Goal: Task Accomplishment & Management: Manage account settings

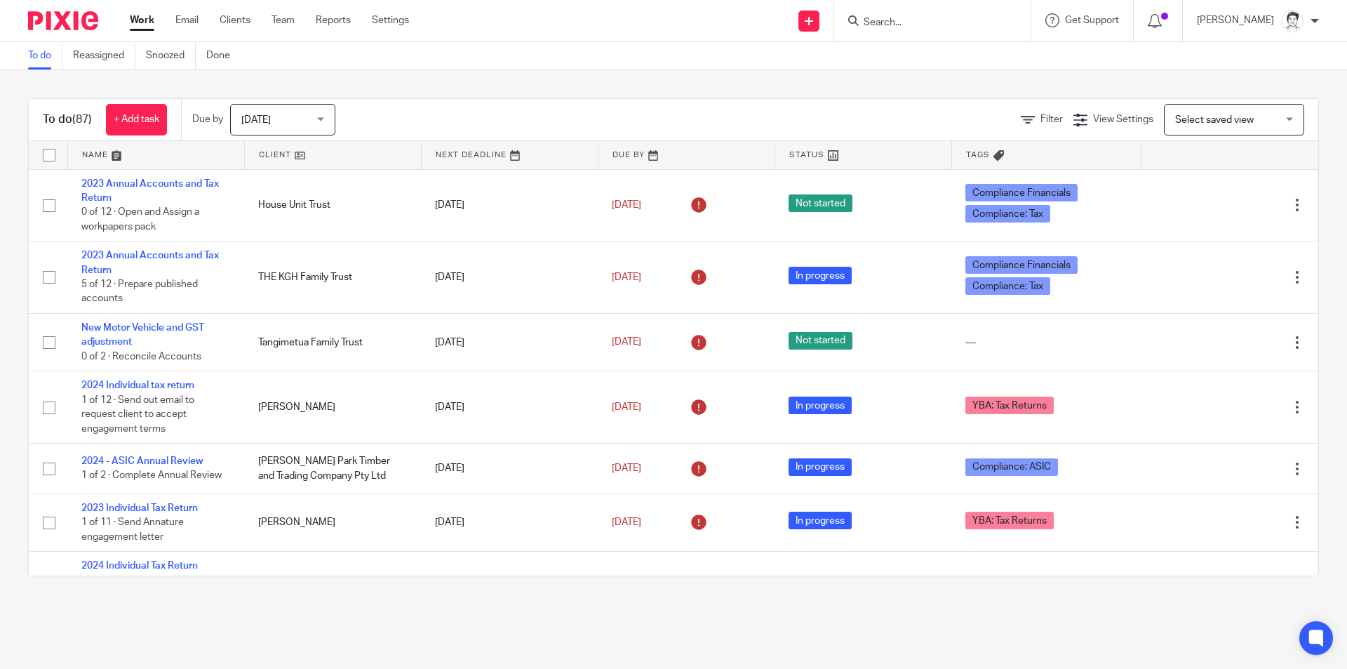
click at [899, 21] on input "Search" at bounding box center [925, 23] width 126 height 13
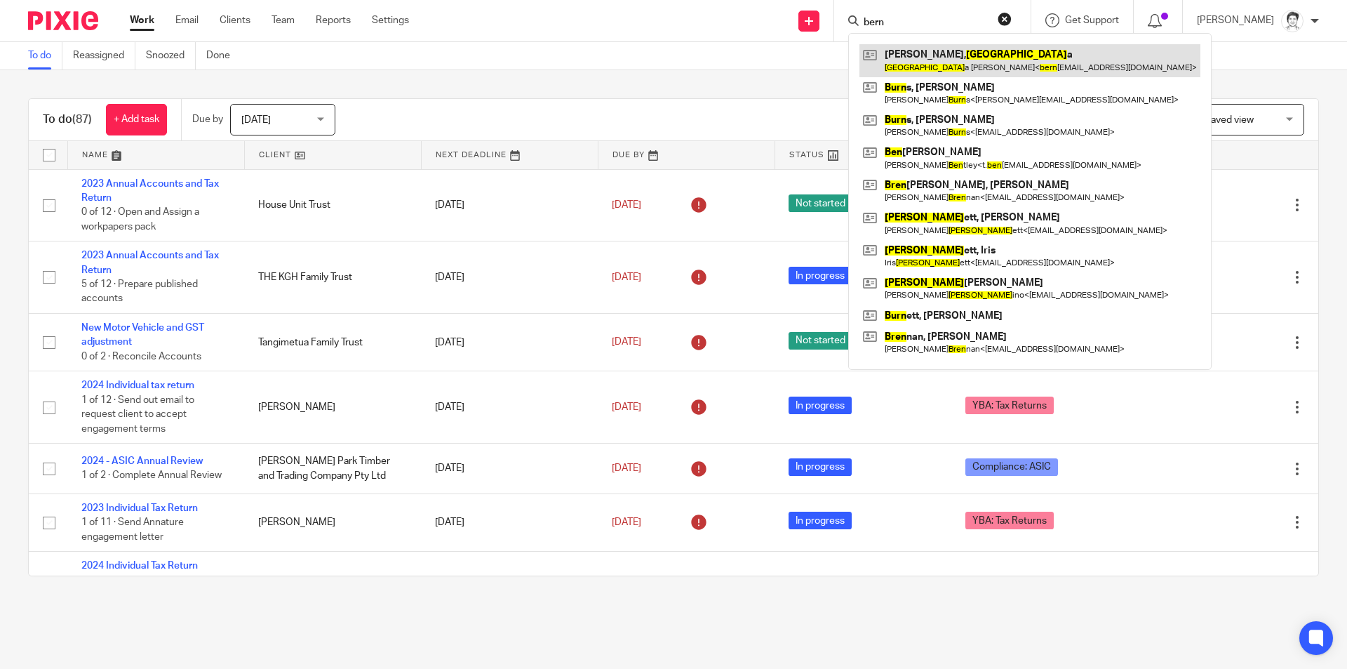
type input "bern"
click at [936, 64] on link at bounding box center [1029, 60] width 341 height 32
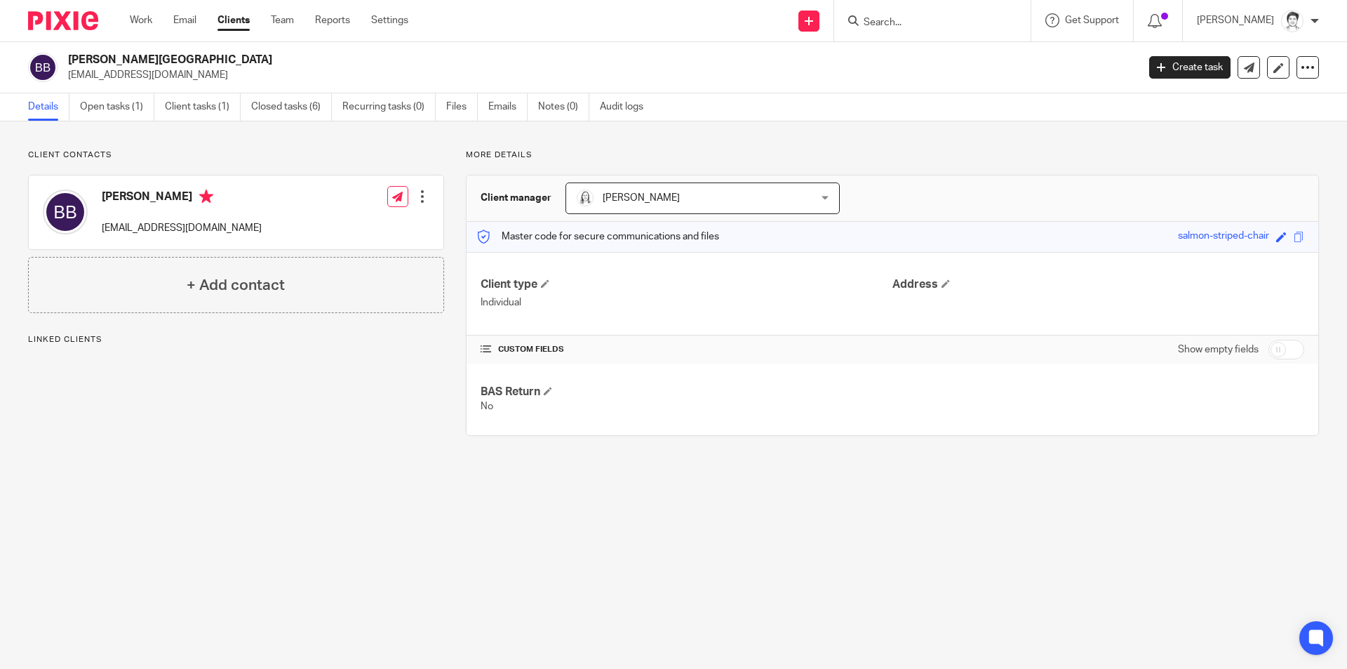
click at [110, 109] on link "Open tasks (1)" at bounding box center [117, 106] width 74 height 27
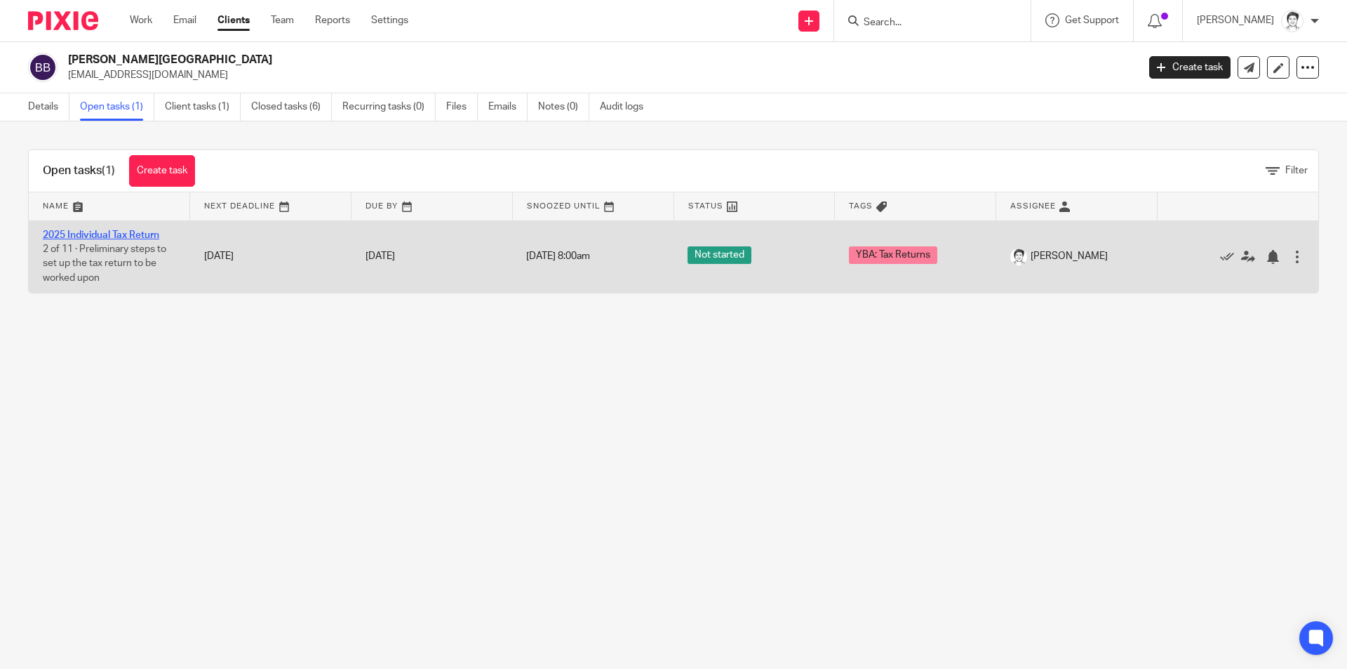
click at [121, 234] on link "2025 Individual Tax Return" at bounding box center [101, 235] width 116 height 10
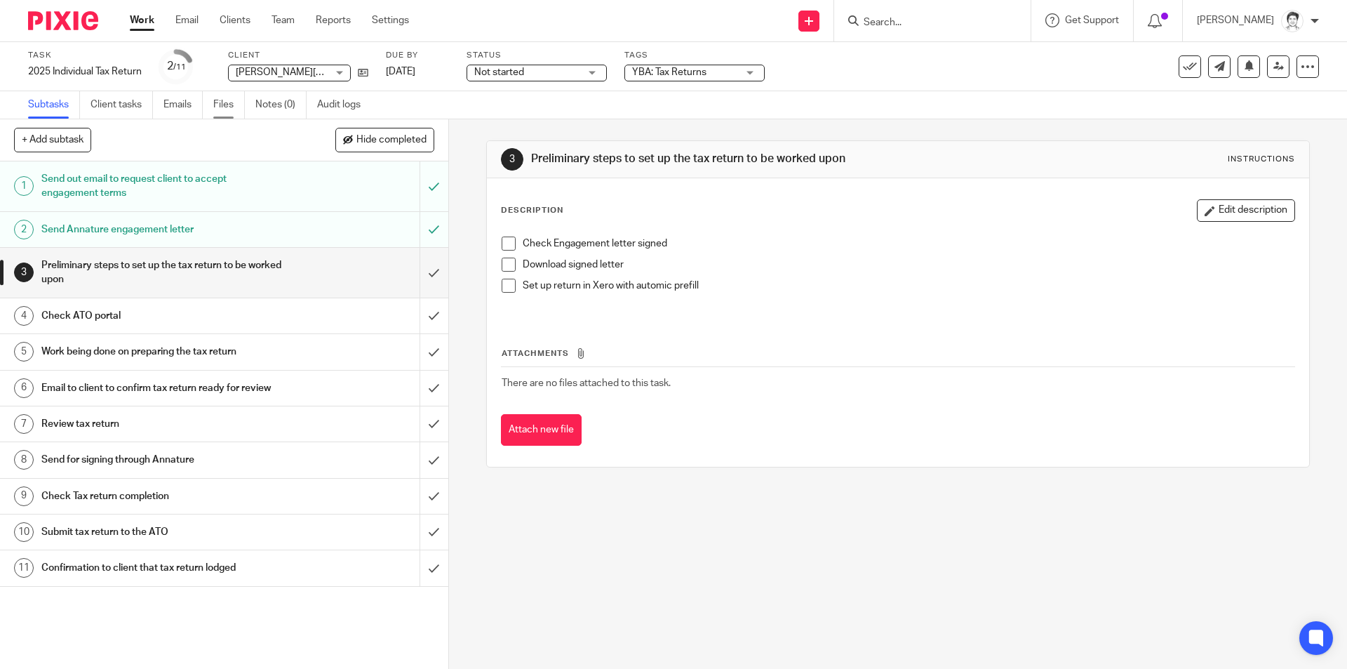
click at [222, 105] on link "Files" at bounding box center [229, 104] width 32 height 27
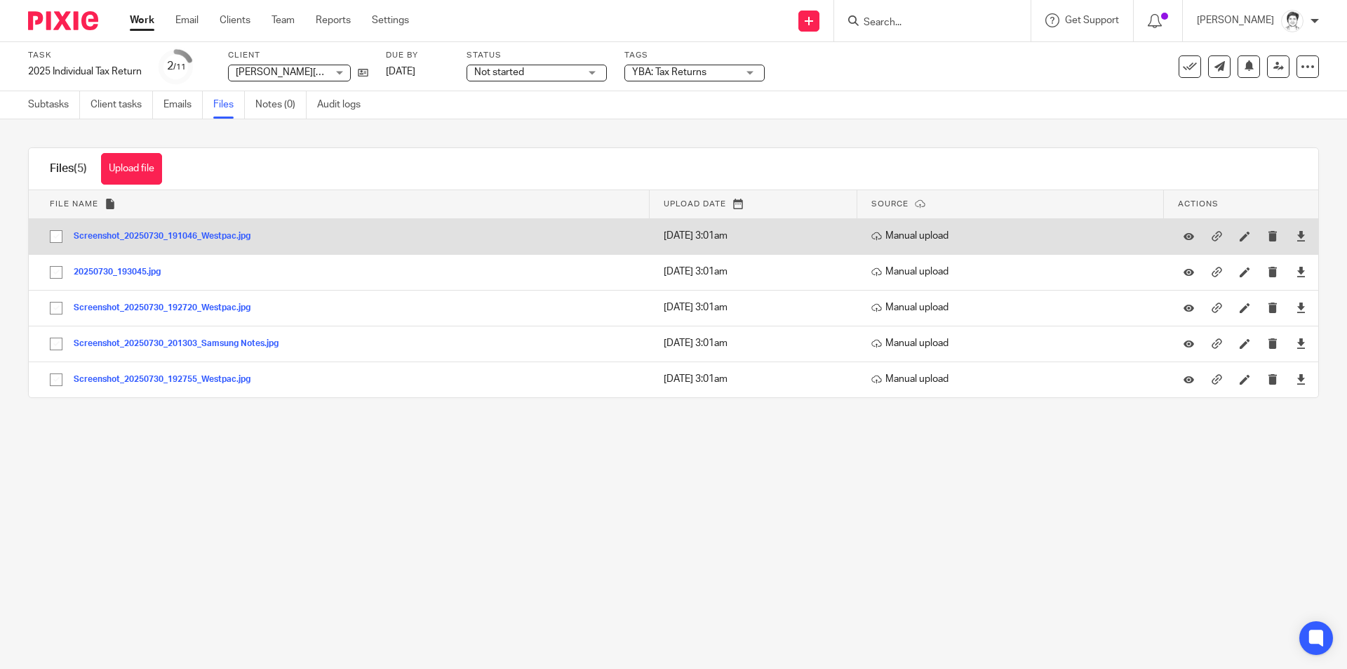
click at [187, 234] on button "Screenshot_20250730_191046_Westpac.jpg" at bounding box center [167, 237] width 187 height 10
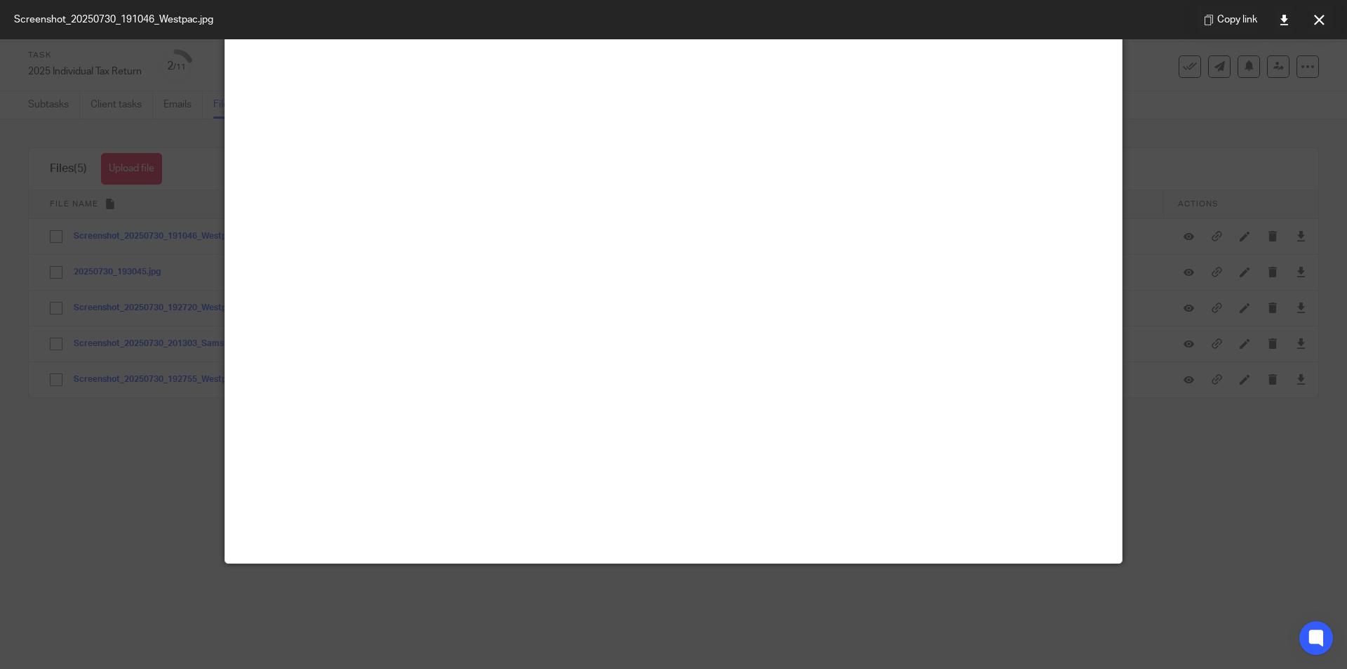
scroll to position [140, 0]
click at [1326, 23] on button at bounding box center [1319, 20] width 28 height 28
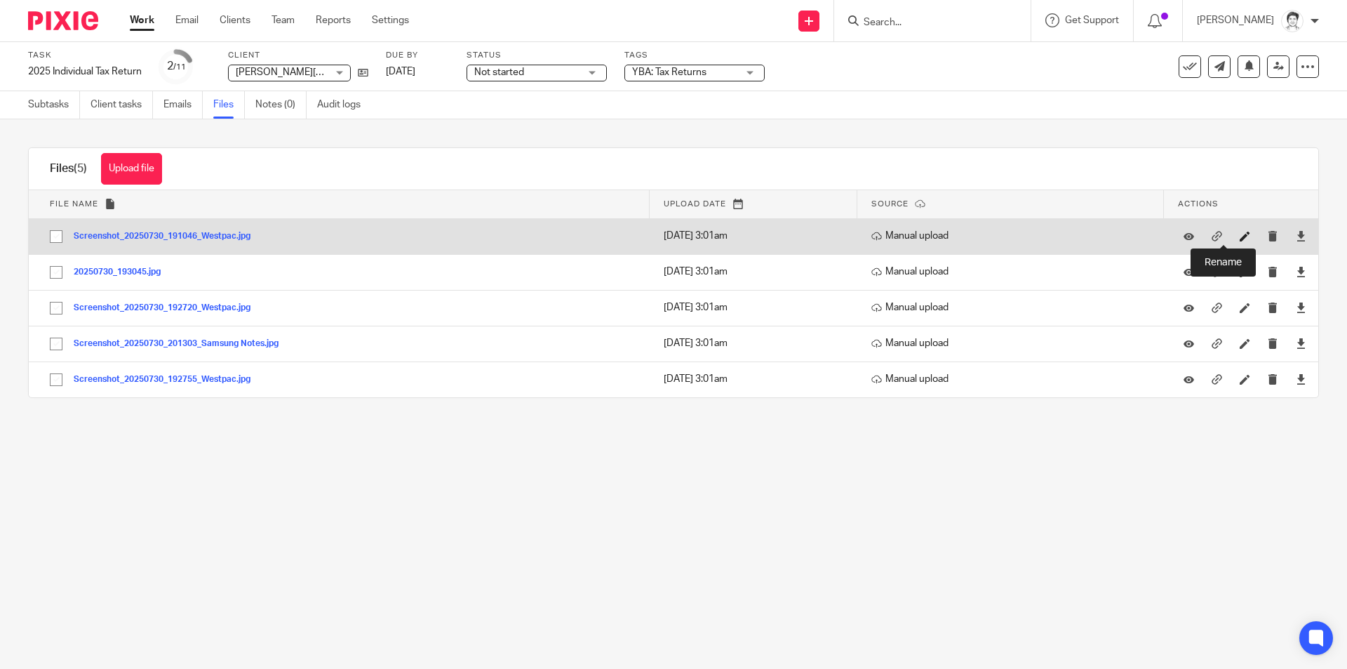
click at [1240, 236] on icon at bounding box center [1245, 236] width 11 height 11
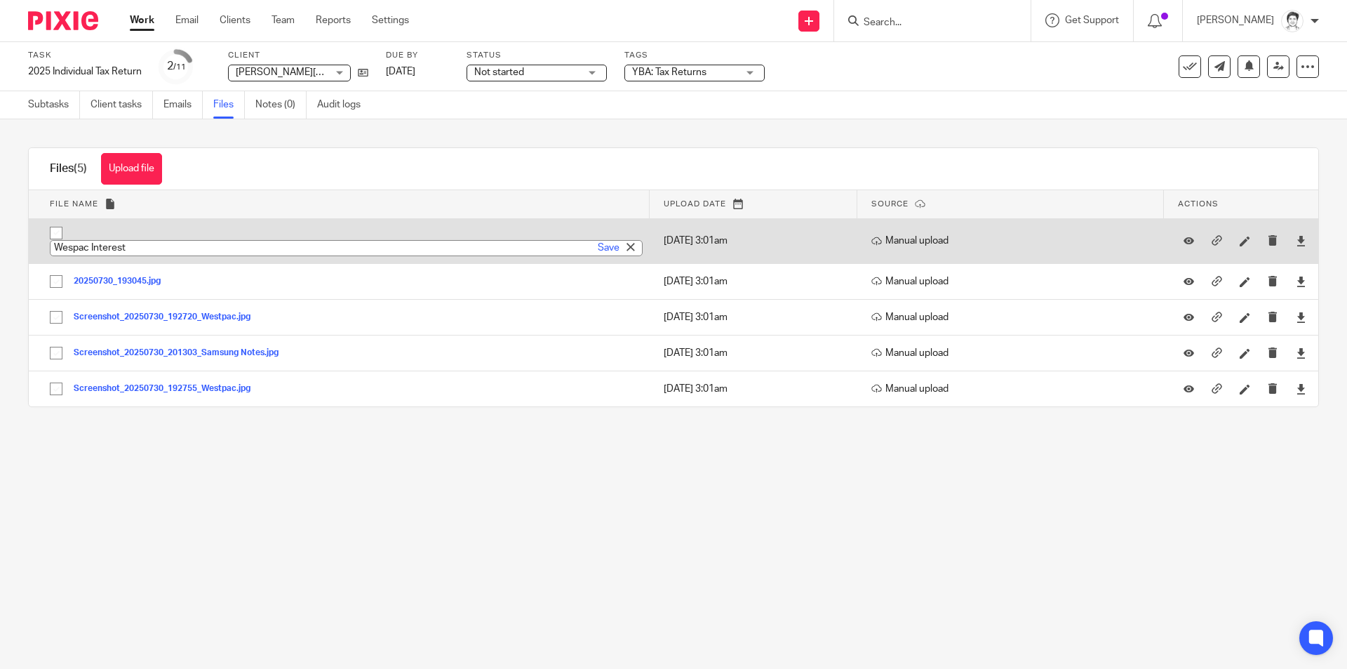
click at [74, 244] on input "Wespac Interest" at bounding box center [346, 248] width 593 height 16
type input "Westpac Interest"
drag, startPoint x: 603, startPoint y: 246, endPoint x: 586, endPoint y: 248, distance: 16.9
click at [604, 246] on link "Save" at bounding box center [609, 248] width 22 height 14
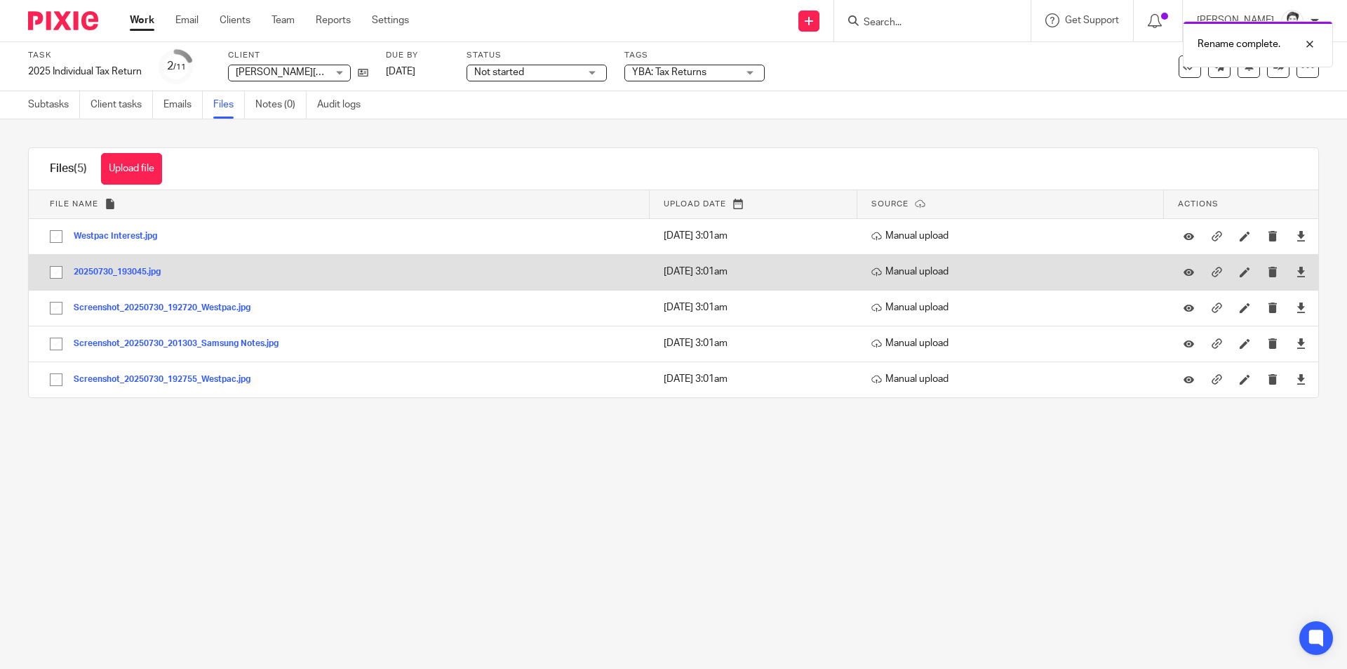
click at [154, 272] on button "20250730_193045.jpg" at bounding box center [123, 272] width 98 height 10
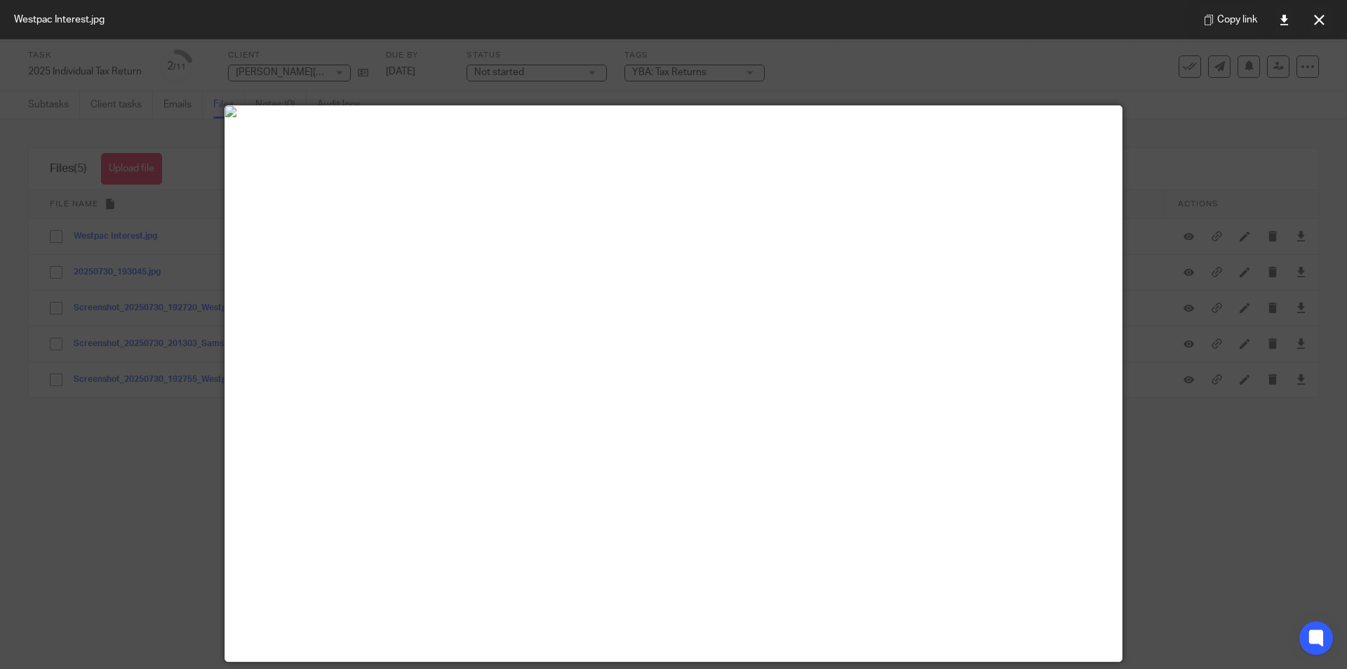
click at [1320, 18] on icon at bounding box center [1319, 20] width 11 height 11
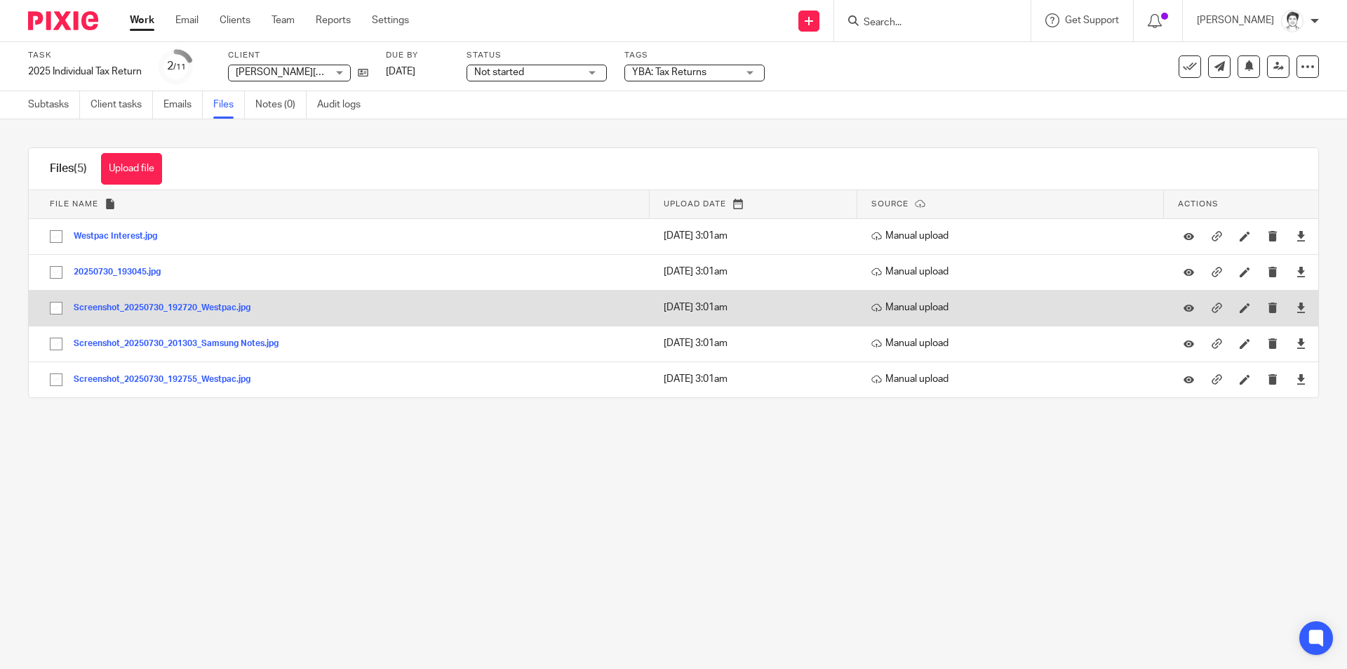
click at [208, 308] on button "Screenshot_20250730_192720_Westpac.jpg" at bounding box center [167, 308] width 187 height 10
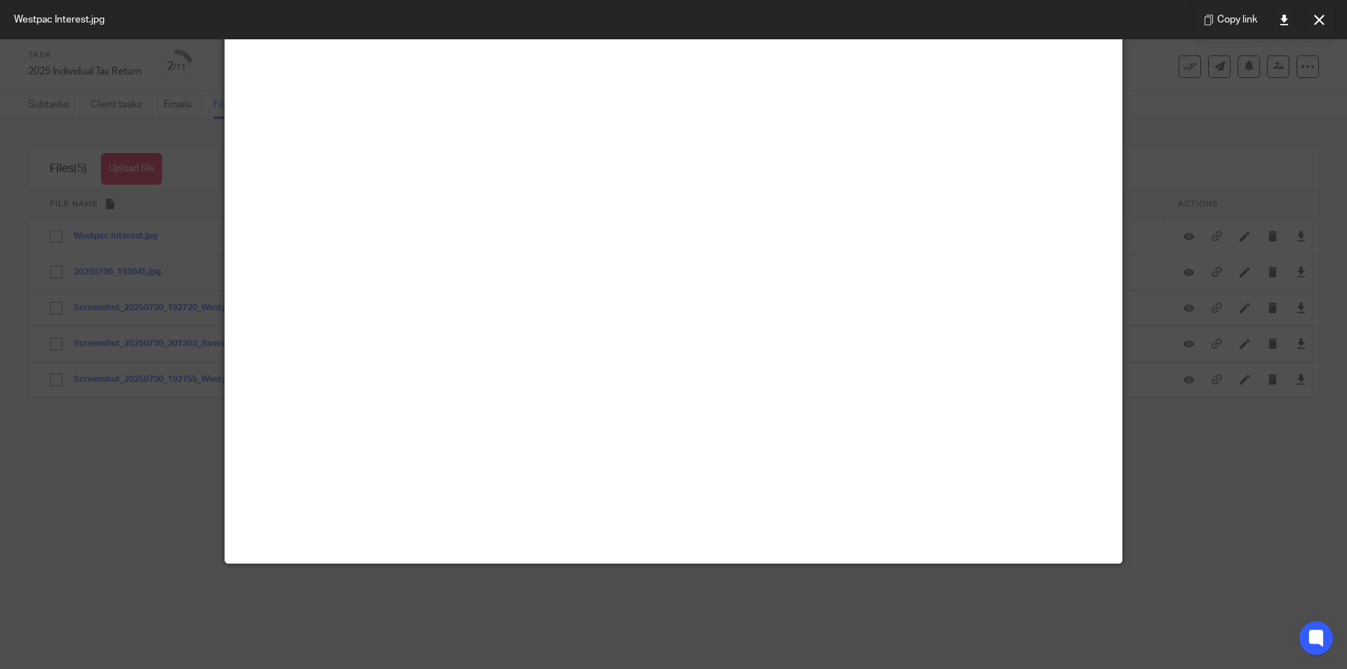
scroll to position [654, 0]
click at [1316, 27] on button at bounding box center [1319, 20] width 28 height 28
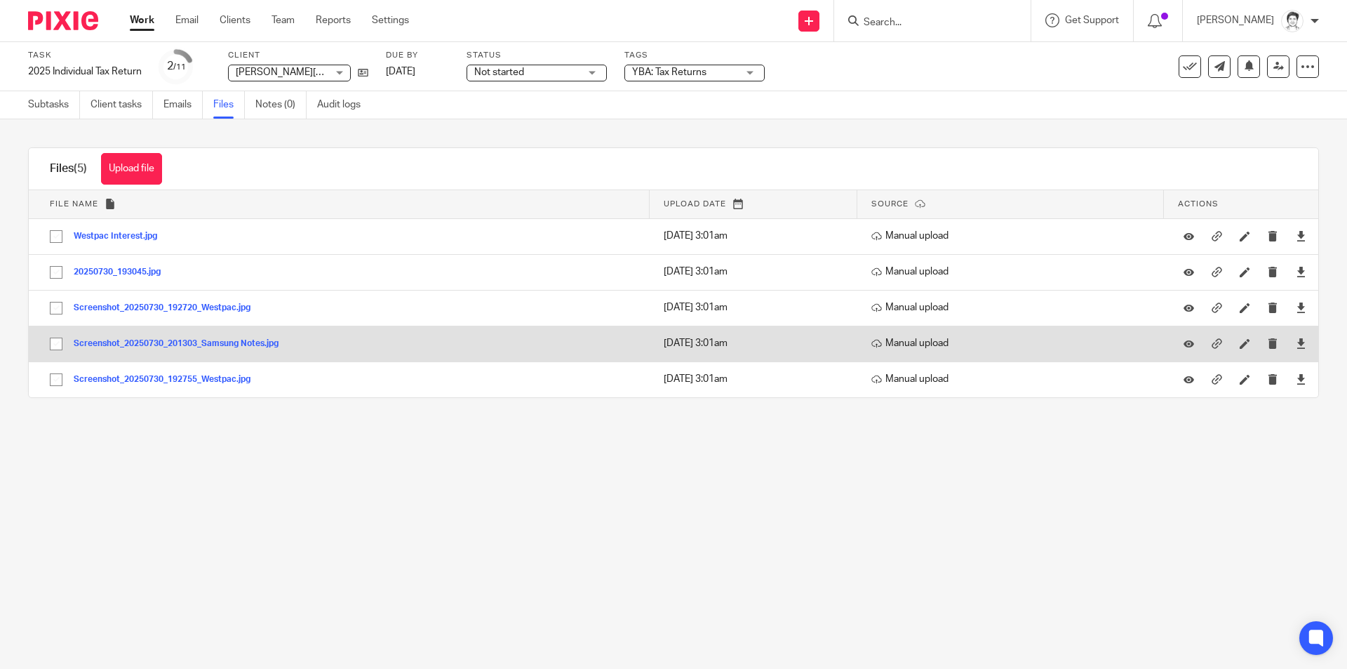
click at [208, 348] on button "Screenshot_20250730_201303_Samsung Notes.jpg" at bounding box center [181, 344] width 215 height 10
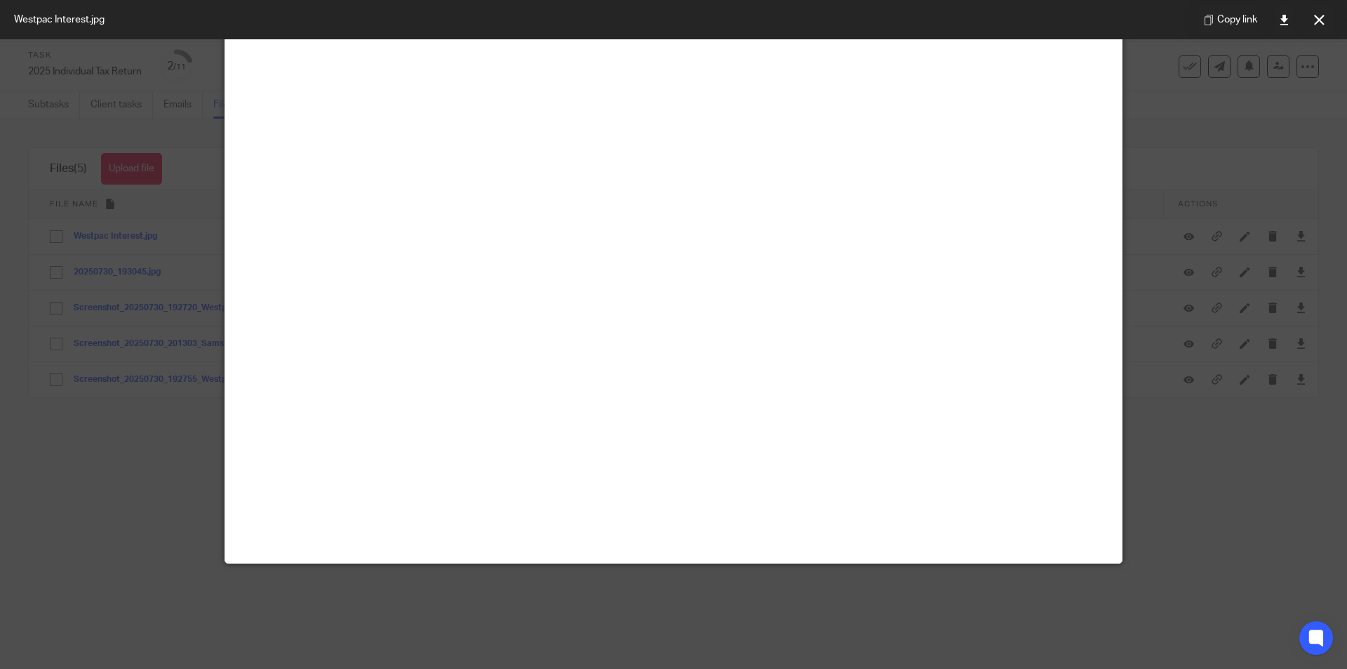
scroll to position [687, 0]
click at [1322, 16] on button at bounding box center [1319, 20] width 28 height 28
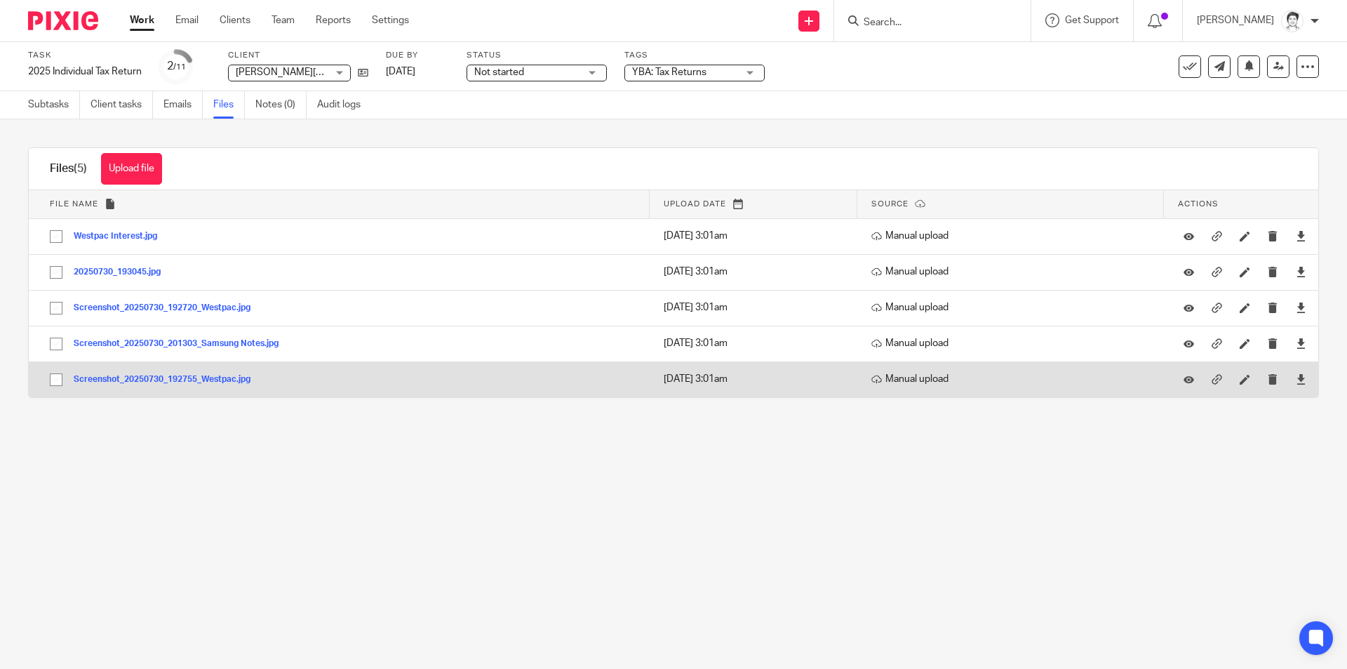
click at [143, 380] on button "Screenshot_20250730_192755_Westpac.jpg" at bounding box center [167, 380] width 187 height 10
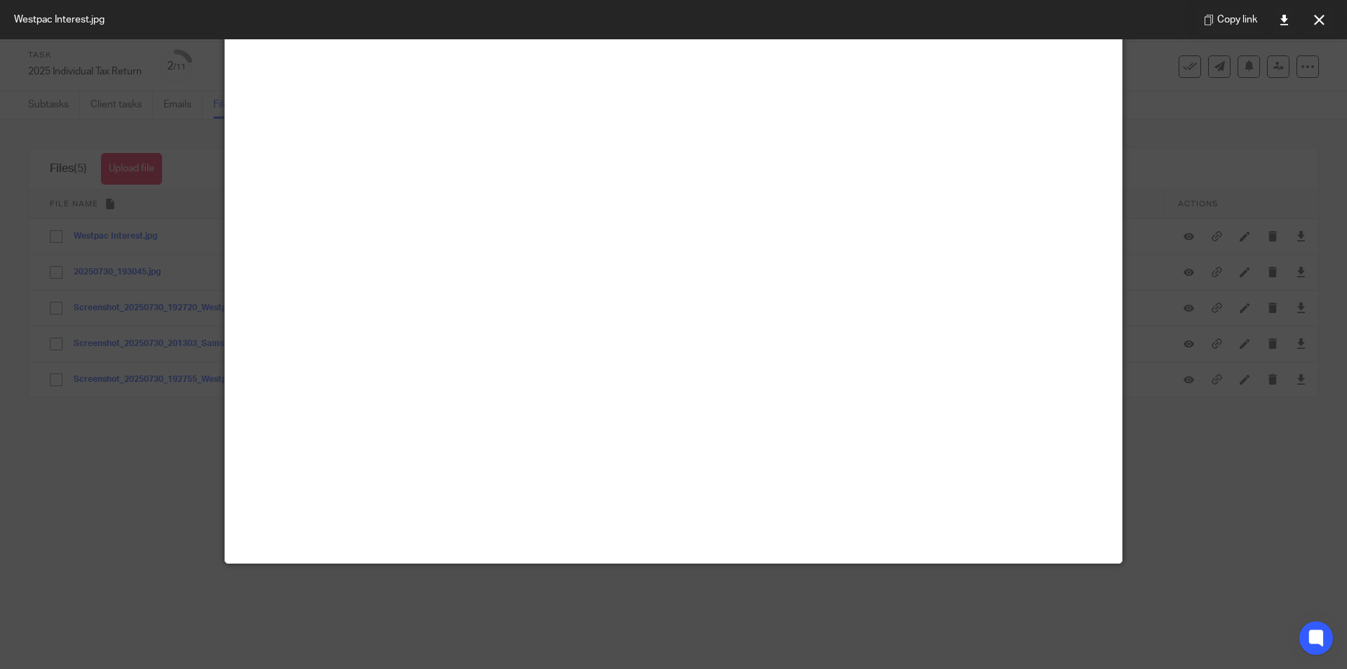
scroll to position [0, 0]
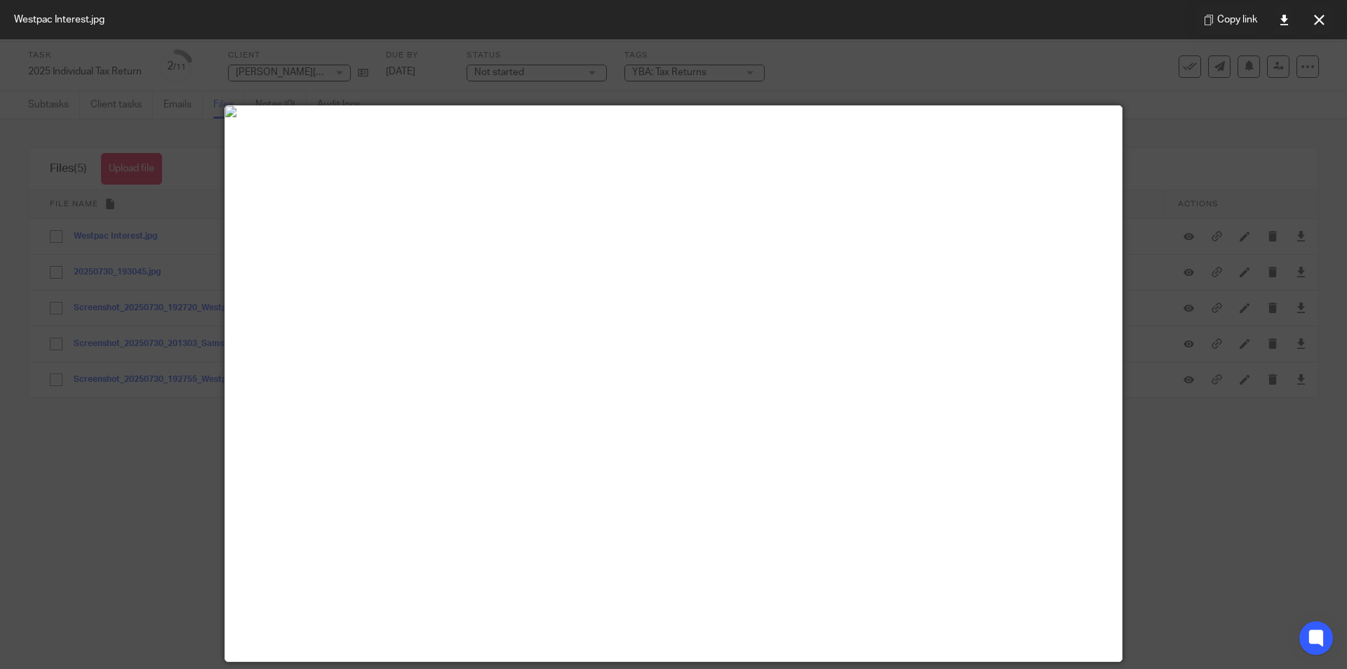
drag, startPoint x: 1326, startPoint y: 22, endPoint x: 1317, endPoint y: 28, distance: 10.1
click at [1325, 22] on button at bounding box center [1319, 20] width 28 height 28
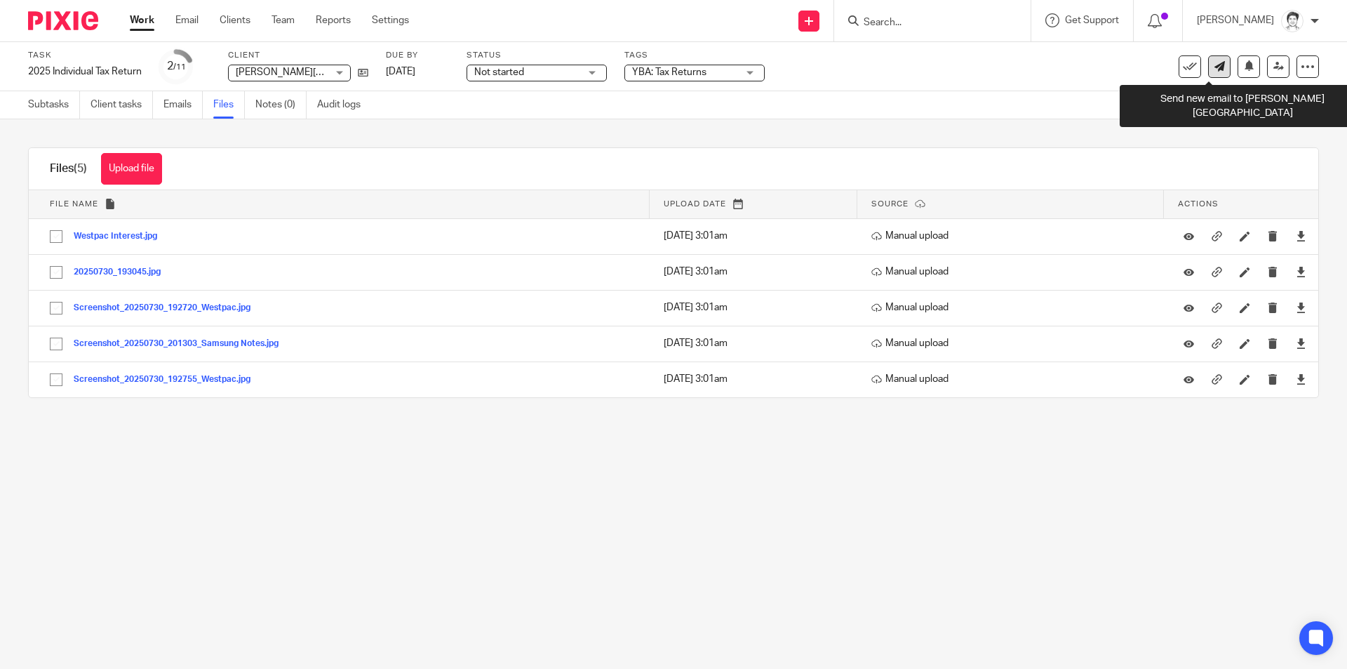
click at [1214, 65] on icon at bounding box center [1219, 66] width 11 height 11
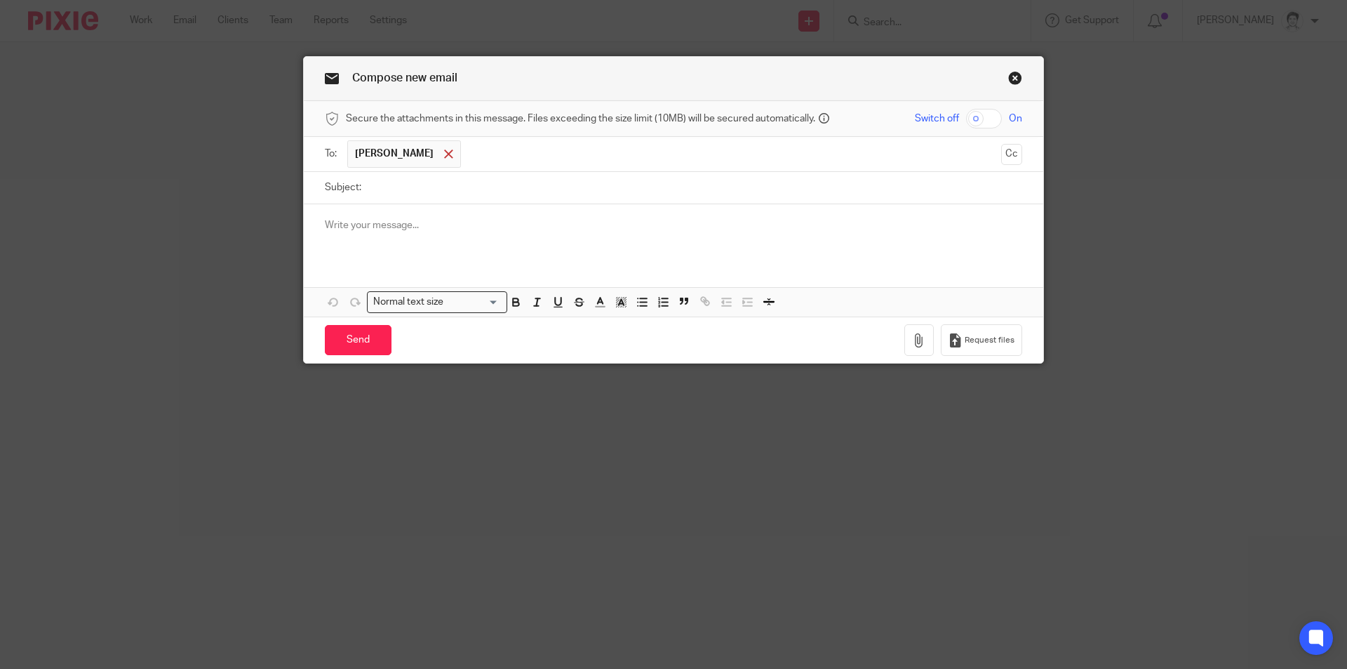
click at [444, 154] on span at bounding box center [448, 153] width 9 height 9
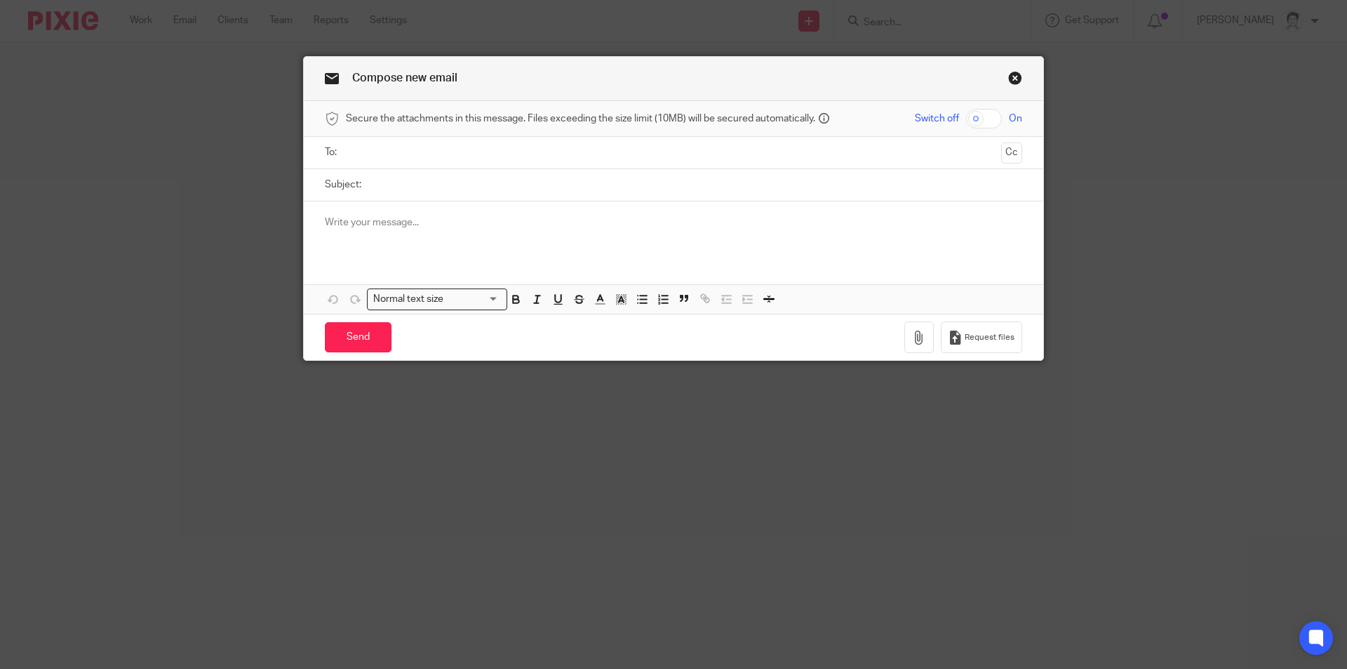
click at [436, 159] on input "text" at bounding box center [673, 153] width 645 height 16
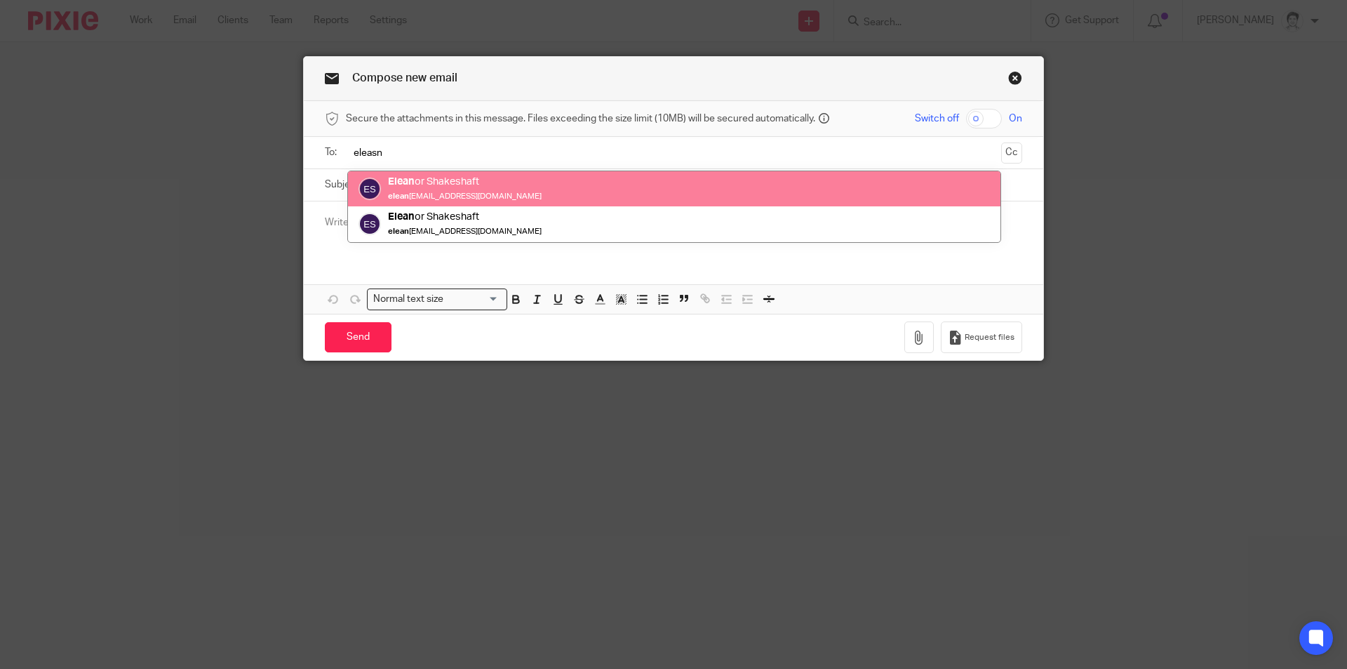
type input "eleasn"
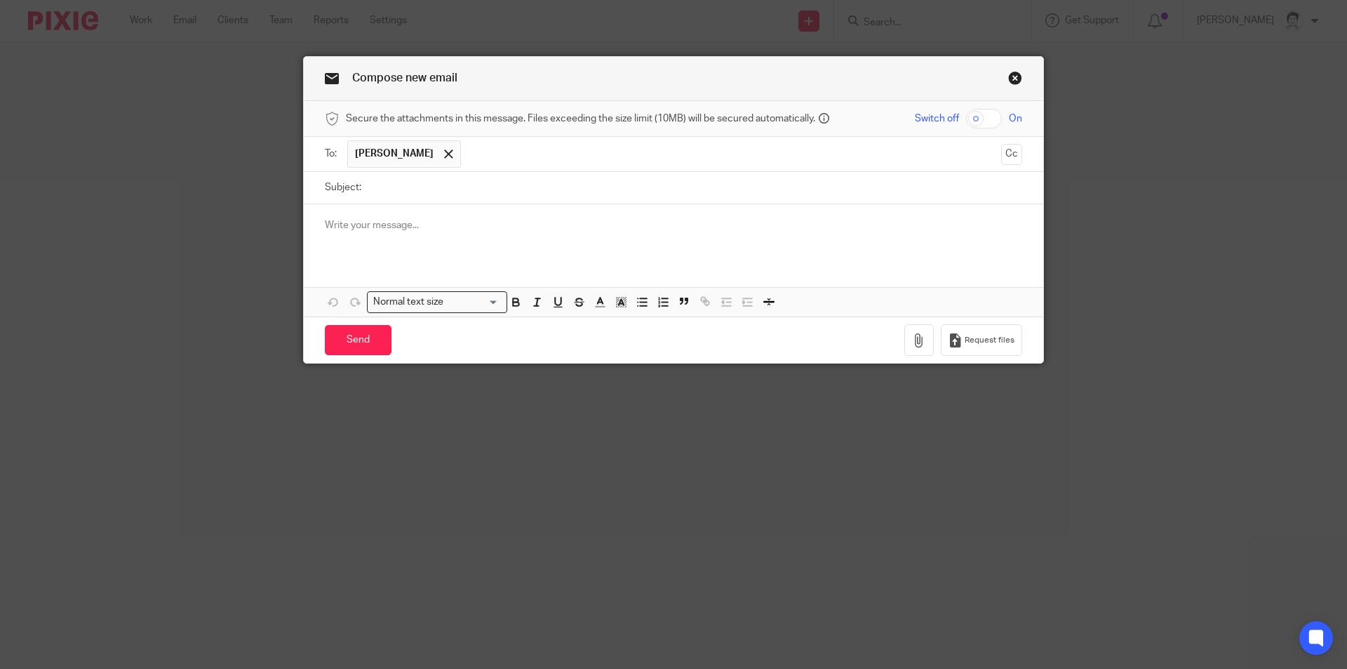
click at [412, 194] on input "Subject:" at bounding box center [695, 188] width 654 height 32
type input "re Berna Bertina tax return"
drag, startPoint x: 434, startPoint y: 232, endPoint x: 429, endPoint y: 238, distance: 7.5
click at [429, 238] on div at bounding box center [673, 231] width 739 height 55
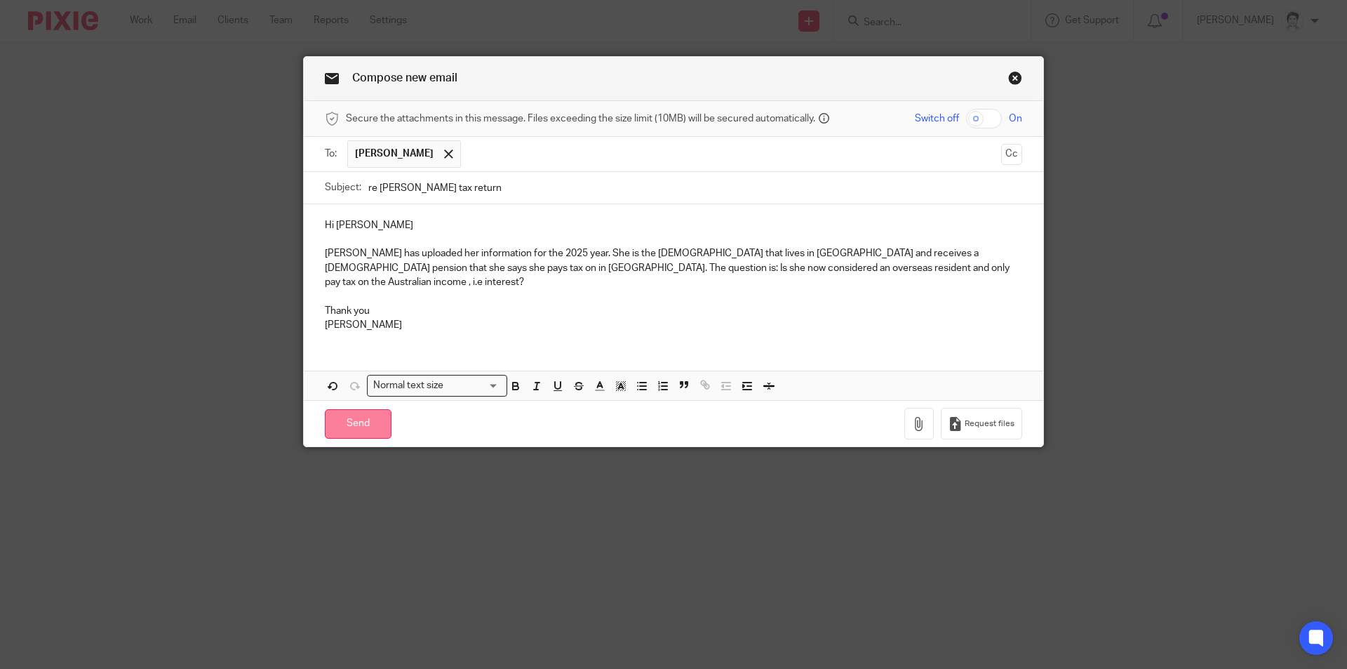
click at [370, 415] on input "Send" at bounding box center [358, 424] width 67 height 30
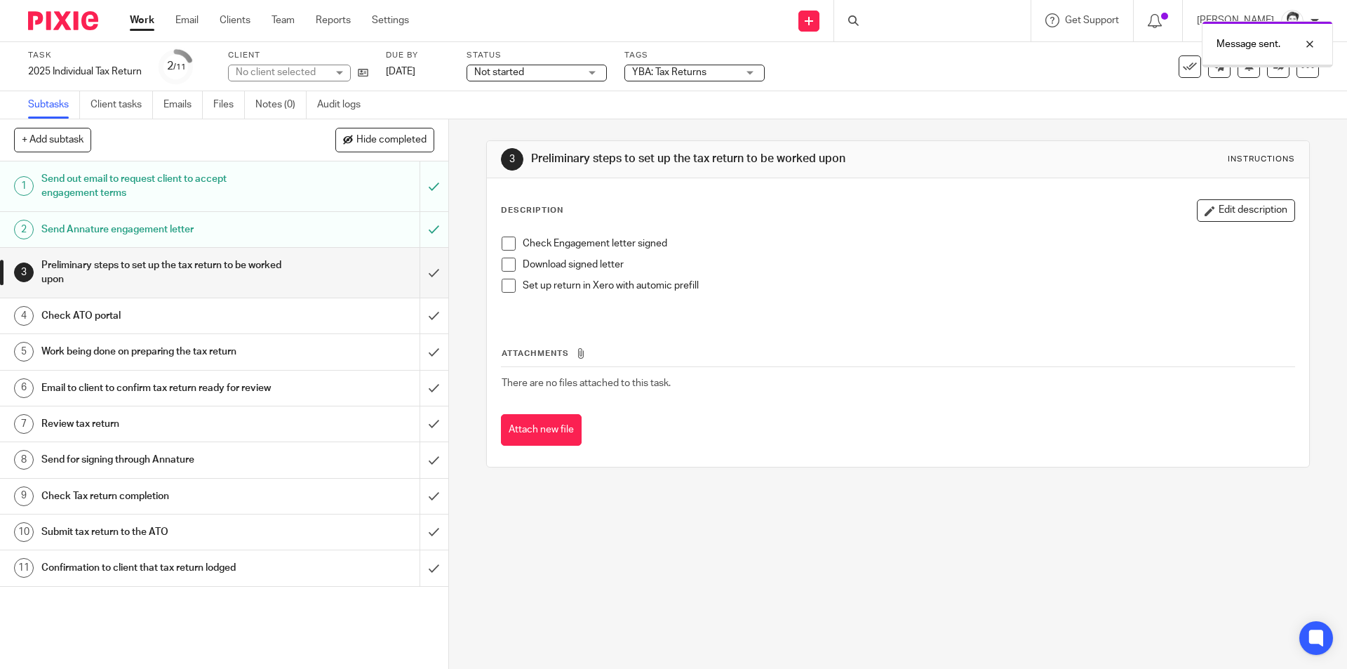
click at [890, 25] on div "Message sent." at bounding box center [1002, 40] width 659 height 53
click at [906, 31] on div "Message sent." at bounding box center [1002, 40] width 659 height 53
click at [895, 20] on div "Message sent." at bounding box center [1002, 40] width 659 height 53
click at [893, 22] on div "Message sent." at bounding box center [1002, 40] width 659 height 53
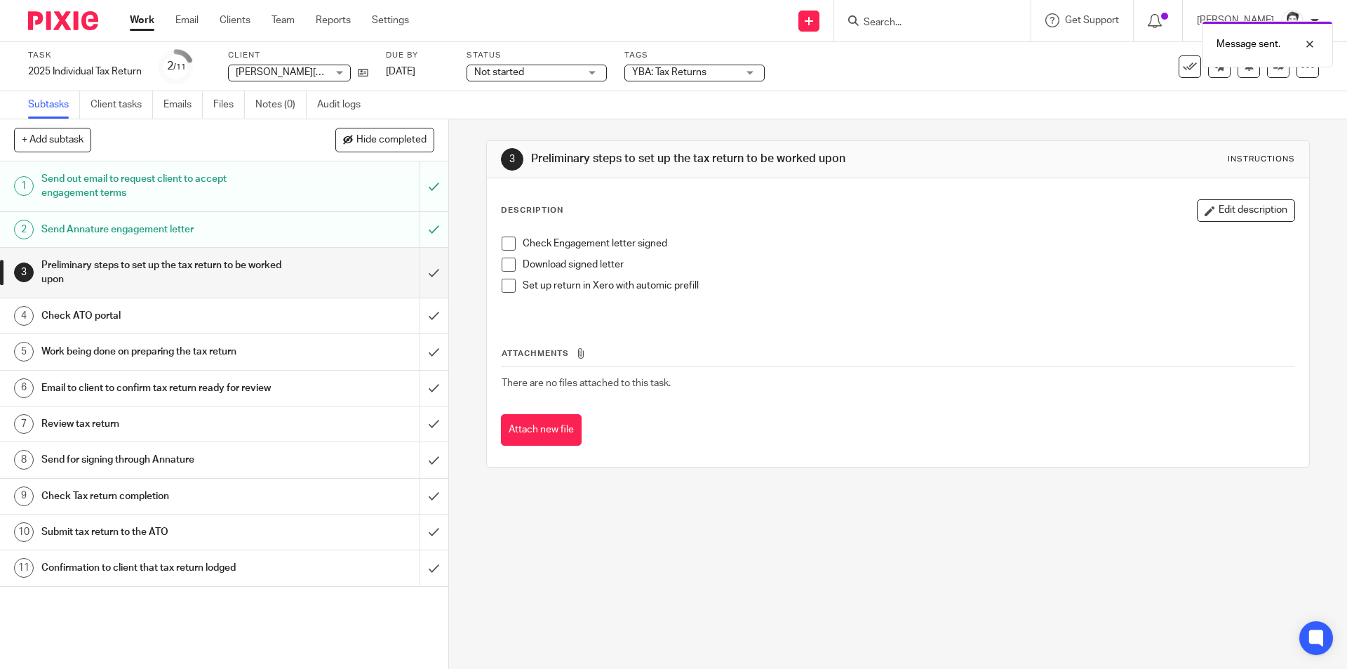
click at [877, 27] on div "Message sent." at bounding box center [1002, 40] width 659 height 53
click at [1307, 44] on div at bounding box center [1299, 44] width 38 height 17
drag, startPoint x: 889, startPoint y: 21, endPoint x: 901, endPoint y: 16, distance: 12.9
click at [891, 21] on input "Search" at bounding box center [925, 23] width 126 height 13
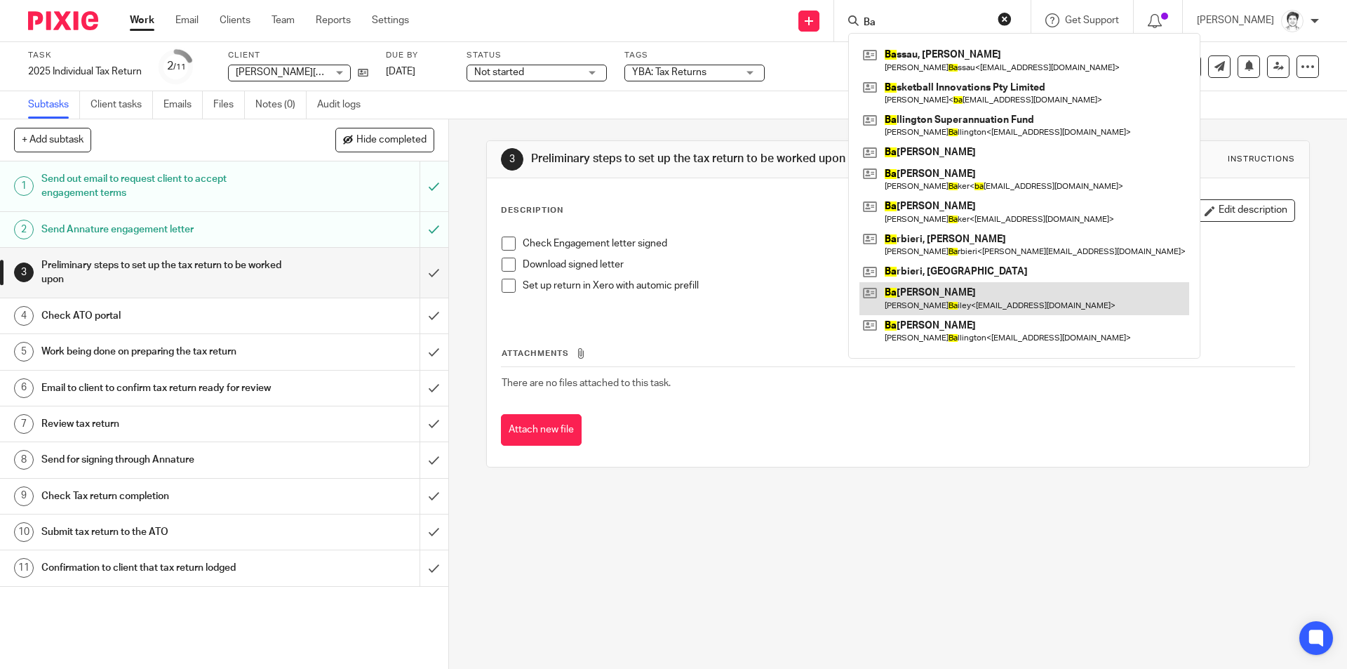
type input "Ba"
click at [980, 307] on link at bounding box center [1024, 298] width 330 height 32
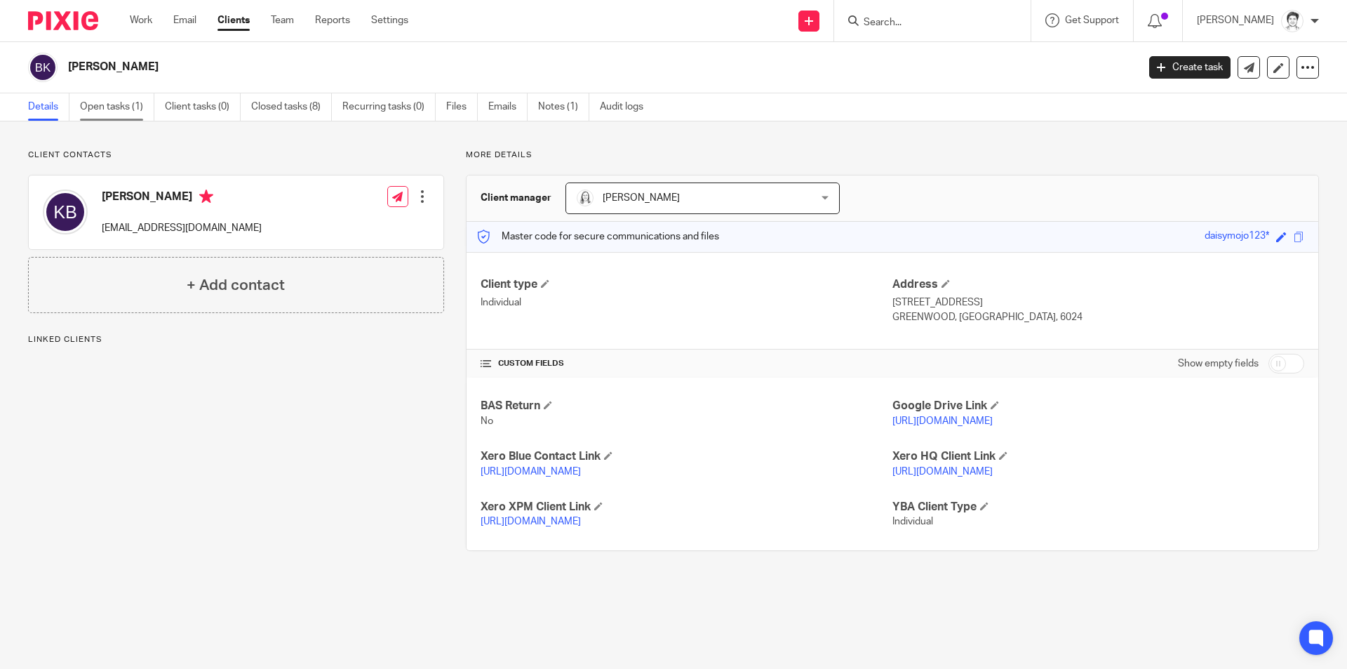
click at [121, 101] on link "Open tasks (1)" at bounding box center [117, 106] width 74 height 27
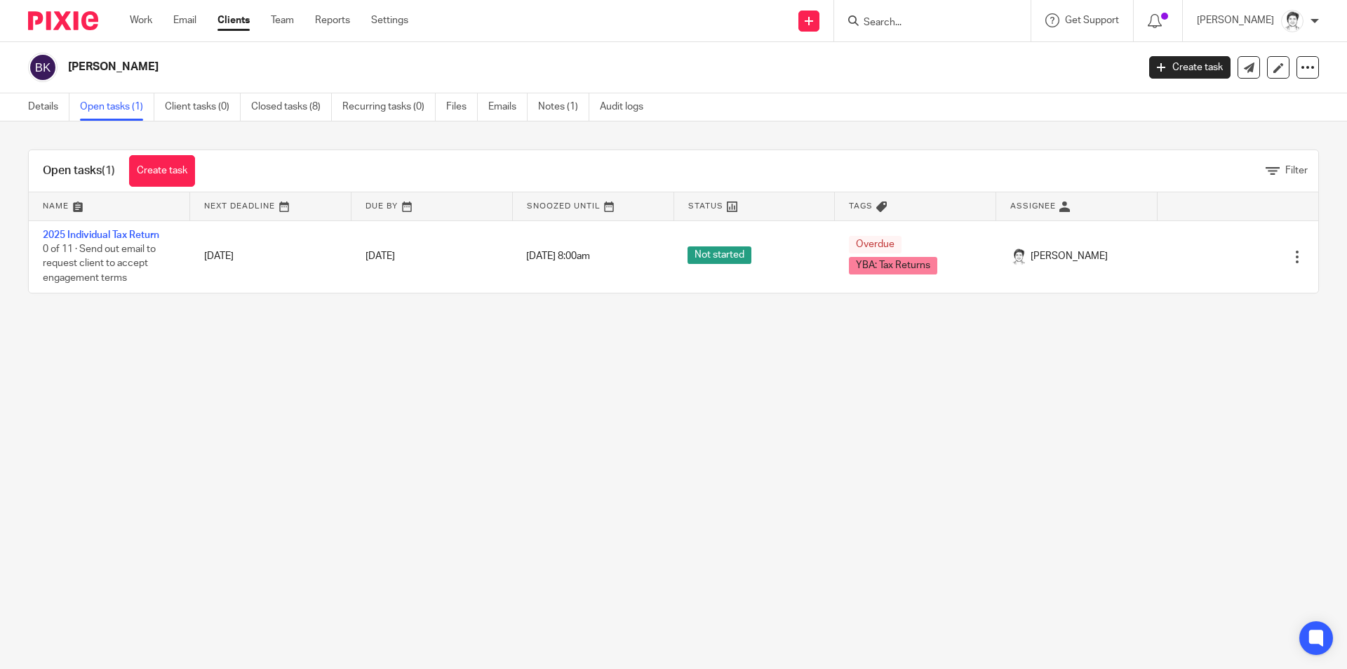
click at [892, 22] on input "Search" at bounding box center [925, 23] width 126 height 13
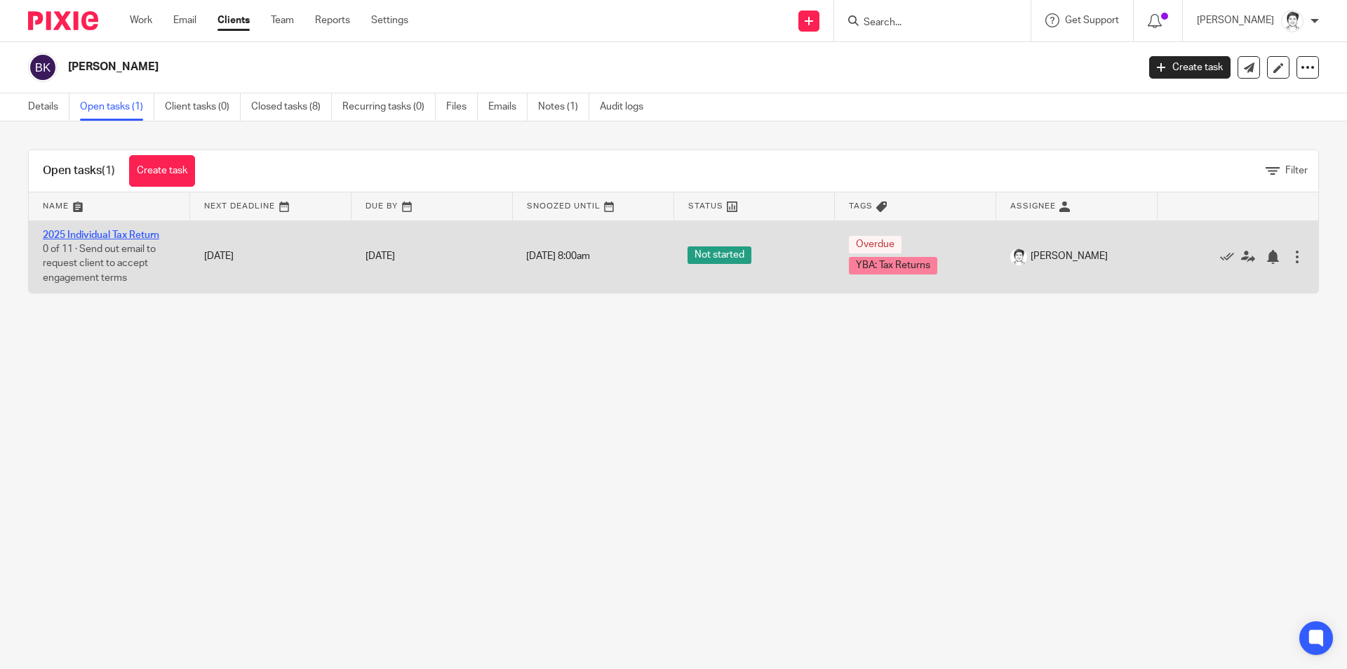
click at [145, 239] on link "2025 Individual Tax Return" at bounding box center [101, 235] width 116 height 10
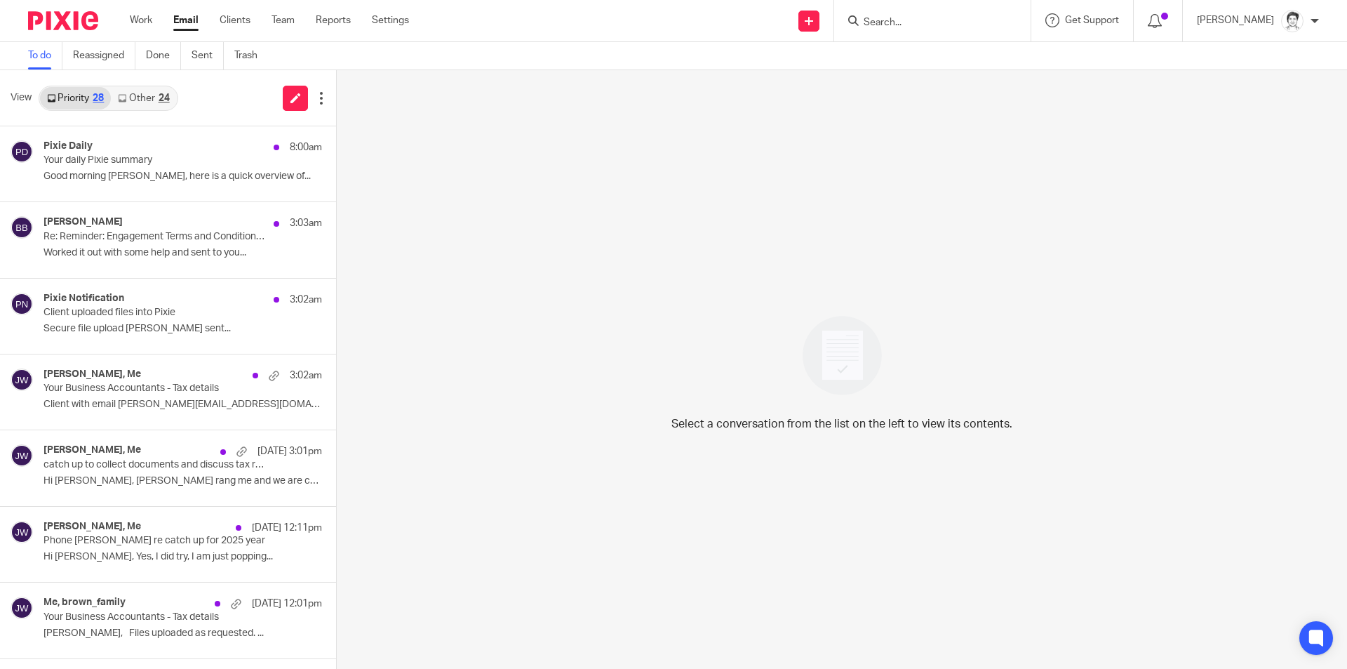
click at [189, 59] on ul "To do Reassigned Done Sent Trash" at bounding box center [153, 55] width 250 height 27
click at [210, 58] on link "Sent" at bounding box center [208, 55] width 32 height 27
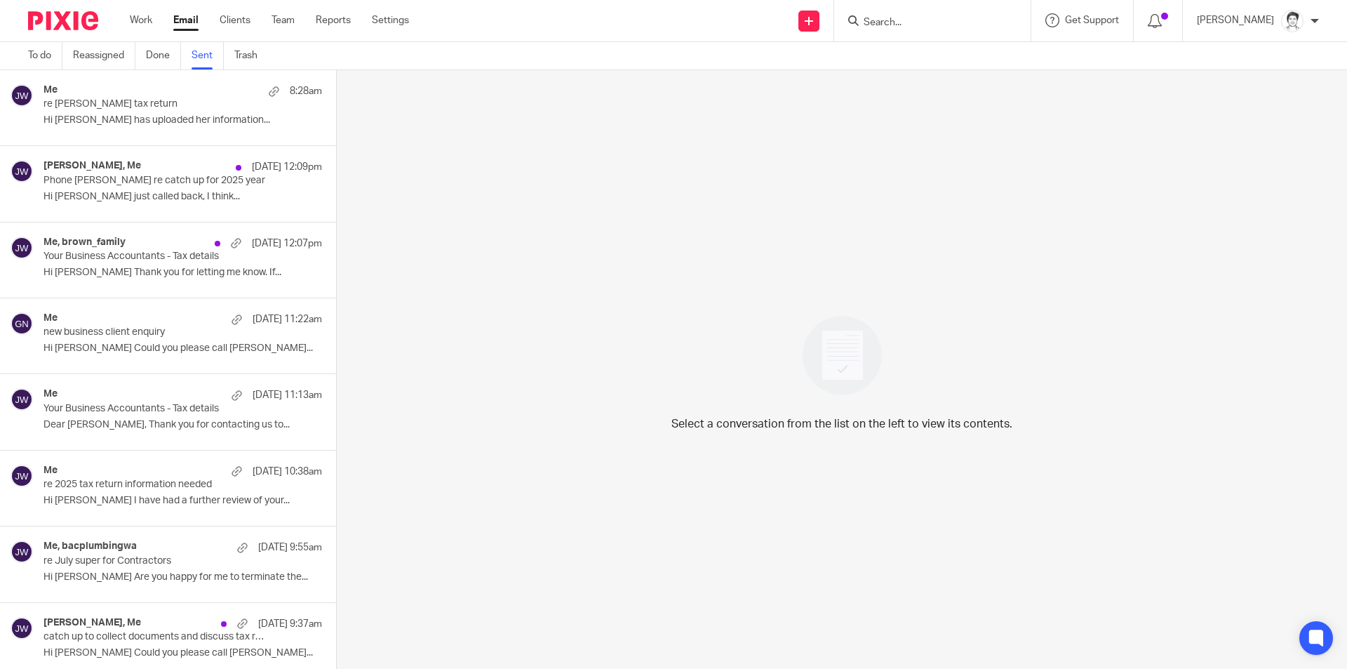
click at [175, 126] on p "Hi Eleanor Berna has uploaded her information..." at bounding box center [182, 120] width 279 height 12
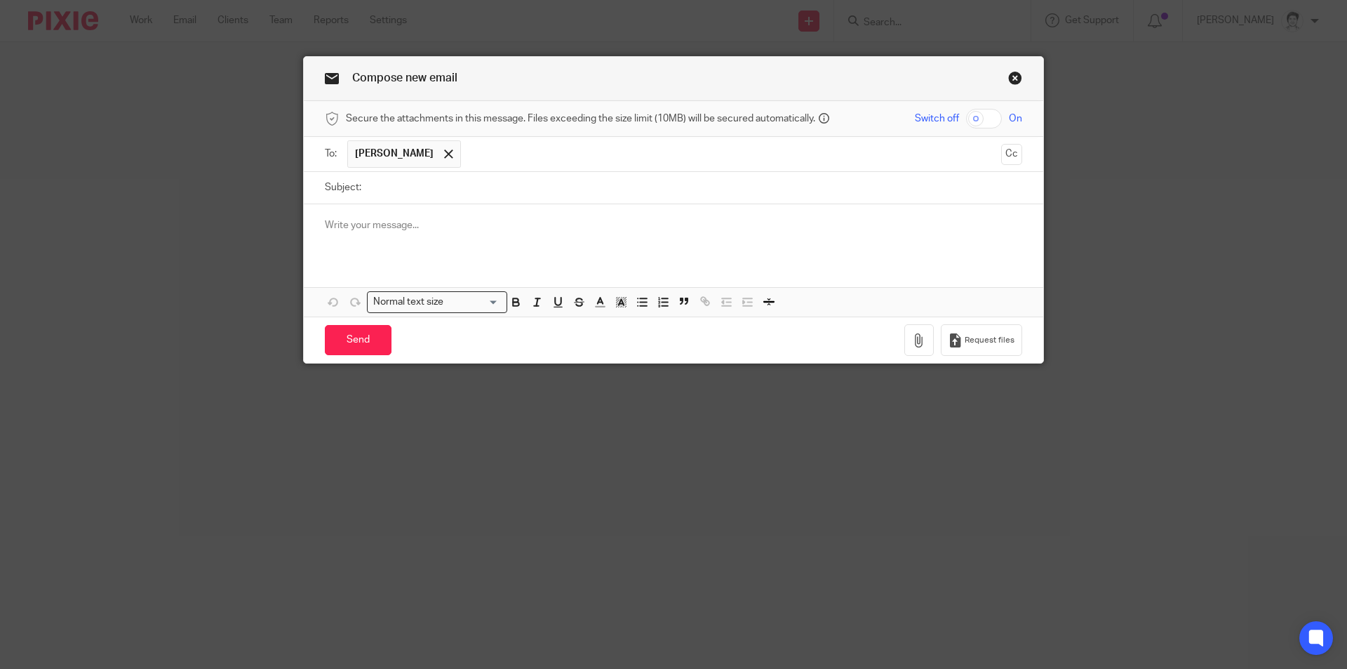
click at [410, 192] on input "Subject:" at bounding box center [695, 188] width 654 height 32
type input "e"
type input "Ellenbrook property"
click at [396, 224] on div at bounding box center [673, 231] width 739 height 55
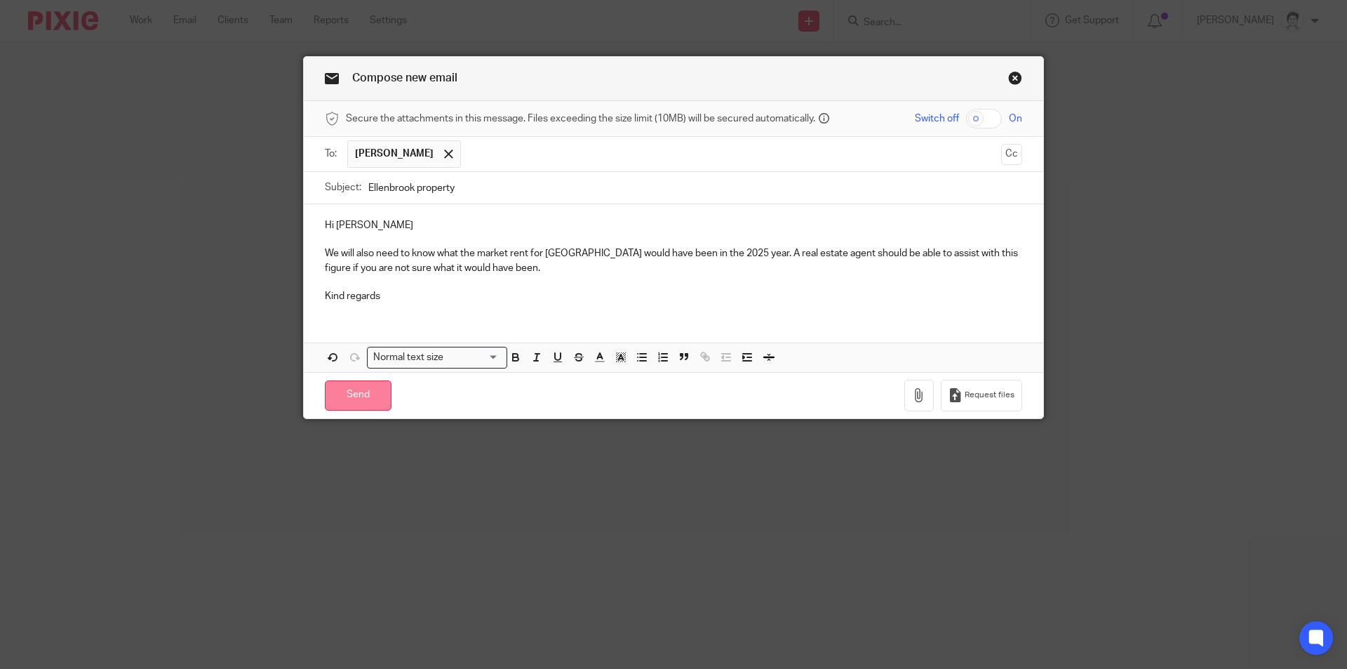
click at [353, 398] on input "Send" at bounding box center [358, 395] width 67 height 30
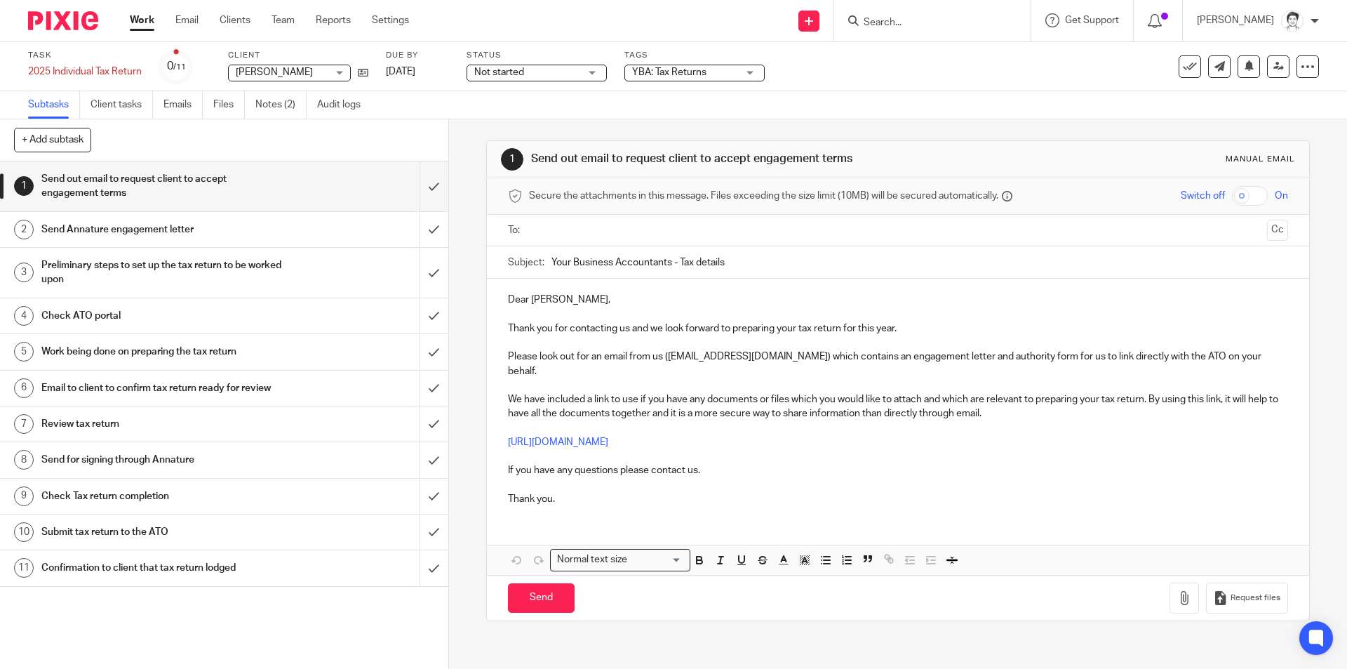
click at [888, 26] on input "Search" at bounding box center [925, 23] width 126 height 13
type input "[PERSON_NAME]"
click button "submit" at bounding box center [0, 0] width 0 height 0
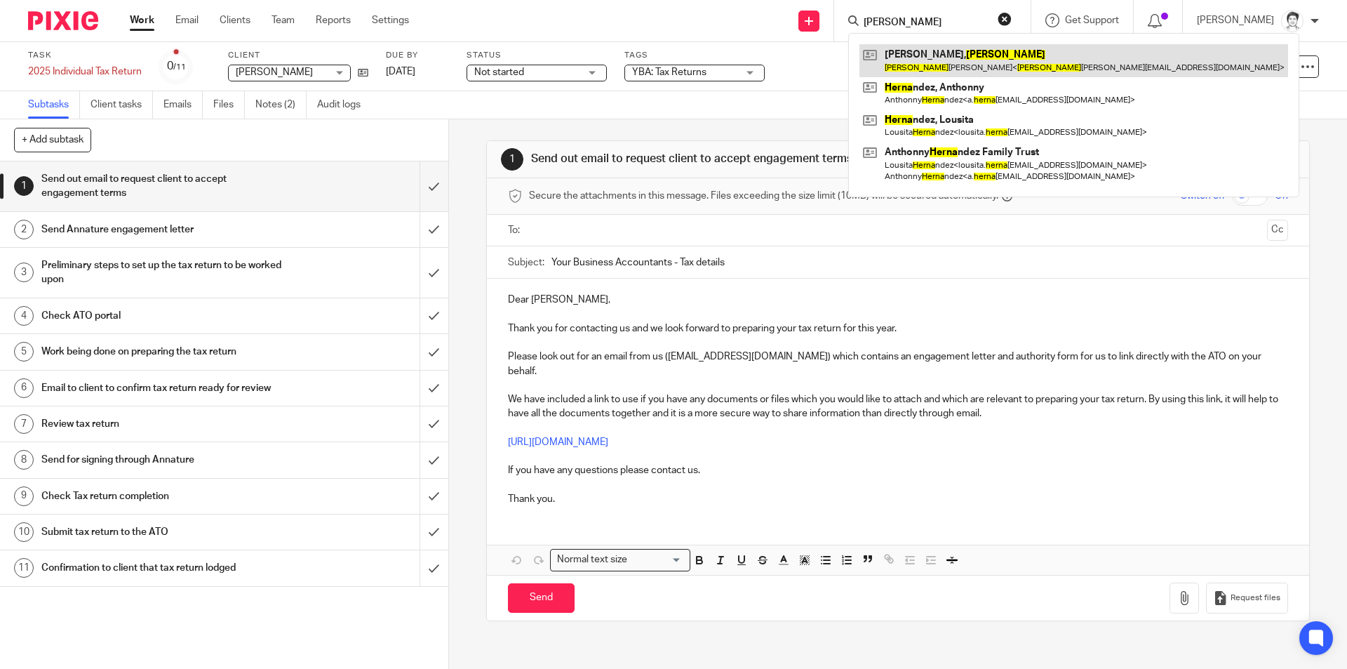
click at [904, 60] on link at bounding box center [1073, 60] width 429 height 32
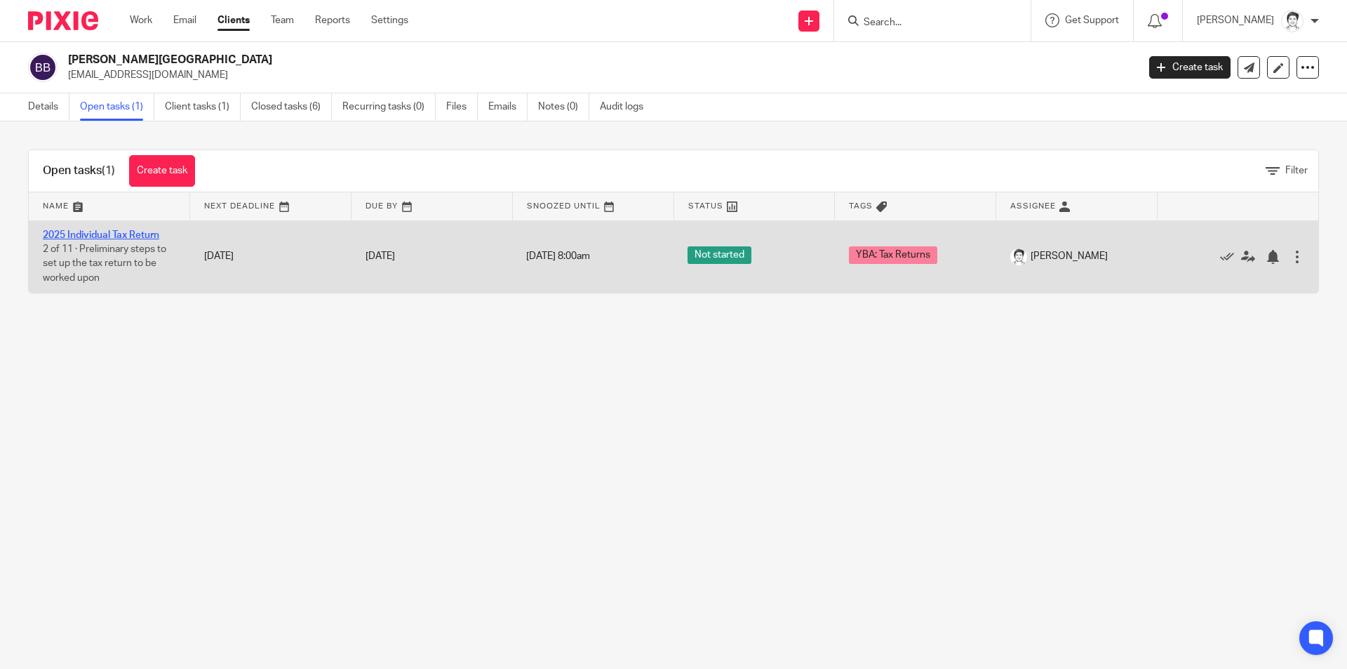
click at [120, 230] on link "2025 Individual Tax Return" at bounding box center [101, 235] width 116 height 10
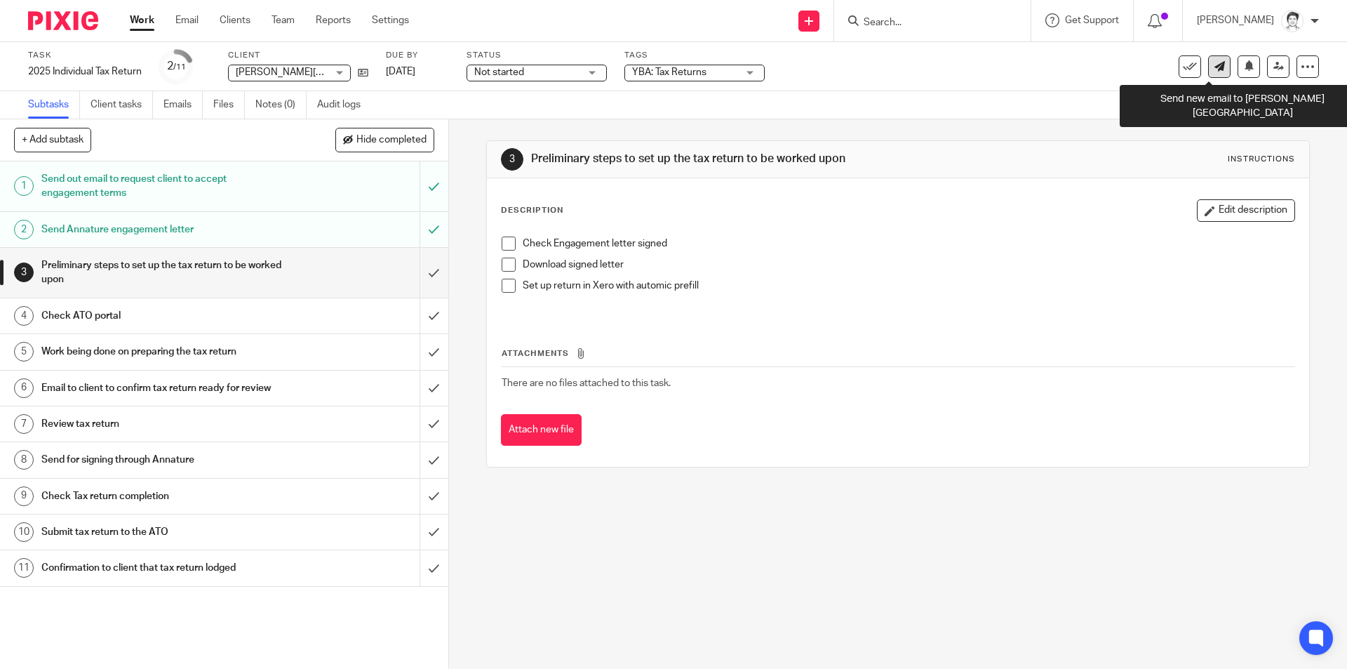
click at [1208, 73] on link at bounding box center [1219, 66] width 22 height 22
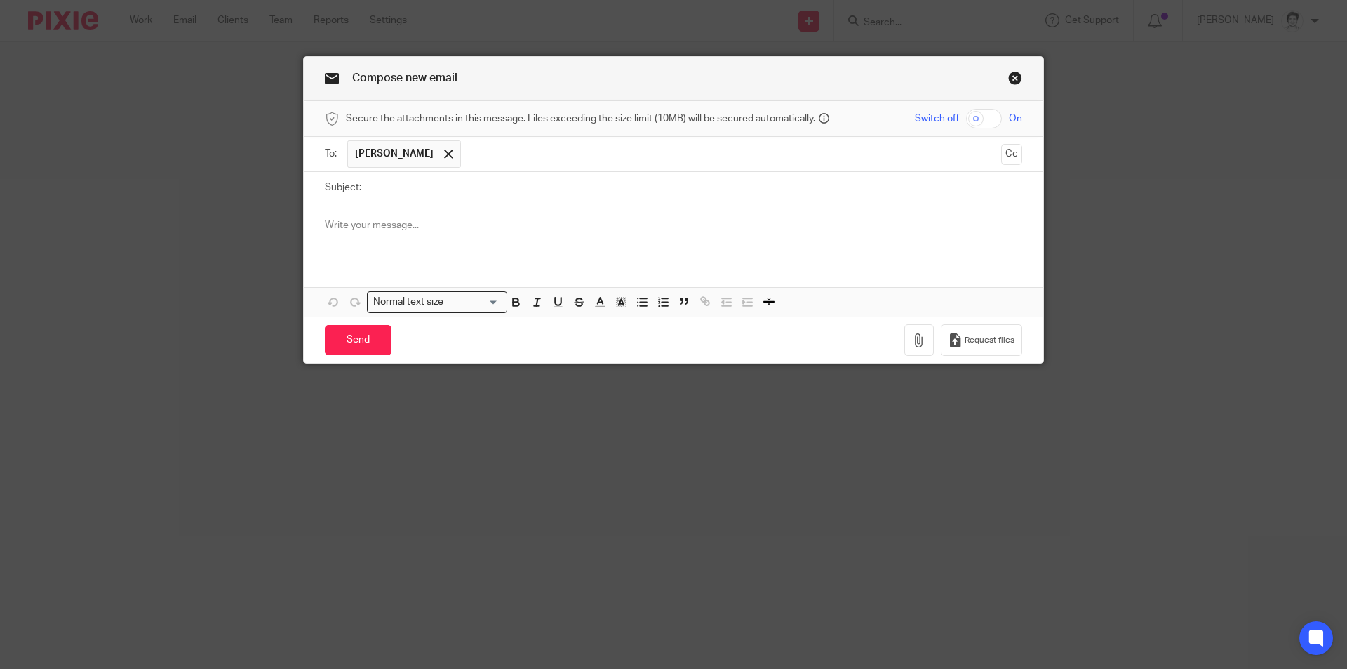
click at [427, 195] on input "Subject:" at bounding box center [695, 188] width 654 height 32
type input "re 2025 tax return"
click at [423, 218] on p at bounding box center [673, 225] width 697 height 14
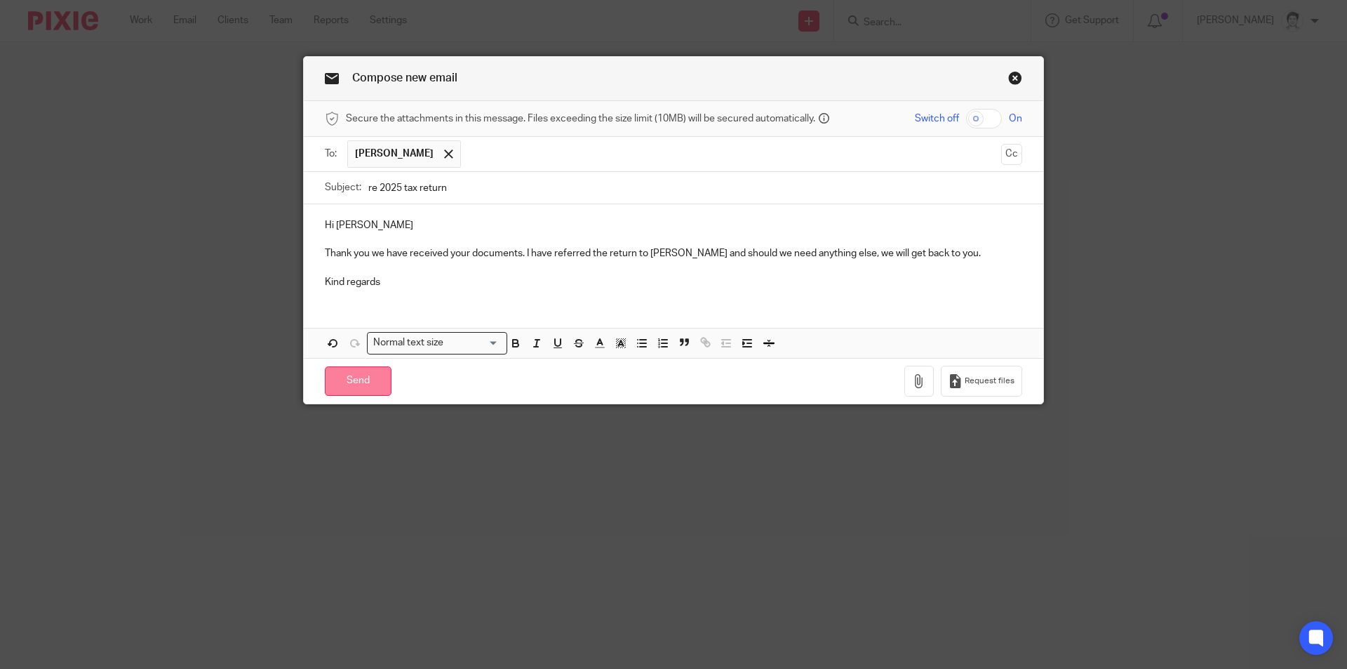
click at [359, 383] on input "Send" at bounding box center [358, 381] width 67 height 30
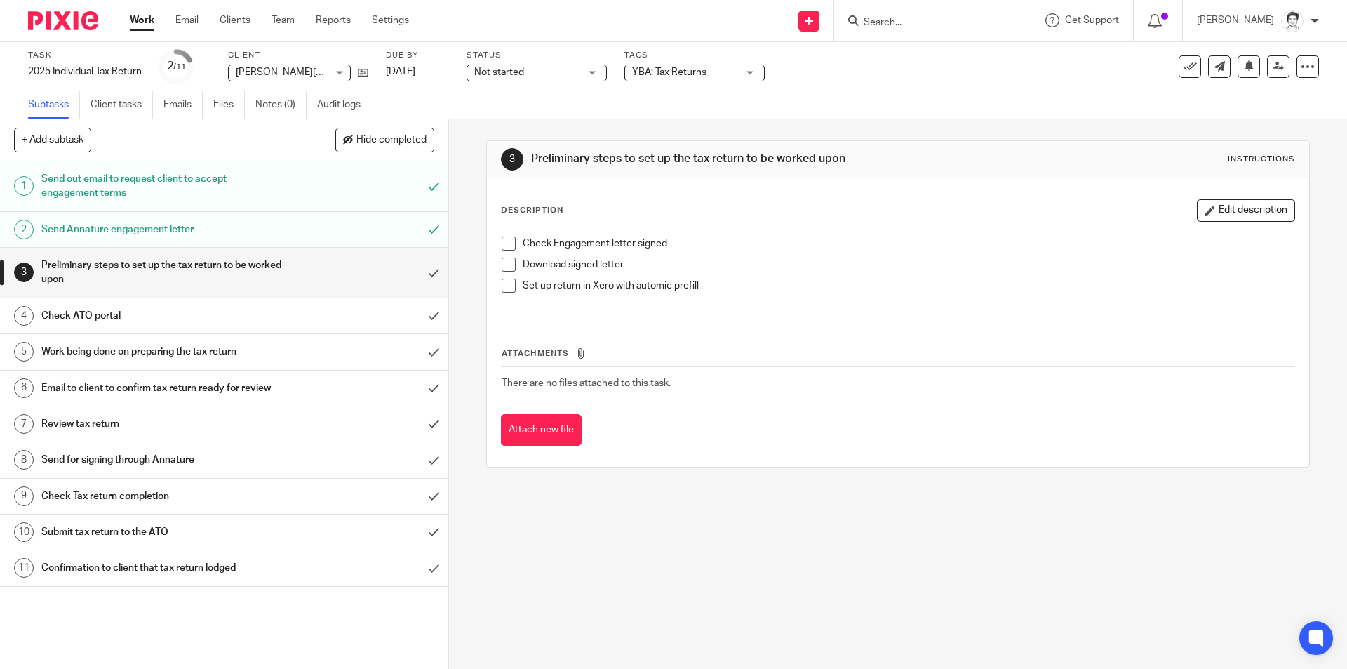
click at [887, 31] on div at bounding box center [932, 20] width 196 height 41
click at [882, 22] on input "Search" at bounding box center [925, 23] width 126 height 13
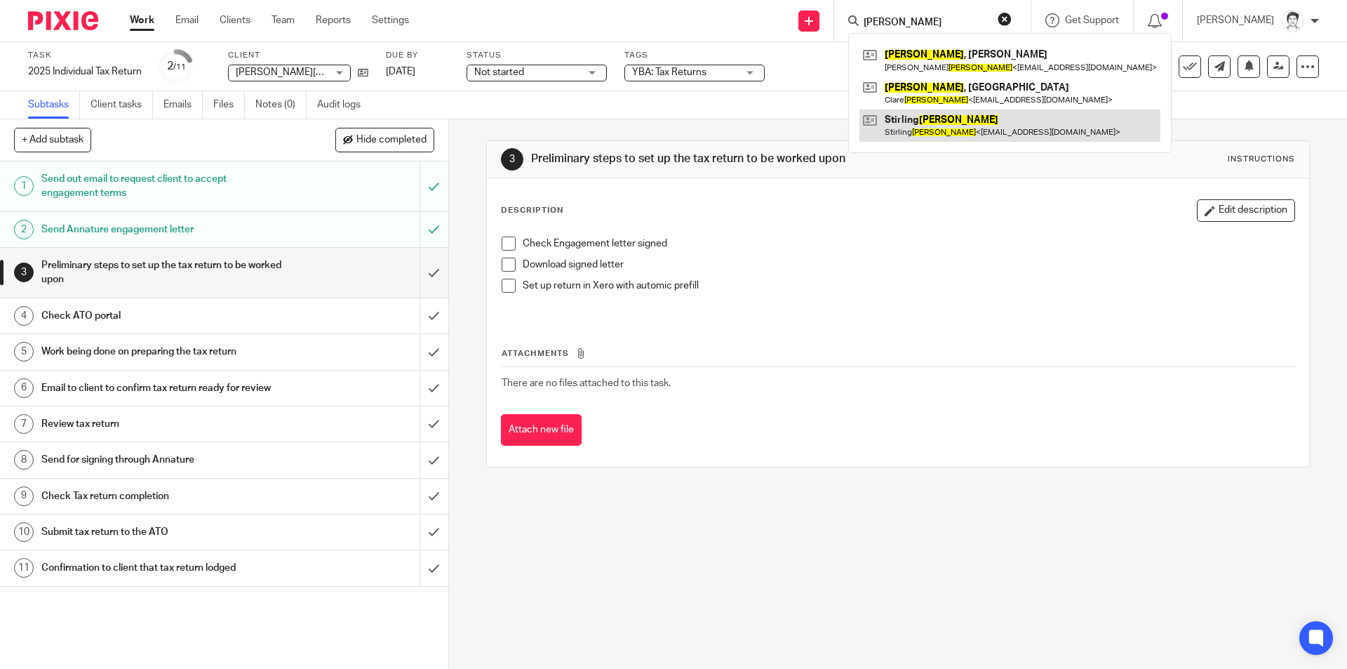
type input "faulkner"
click at [915, 128] on link at bounding box center [1009, 125] width 301 height 32
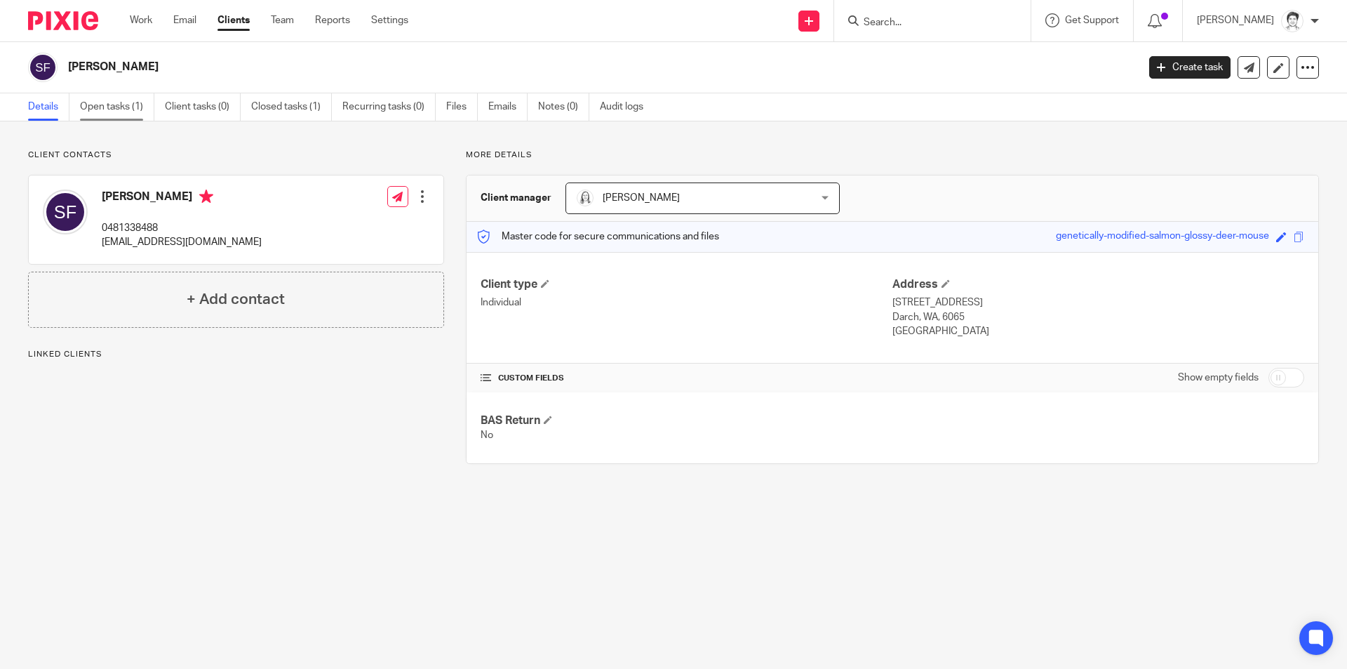
click at [106, 112] on link "Open tasks (1)" at bounding box center [117, 106] width 74 height 27
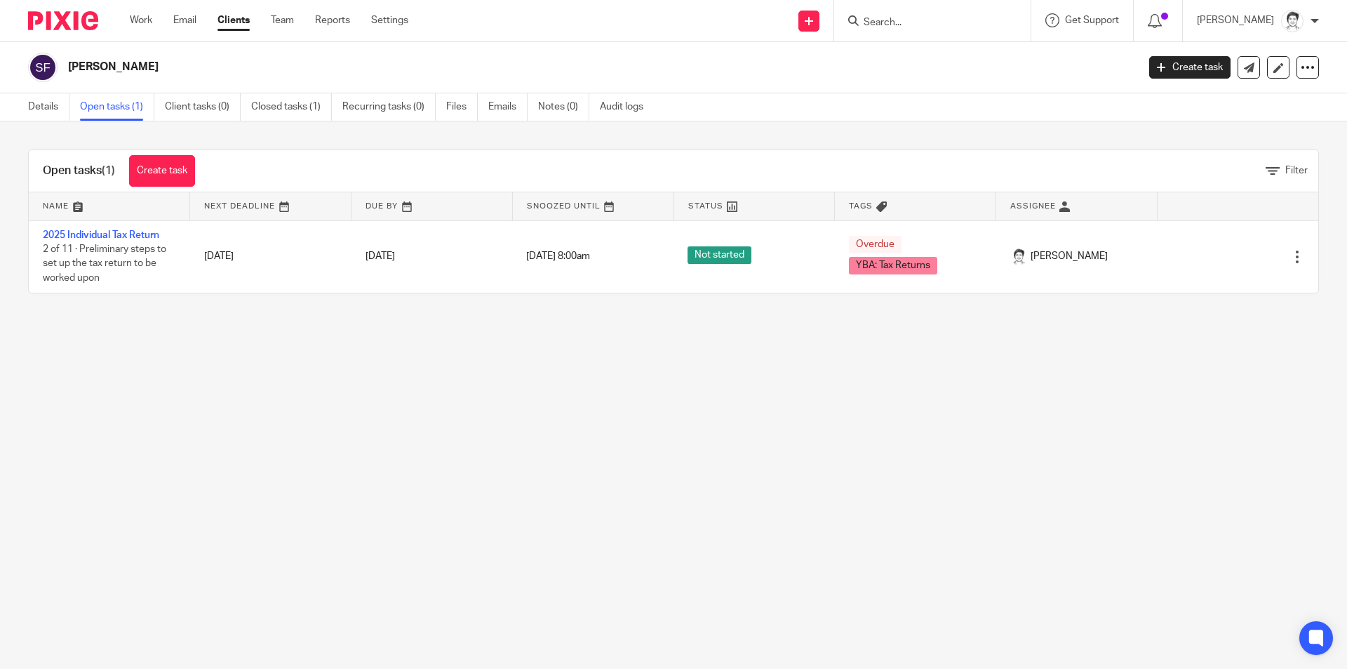
click at [88, 107] on link "Open tasks (1)" at bounding box center [117, 106] width 74 height 27
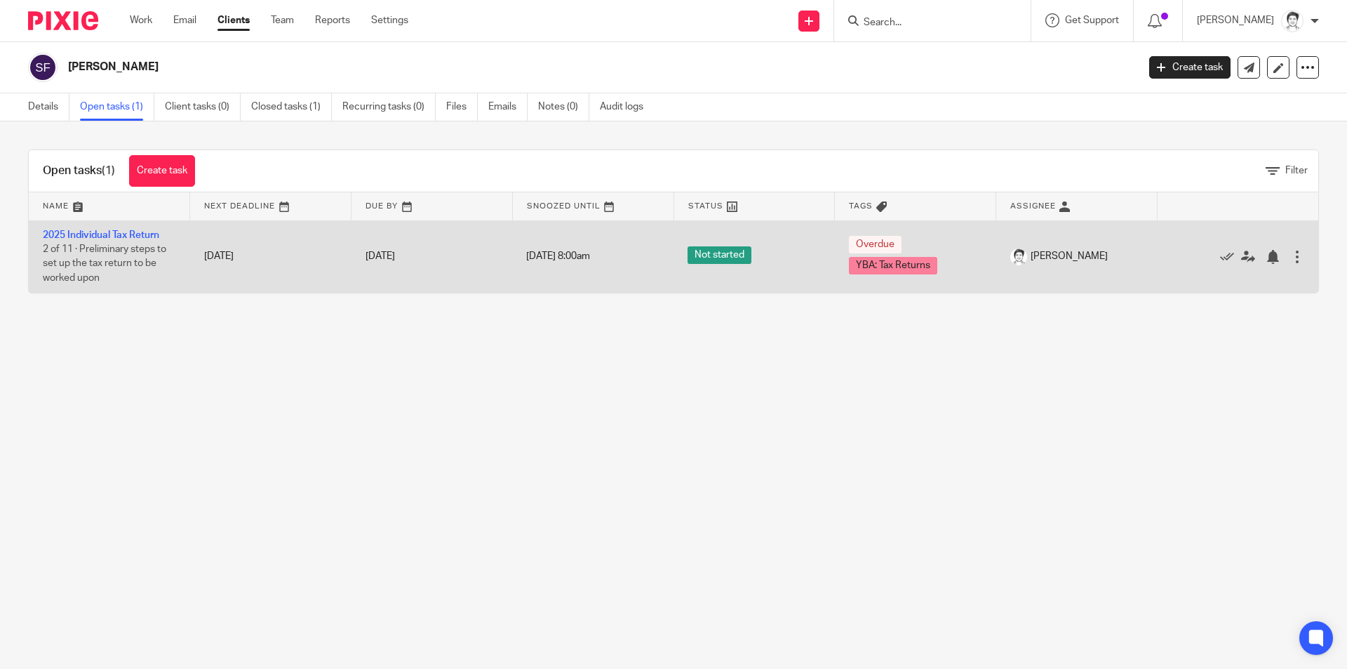
click at [119, 240] on td "2025 Individual Tax Return 2 of 11 · Preliminary steps to set up the tax return…" at bounding box center [109, 256] width 161 height 72
drag, startPoint x: 128, startPoint y: 234, endPoint x: 130, endPoint y: 224, distance: 9.4
click at [128, 233] on link "2025 Individual Tax Return" at bounding box center [101, 235] width 116 height 10
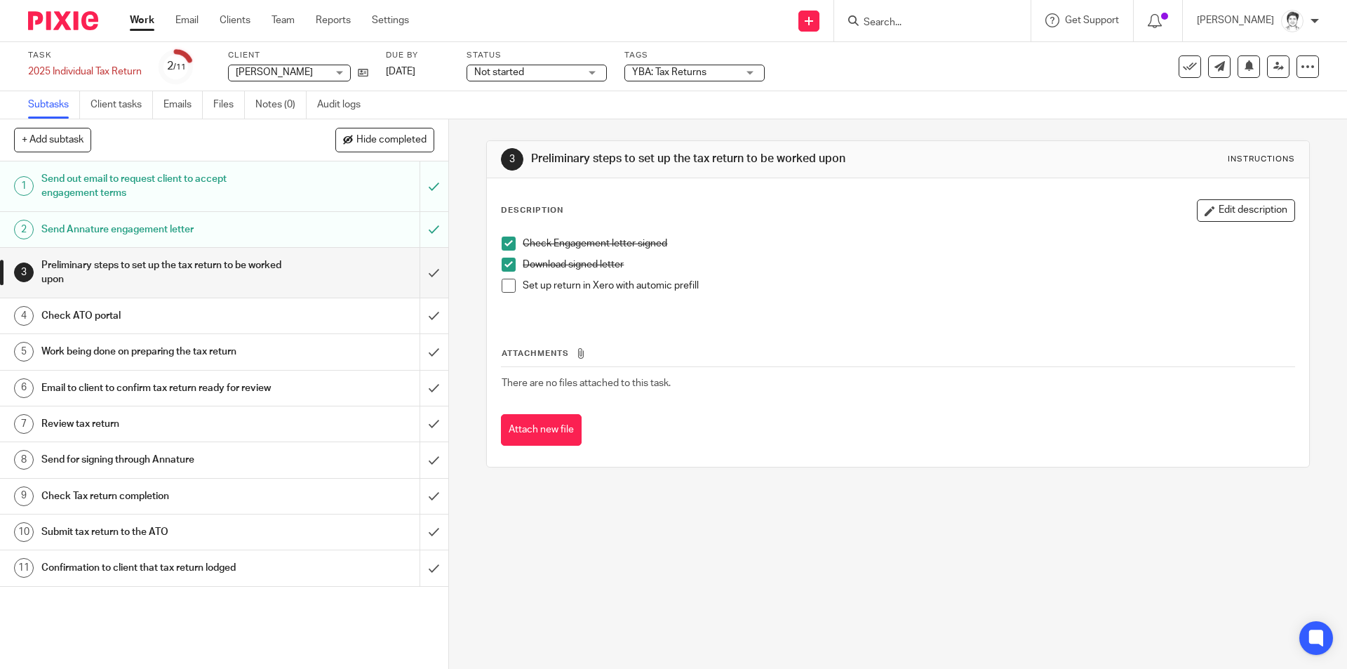
click at [508, 286] on span at bounding box center [509, 286] width 14 height 14
click at [183, 107] on link "Emails" at bounding box center [182, 104] width 39 height 27
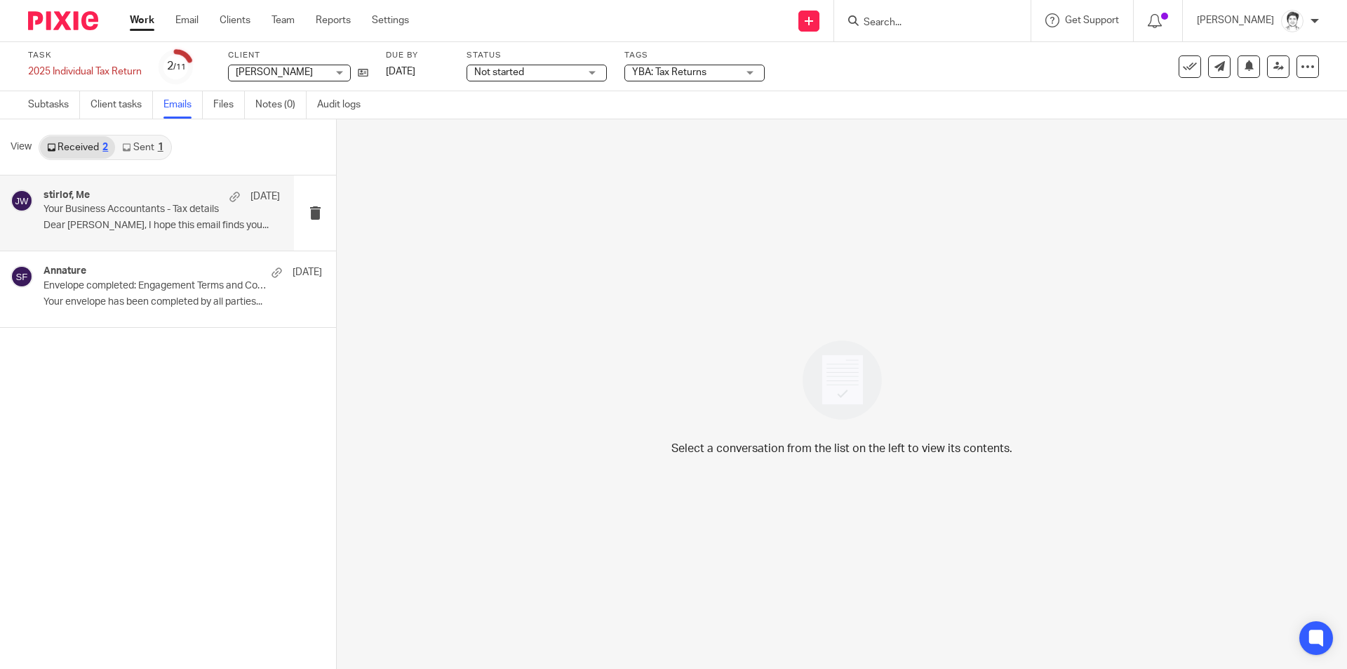
click at [170, 215] on p "Your Business Accountants - Tax details" at bounding box center [137, 209] width 189 height 12
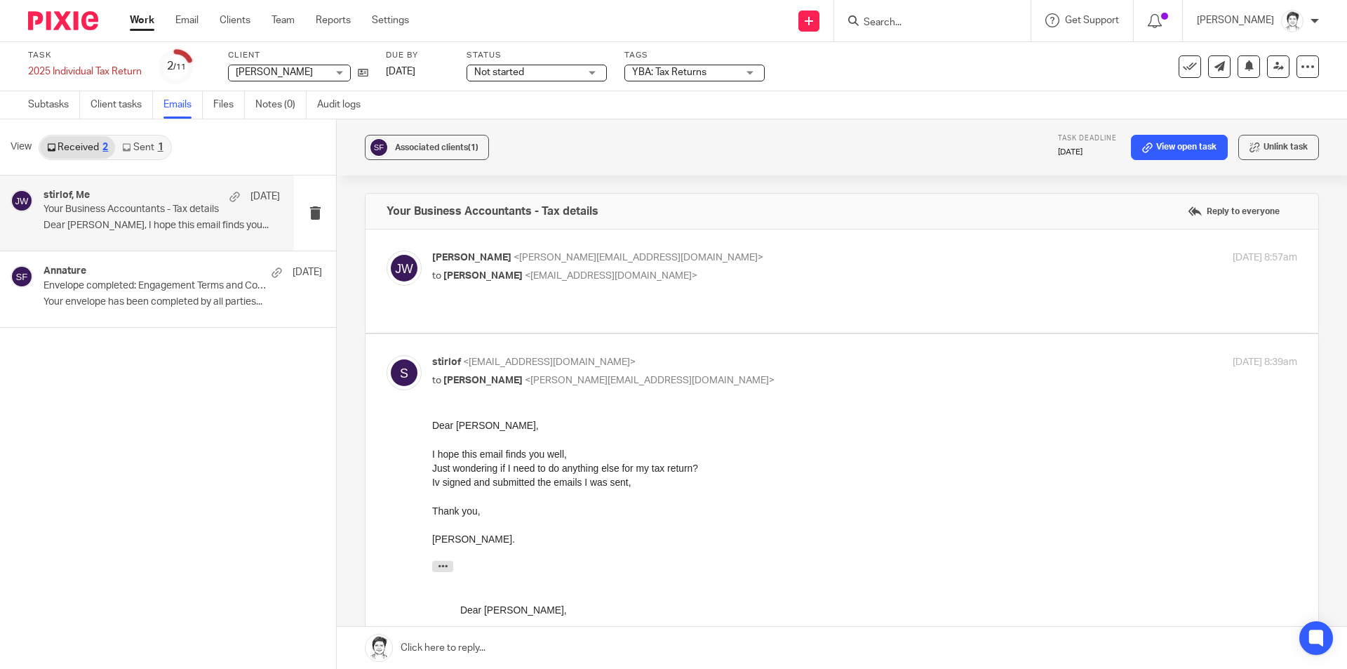
drag, startPoint x: 148, startPoint y: 146, endPoint x: 161, endPoint y: 149, distance: 12.9
click at [147, 144] on link "Sent 1" at bounding box center [142, 147] width 55 height 22
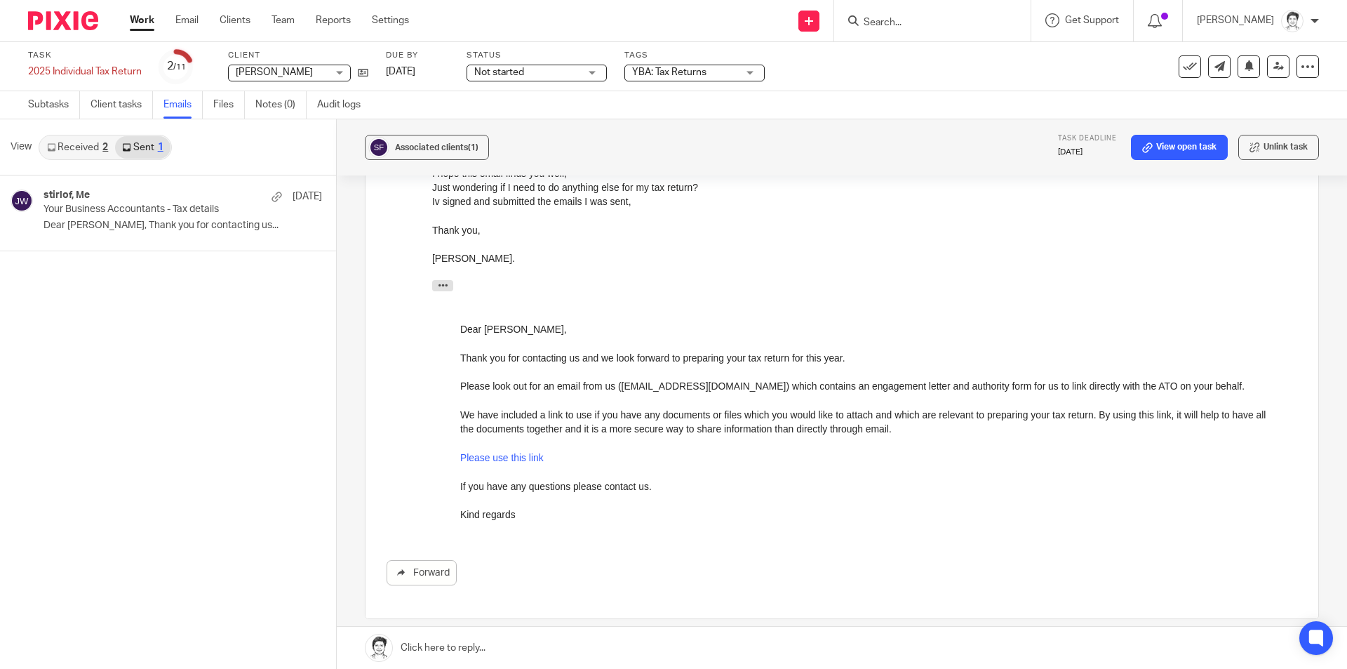
scroll to position [351, 0]
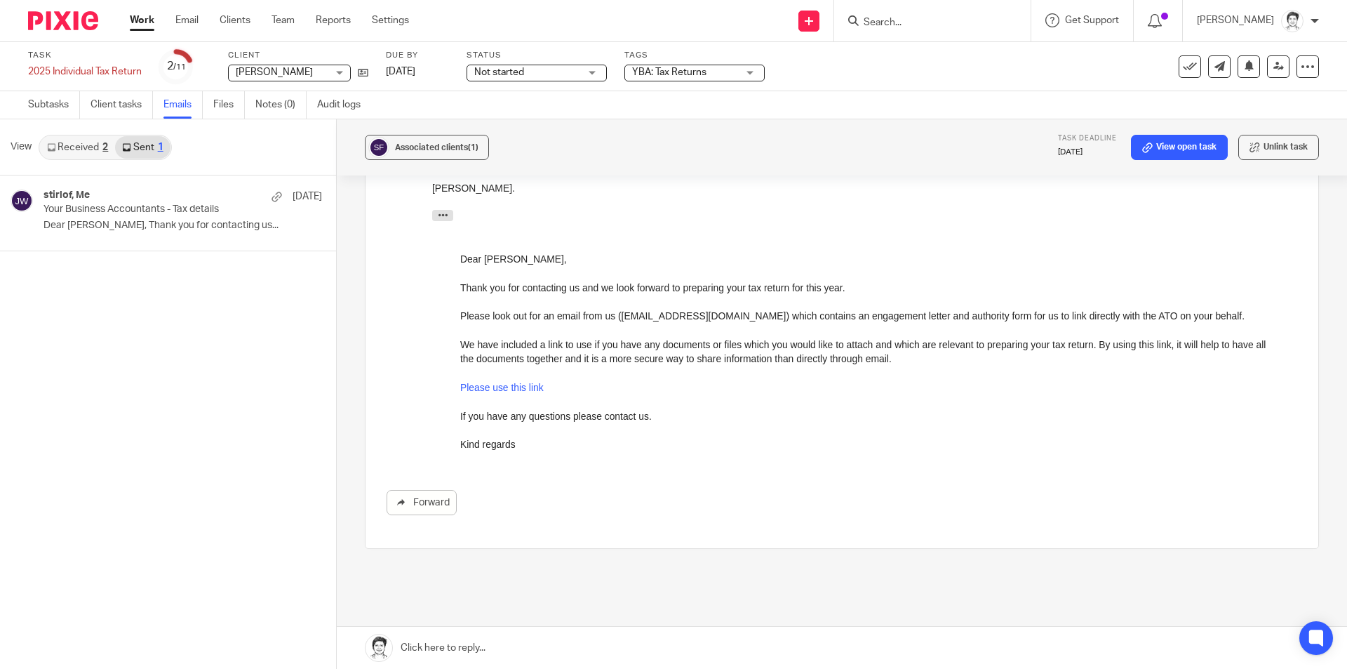
click at [81, 156] on link "Received 2" at bounding box center [77, 147] width 75 height 22
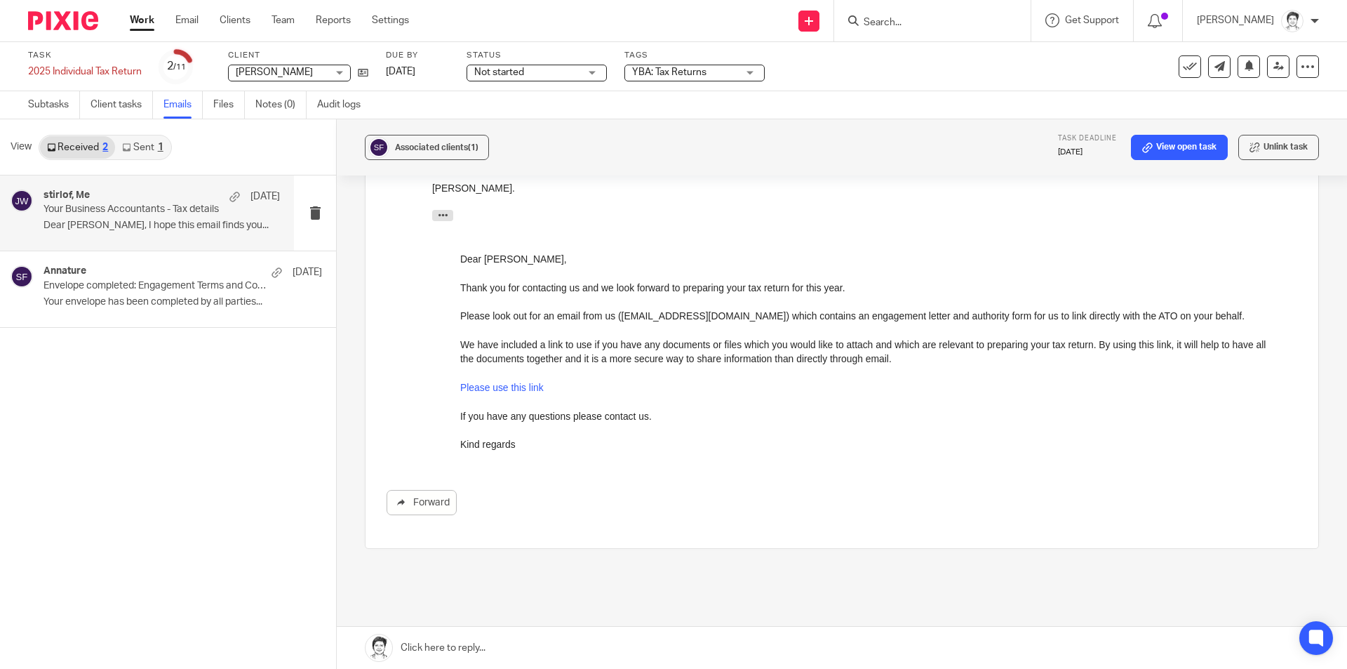
click at [118, 217] on div "stirlof, Me 30 Jul Your Business Accountants - Tax details Dear Julie, I hope t…" at bounding box center [161, 212] width 236 height 47
click at [150, 215] on p "Your Business Accountants - Tax details" at bounding box center [137, 209] width 189 height 12
click at [75, 147] on link "Received 2" at bounding box center [77, 147] width 75 height 22
click at [86, 214] on p "Your Business Accountants - Tax details" at bounding box center [137, 209] width 189 height 12
click at [276, 107] on link "Notes (0)" at bounding box center [280, 104] width 51 height 27
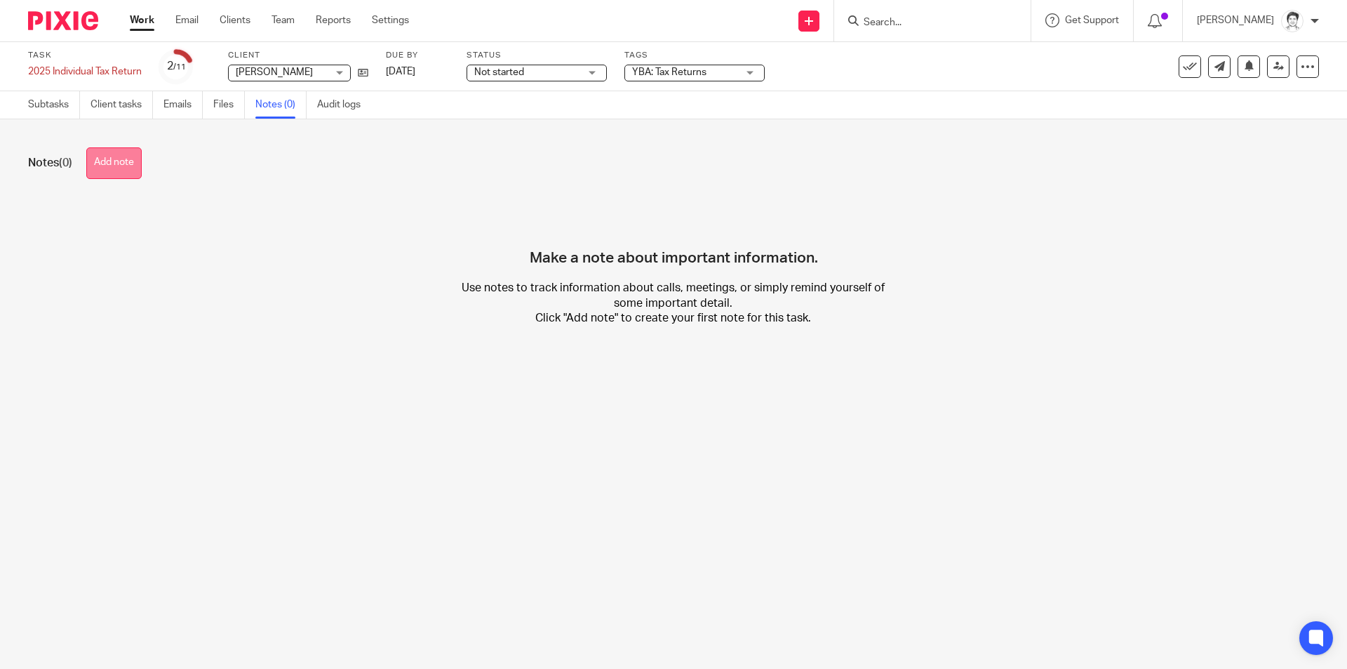
click at [108, 173] on button "Add note" at bounding box center [113, 163] width 55 height 32
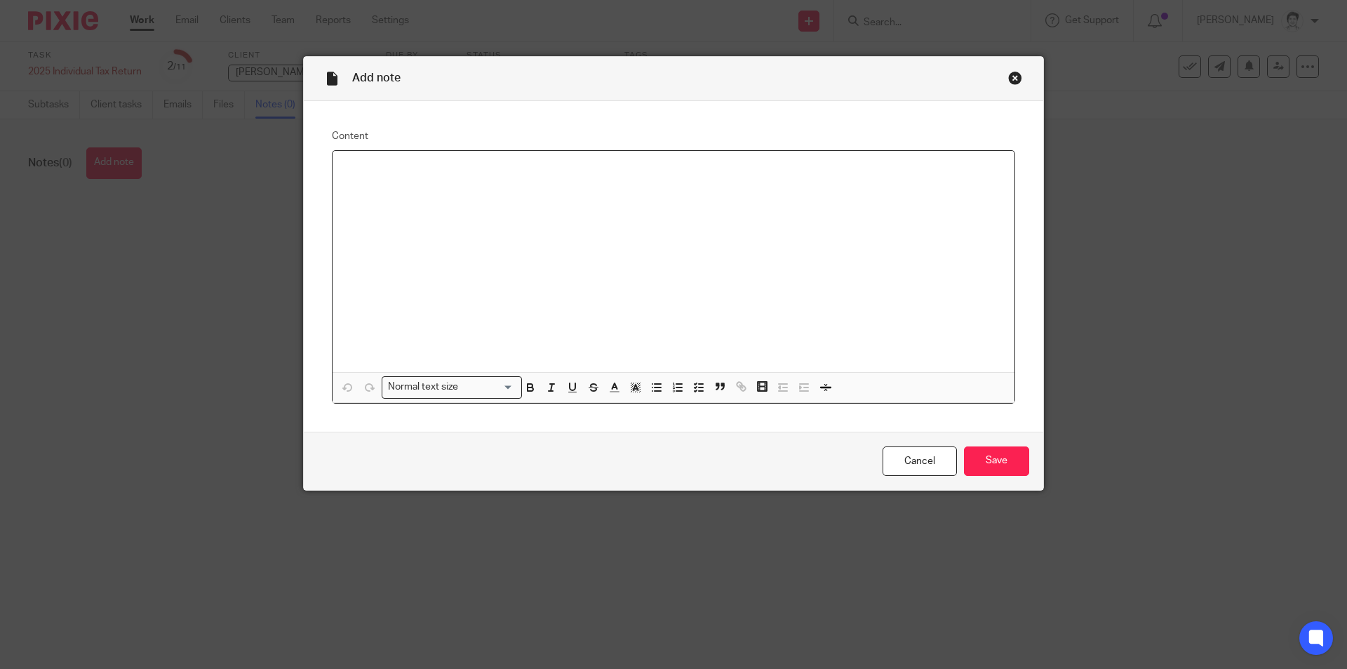
click at [366, 164] on p at bounding box center [673, 169] width 659 height 14
click at [367, 194] on div "ATO prefill shows:" at bounding box center [674, 262] width 682 height 222
click at [655, 387] on line "button" at bounding box center [658, 387] width 6 height 0
click at [389, 201] on div "ATO prefill shows:" at bounding box center [674, 262] width 682 height 222
click at [418, 188] on p at bounding box center [687, 183] width 631 height 14
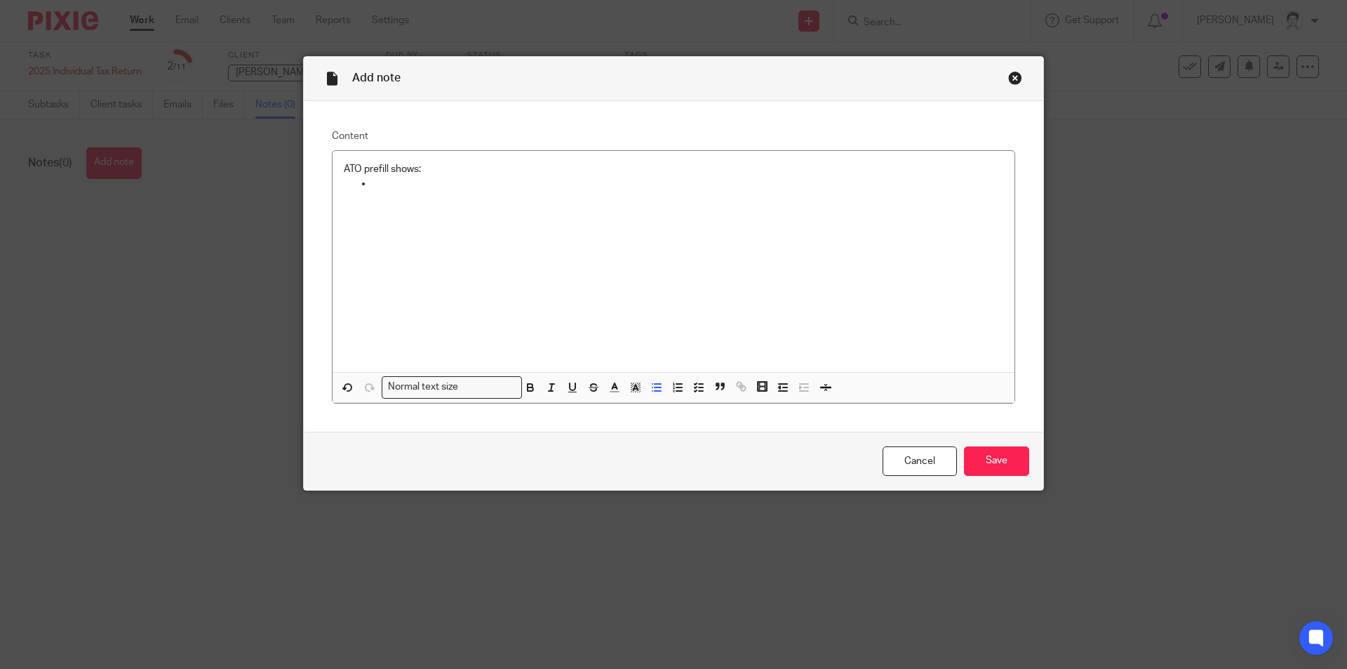
click at [388, 191] on div "ATO prefill shows:" at bounding box center [674, 262] width 682 height 222
click at [415, 193] on div "ATO prefill shows:" at bounding box center [674, 262] width 682 height 222
click at [381, 191] on div "ATO prefill shows:" at bounding box center [674, 262] width 682 height 222
click at [1004, 460] on input "Save" at bounding box center [996, 461] width 65 height 30
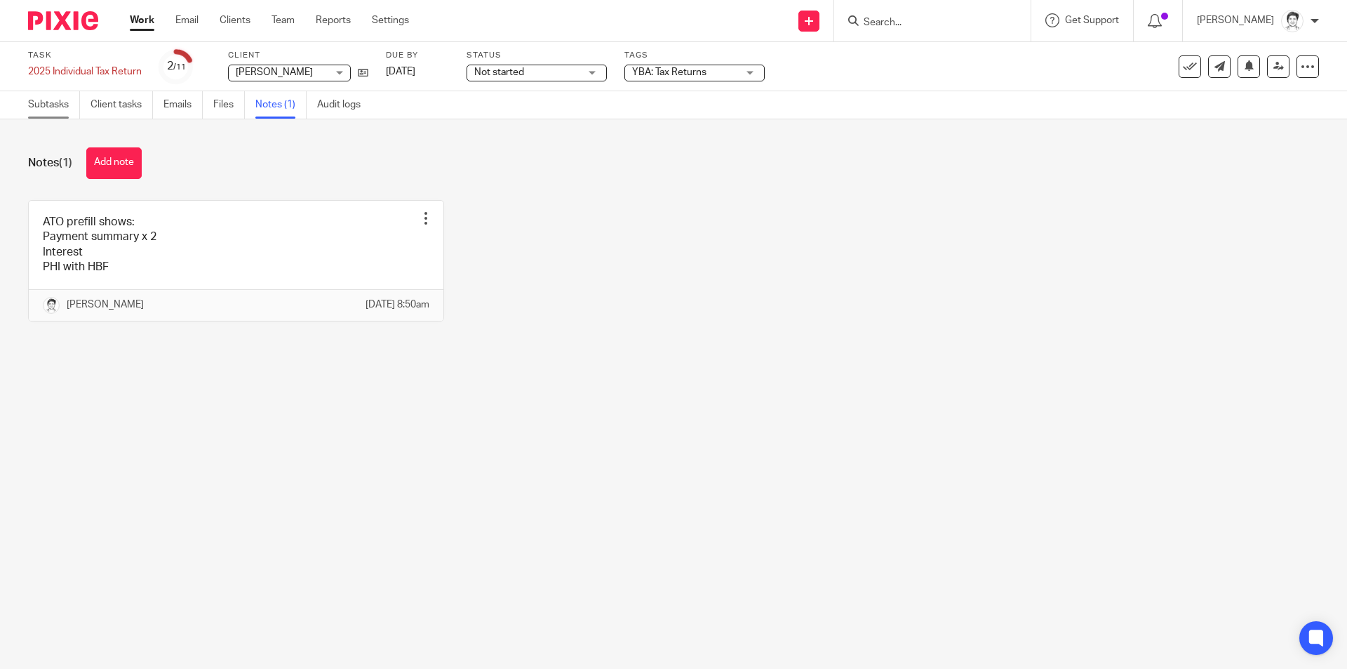
click at [29, 109] on link "Subtasks" at bounding box center [54, 104] width 52 height 27
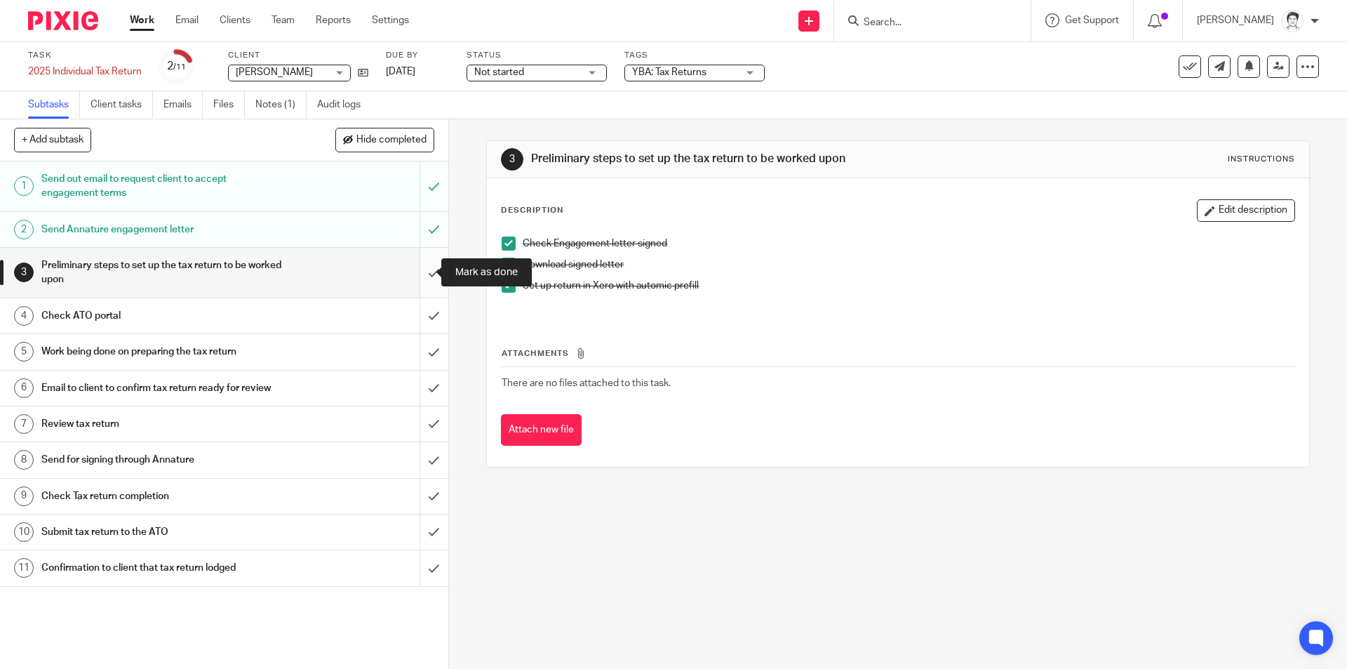
click at [422, 272] on input "submit" at bounding box center [224, 273] width 448 height 50
click at [68, 316] on h1 "Check ATO portal" at bounding box center [162, 315] width 243 height 21
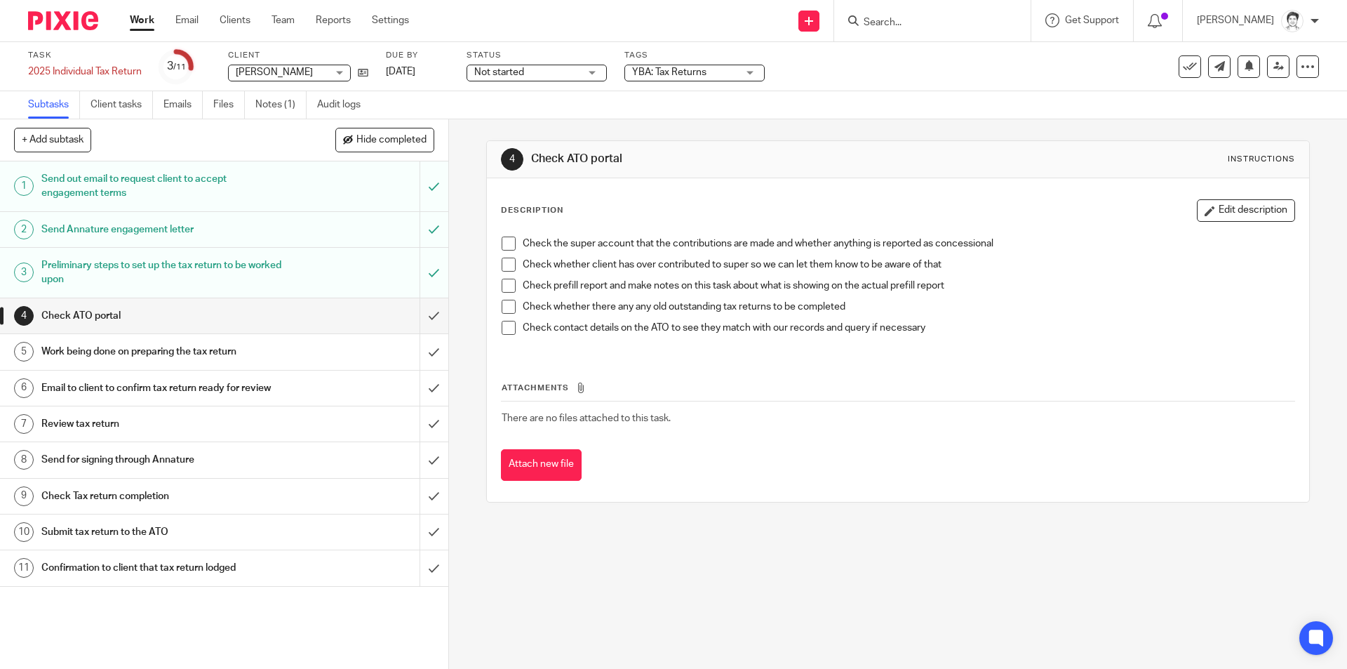
click at [506, 243] on span at bounding box center [509, 243] width 14 height 14
click at [507, 264] on span at bounding box center [509, 264] width 14 height 14
click at [507, 283] on span at bounding box center [509, 286] width 14 height 14
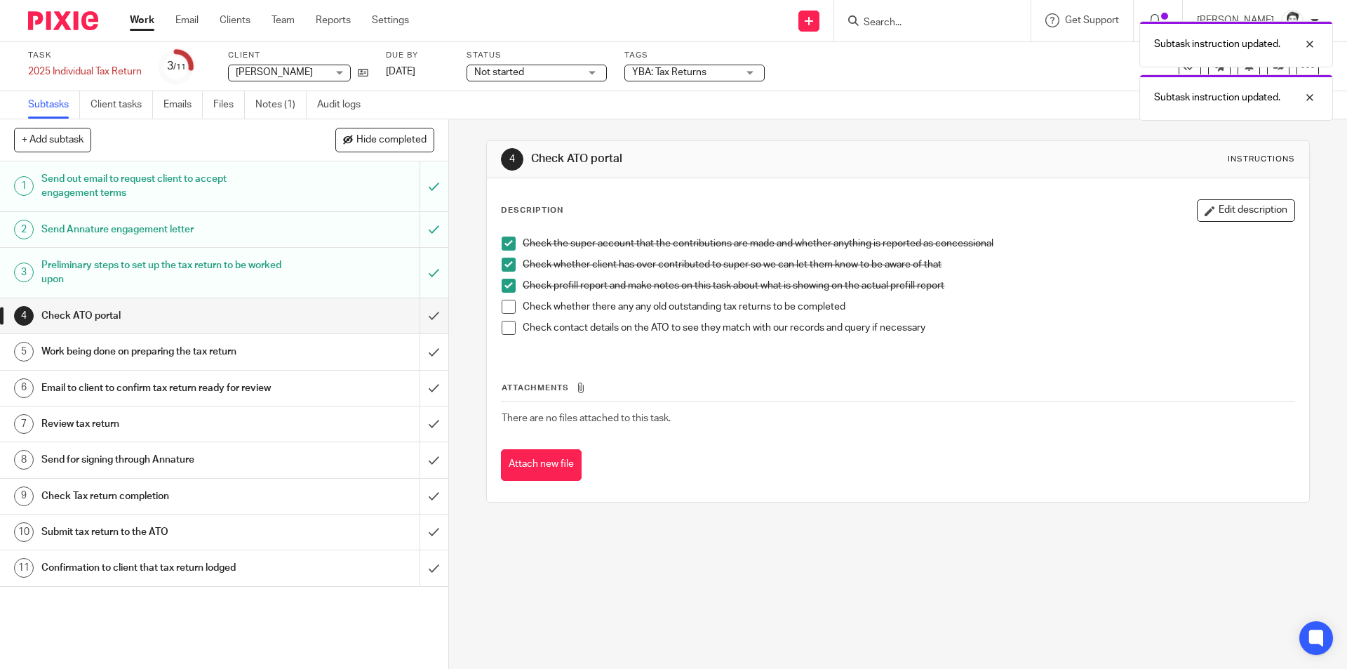
click at [502, 308] on span at bounding box center [509, 307] width 14 height 14
click at [505, 333] on span at bounding box center [509, 328] width 14 height 14
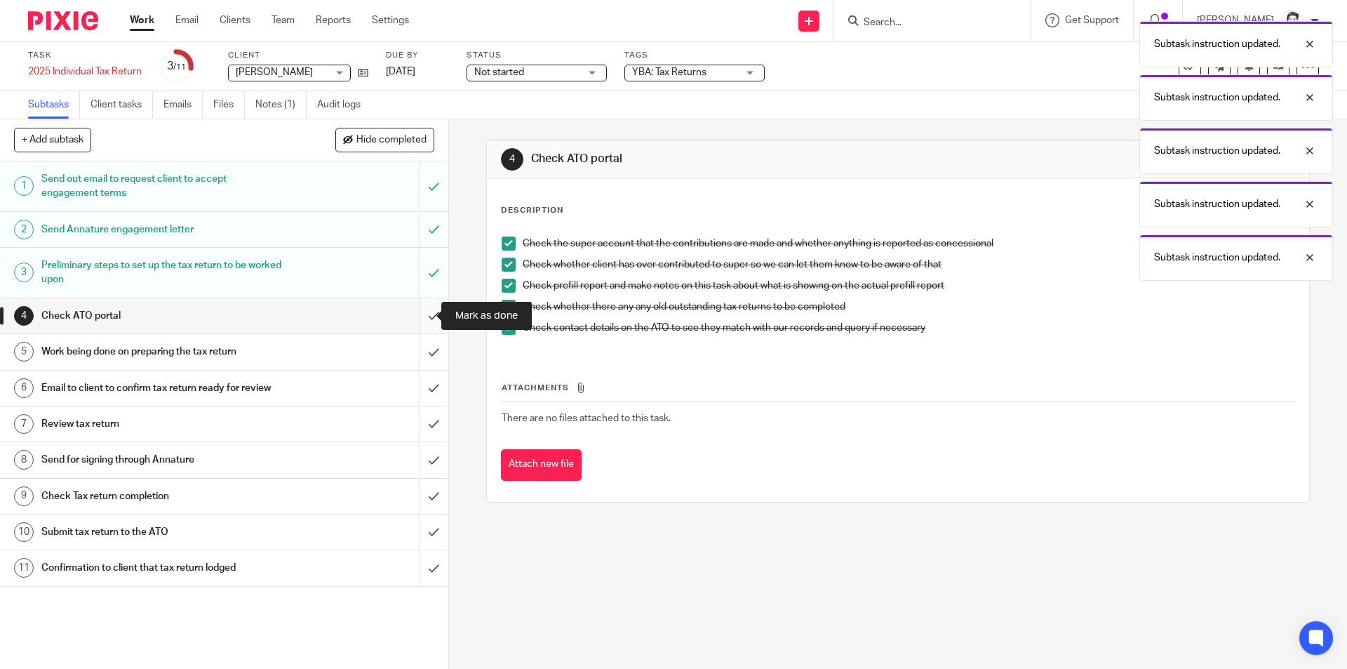
click at [424, 321] on input "submit" at bounding box center [224, 315] width 448 height 35
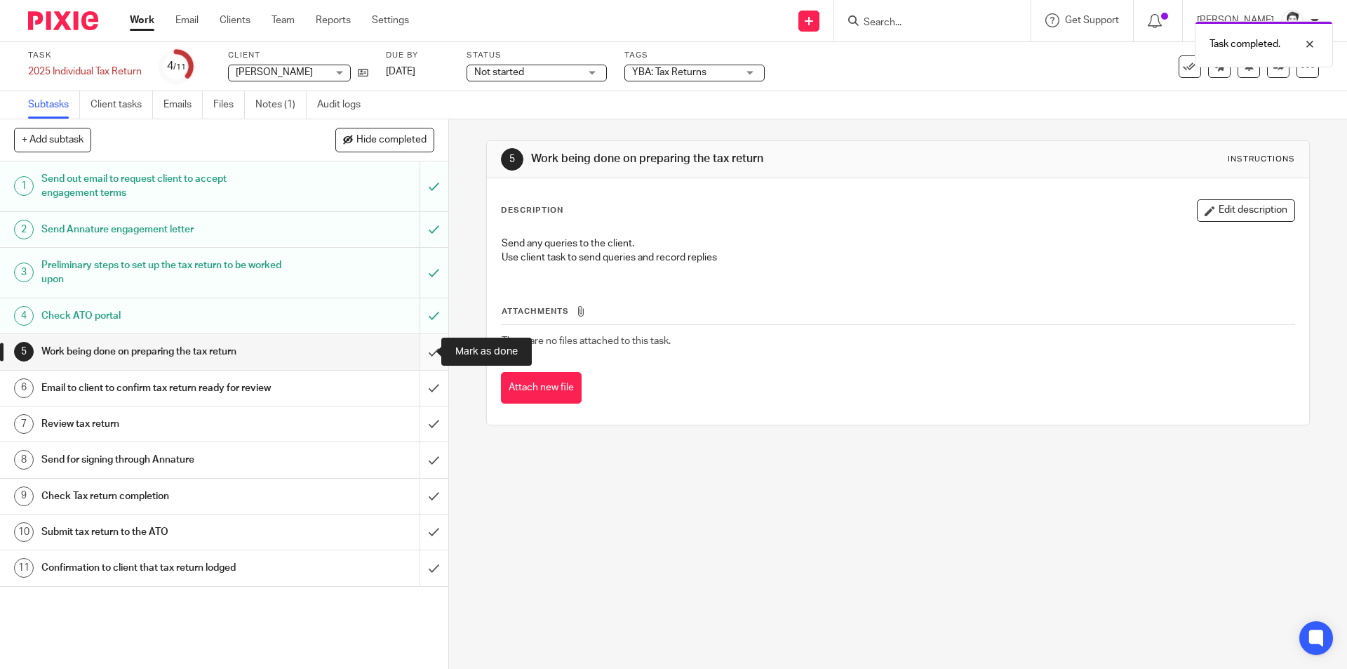
click at [423, 348] on input "submit" at bounding box center [224, 351] width 448 height 35
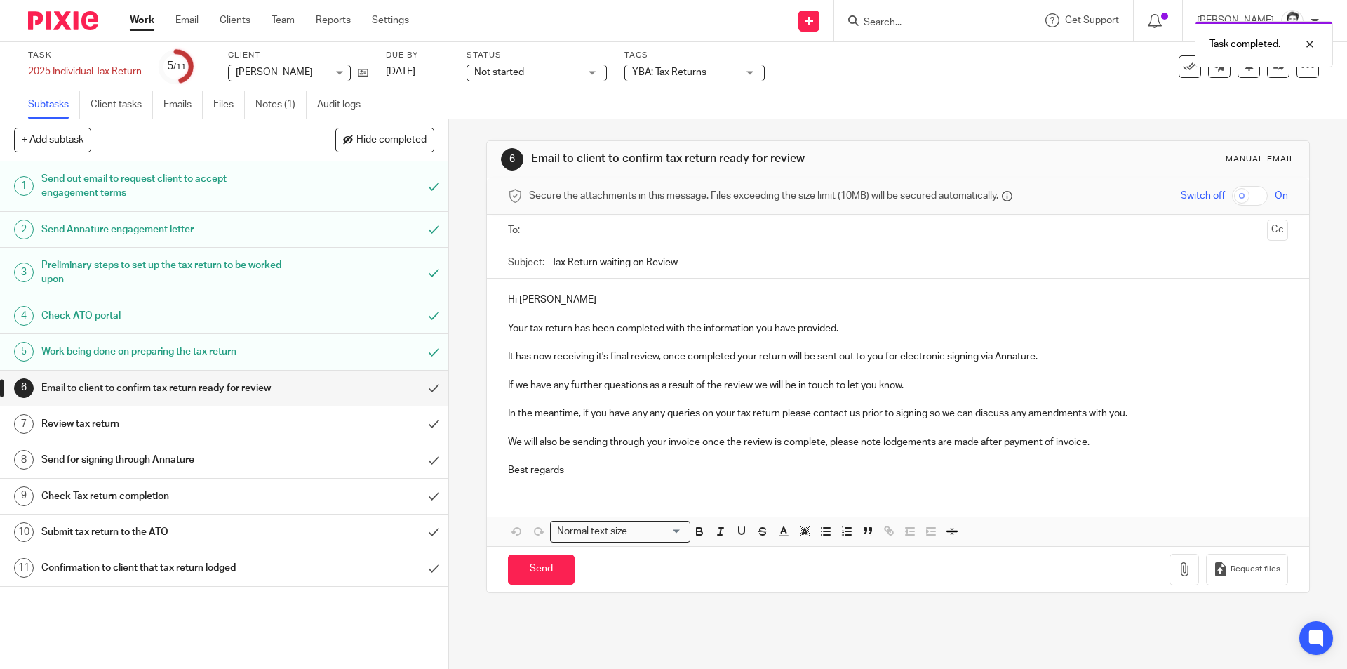
click at [754, 73] on div "YBA: Tax Returns" at bounding box center [694, 73] width 140 height 17
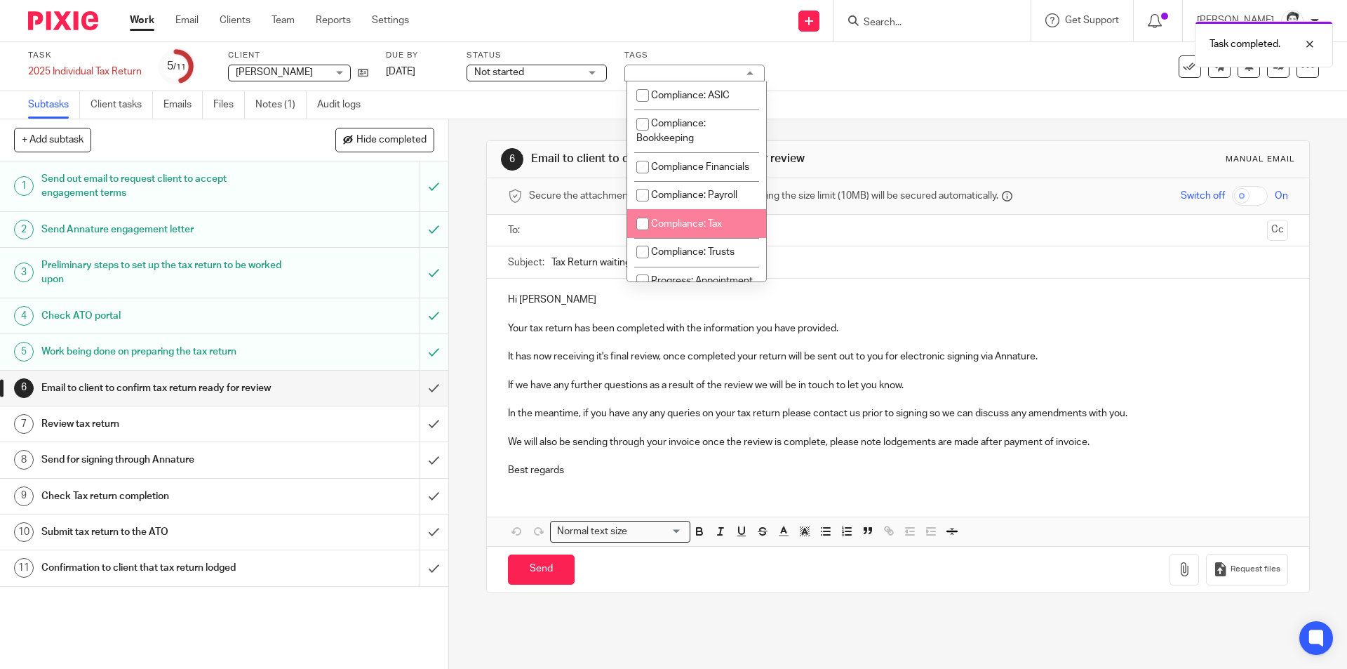
click at [639, 237] on input "checkbox" at bounding box center [642, 223] width 27 height 27
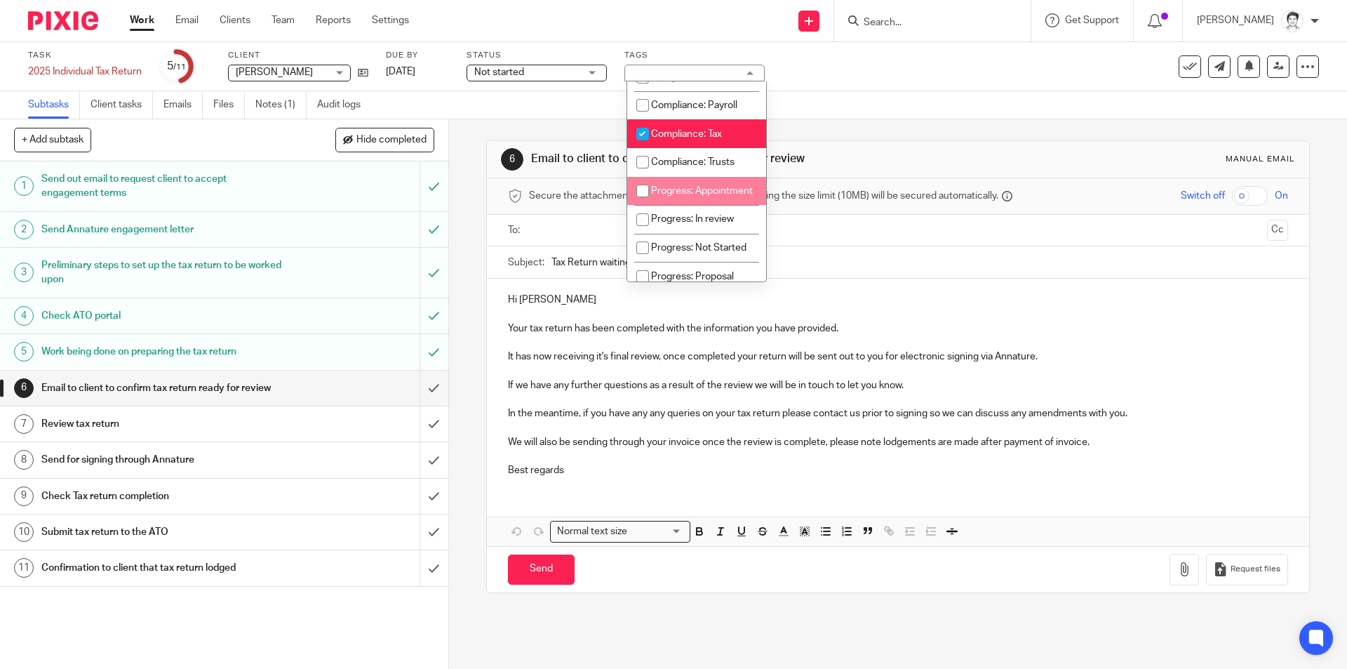
scroll to position [70, 0]
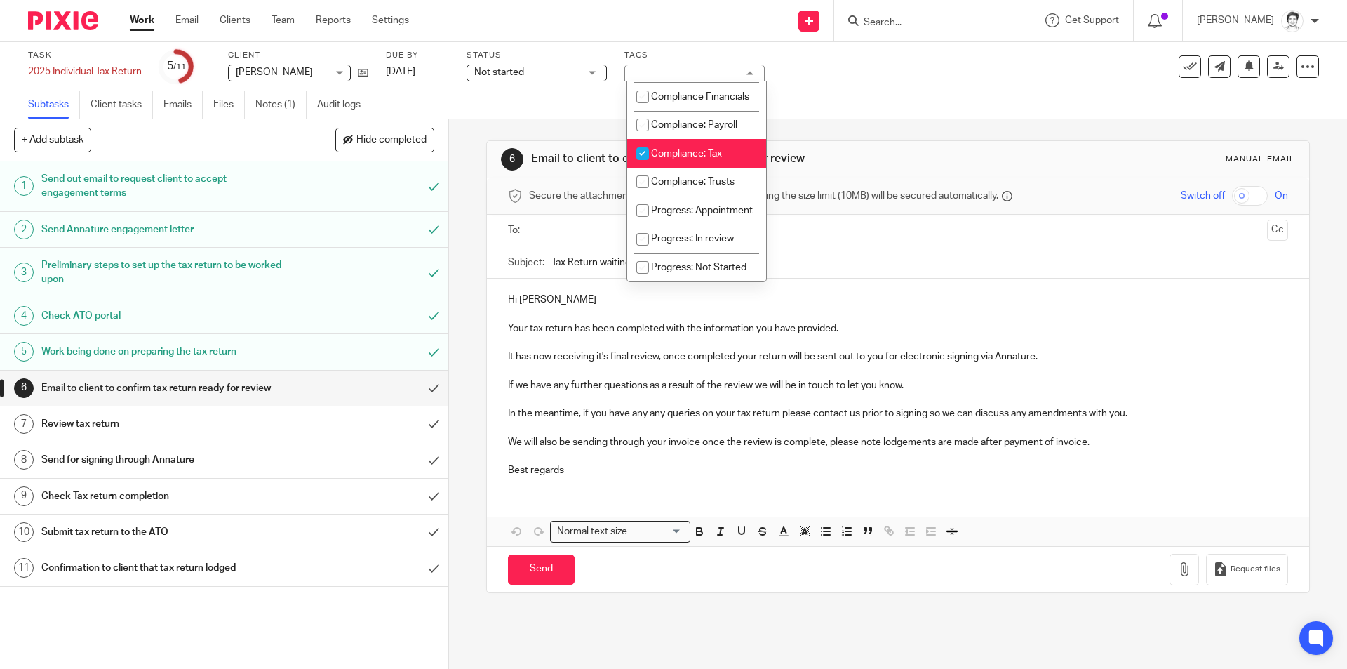
click at [646, 163] on input "checkbox" at bounding box center [642, 153] width 27 height 27
checkbox input "false"
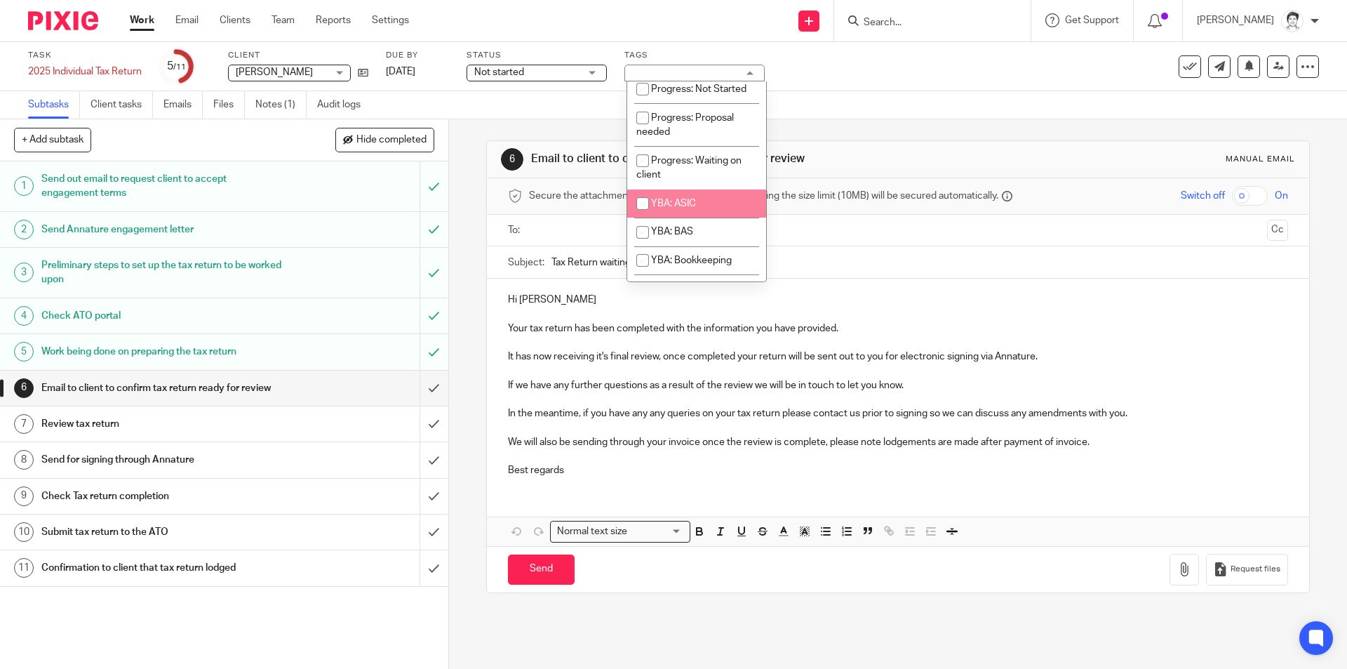
scroll to position [178, 0]
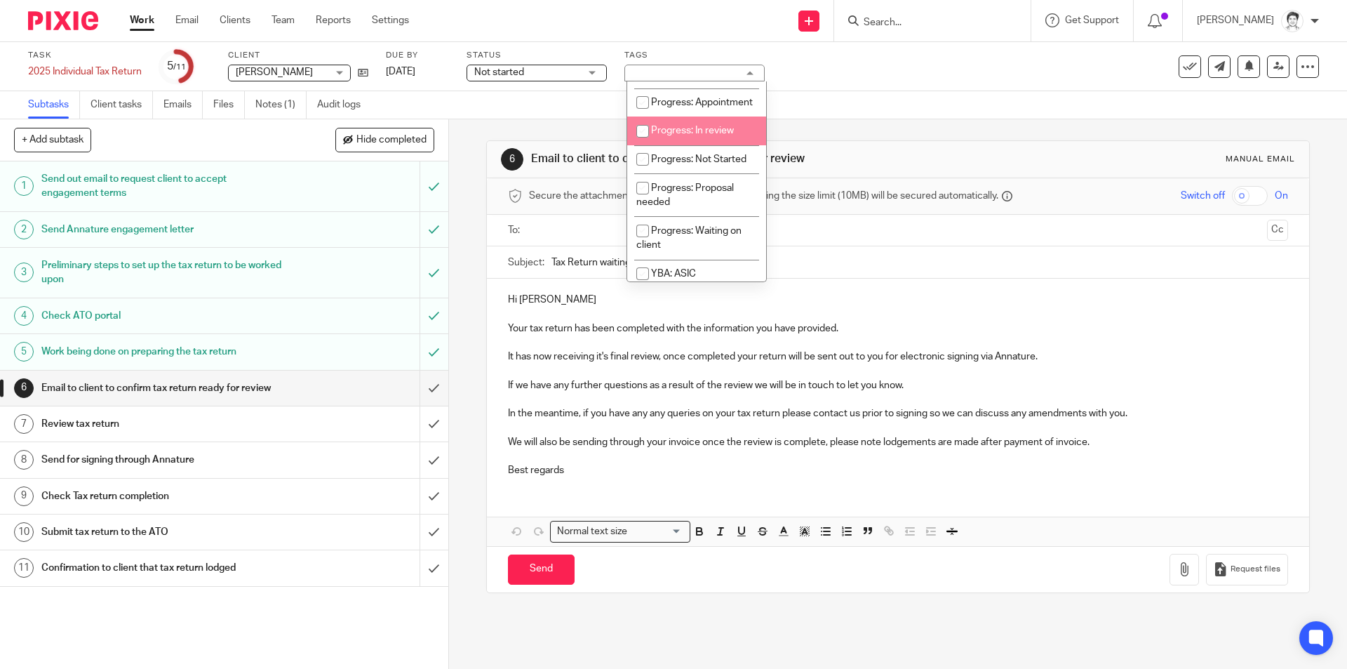
click at [673, 135] on span "Progress: In review" at bounding box center [692, 131] width 83 height 10
checkbox input "true"
click at [909, 264] on input "Tax Return waiting on Review" at bounding box center [919, 262] width 736 height 32
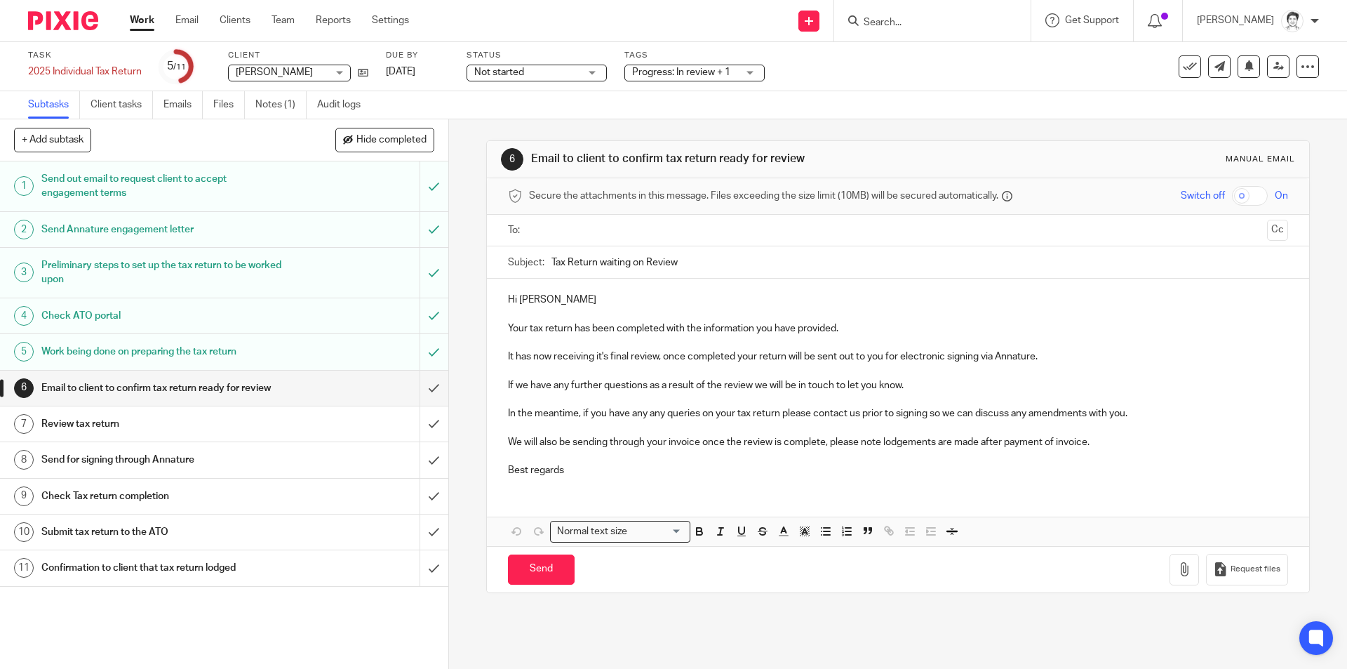
click at [590, 233] on input "text" at bounding box center [897, 230] width 727 height 16
click at [871, 330] on p "Your tax return has been completed with the information you have provided." at bounding box center [897, 331] width 779 height 14
click at [525, 331] on p "Your tax return has been completed with the information you have provided." at bounding box center [897, 331] width 779 height 14
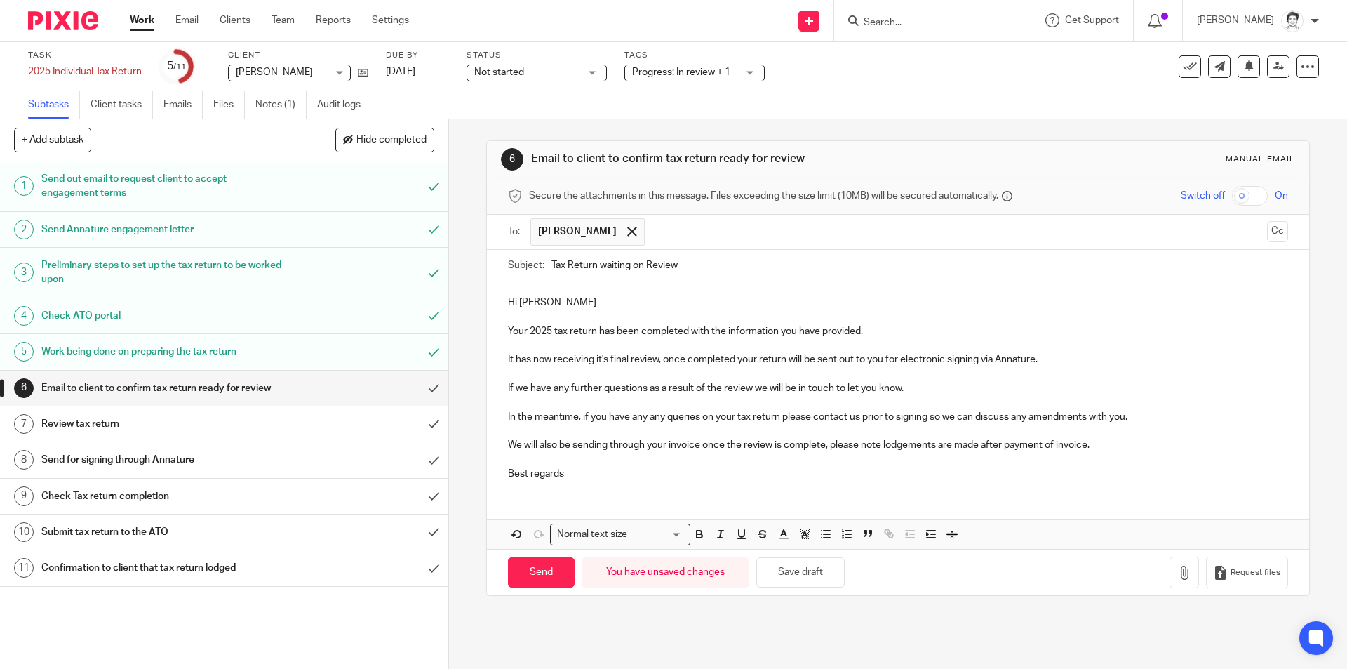
click at [901, 337] on p "Your 2025 tax return has been completed with the information you have provided." at bounding box center [897, 331] width 779 height 14
click at [478, 201] on div "6 Email to client to confirm tax return ready for review Manual email Secure th…" at bounding box center [898, 393] width 898 height 549
click at [1073, 331] on p "Your 2025 tax return has been completed with the information you have provided.…" at bounding box center [897, 331] width 779 height 14
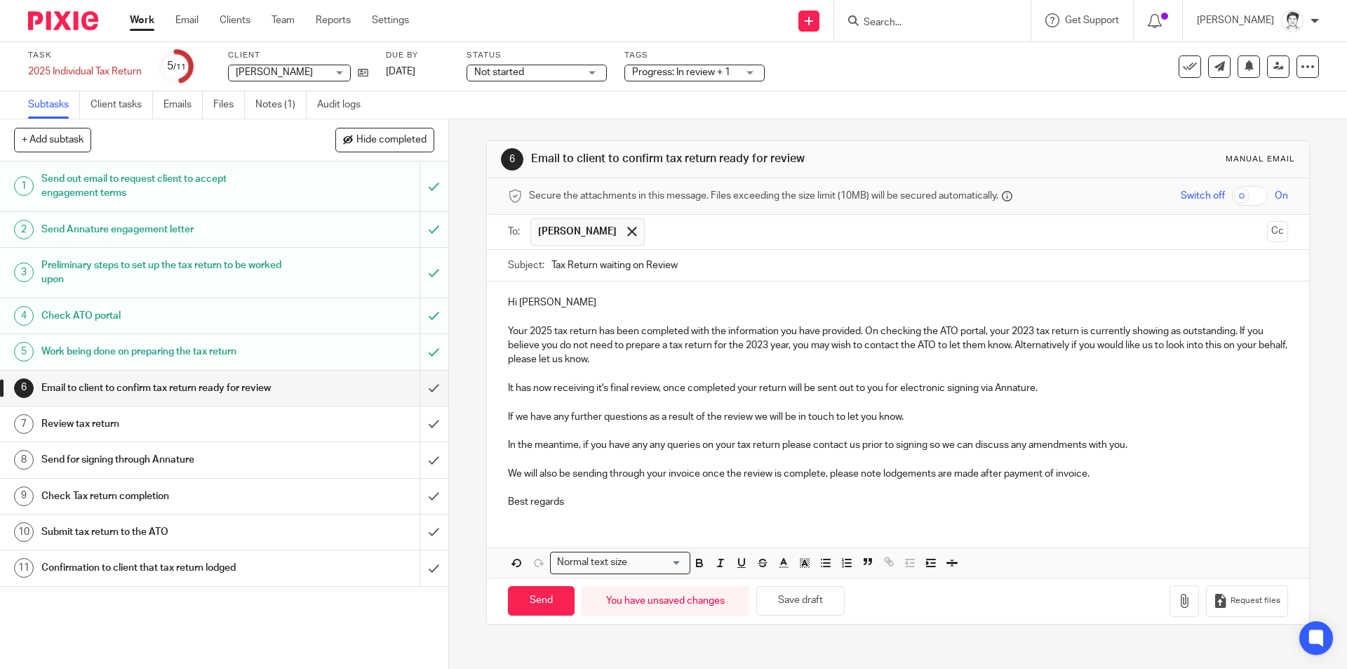
click at [864, 331] on p "Your 2025 tax return has been completed with the information you have provided.…" at bounding box center [897, 345] width 779 height 43
drag, startPoint x: 864, startPoint y: 331, endPoint x: 499, endPoint y: 333, distance: 364.8
click at [501, 333] on div "Hi Stirling Your 2025 tax return has been completed with the information you ha…" at bounding box center [897, 400] width 821 height 238
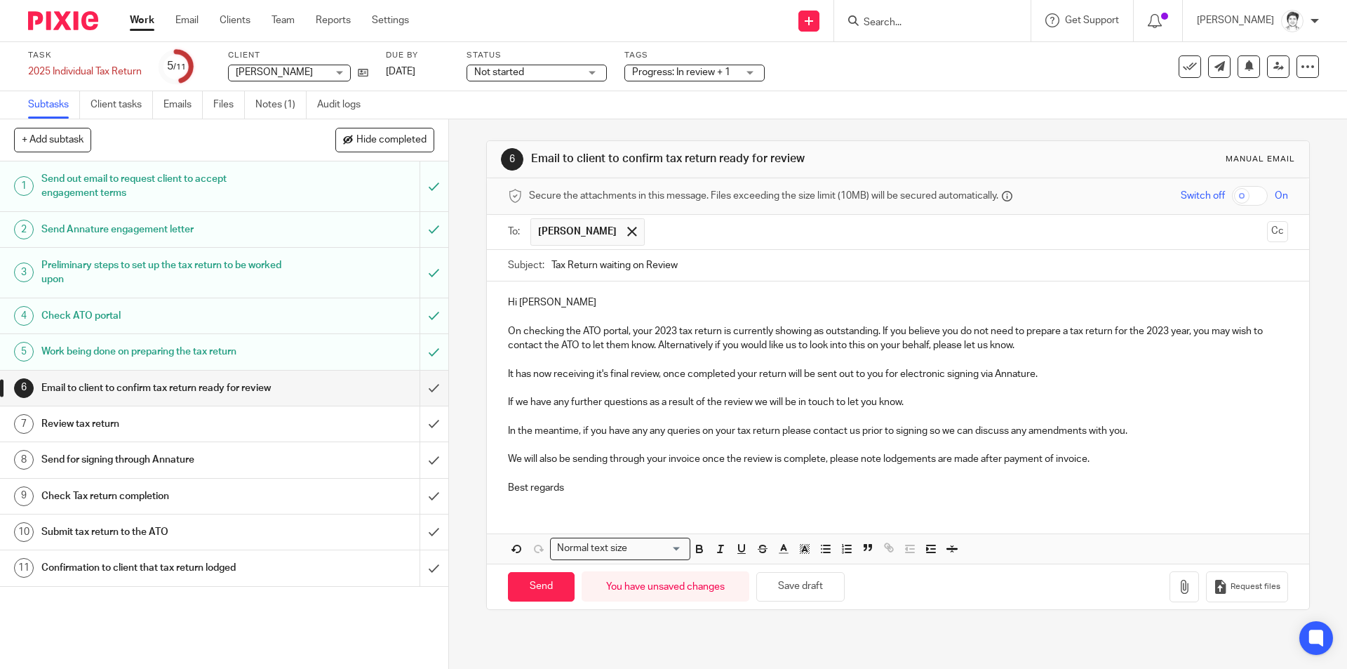
click at [508, 376] on p "It has now receiving it's final review, once completed your return will be sent…" at bounding box center [897, 374] width 779 height 14
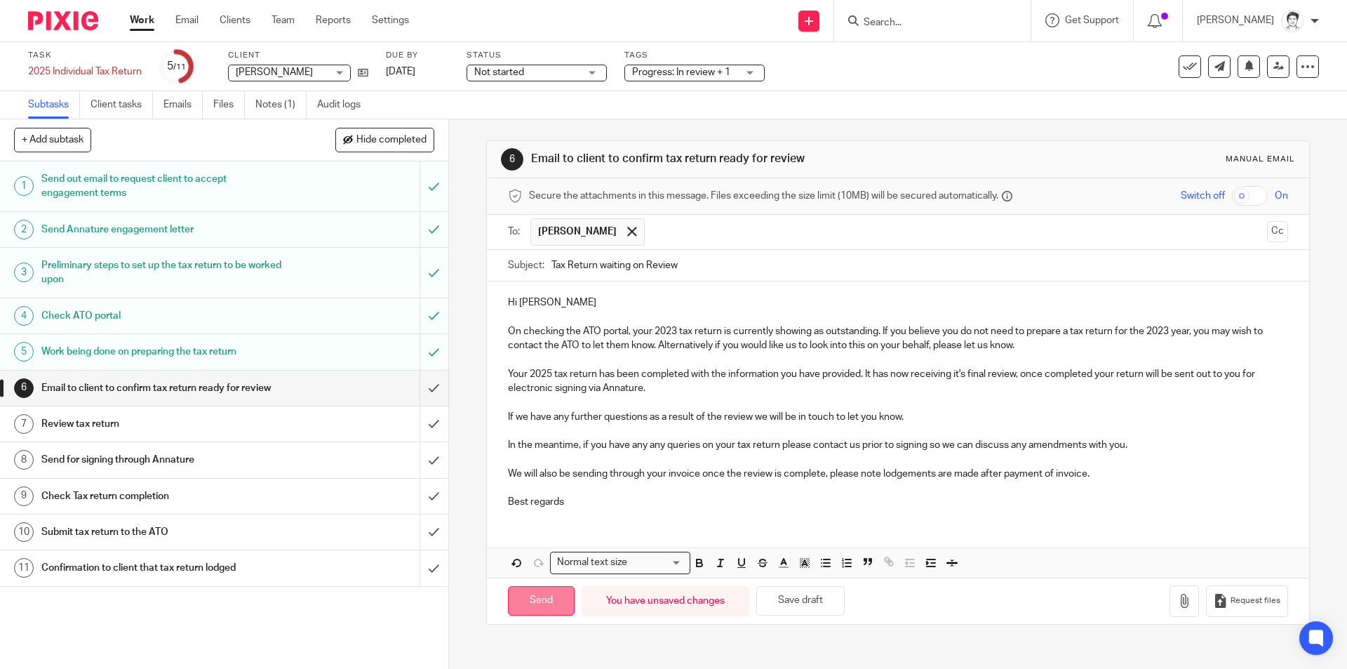
click at [546, 608] on input "Send" at bounding box center [541, 601] width 67 height 30
type input "Sent"
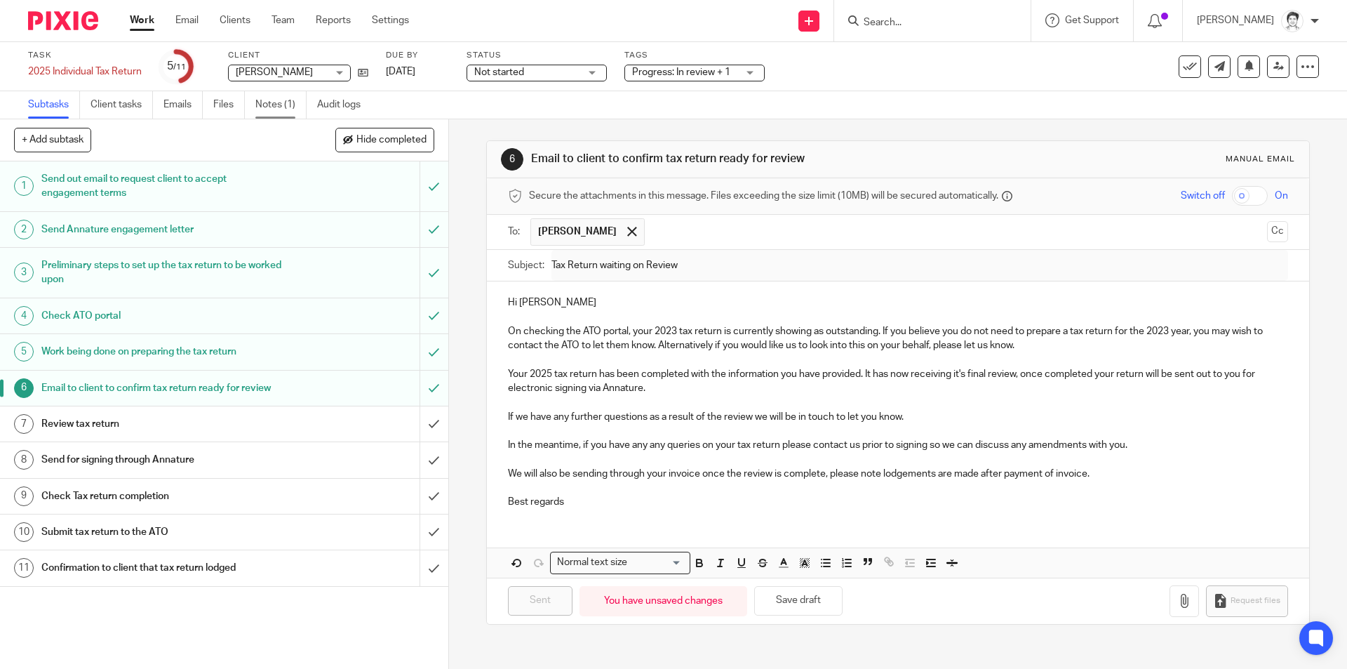
click at [269, 107] on link "Notes (1)" at bounding box center [280, 104] width 51 height 27
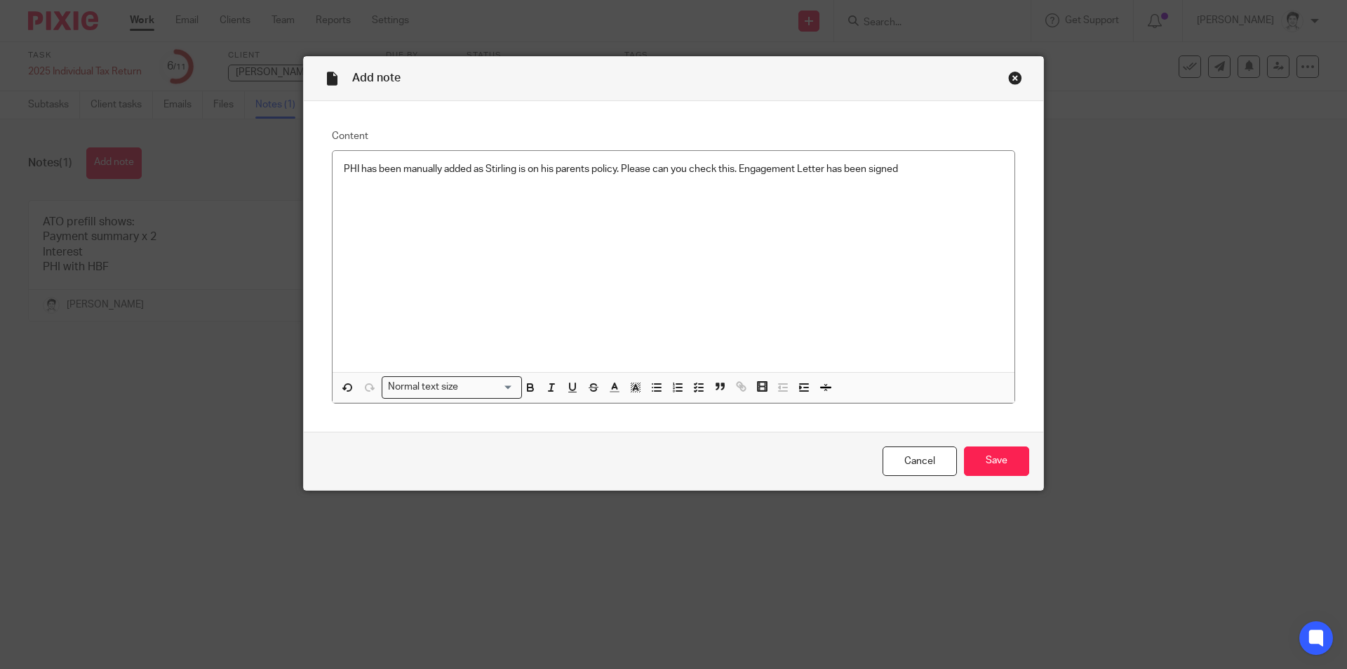
click at [913, 167] on p "PHI has been manually added as Stirling is on his parents policy. Please can yo…" at bounding box center [673, 169] width 659 height 14
click at [1004, 457] on input "Save" at bounding box center [996, 461] width 65 height 30
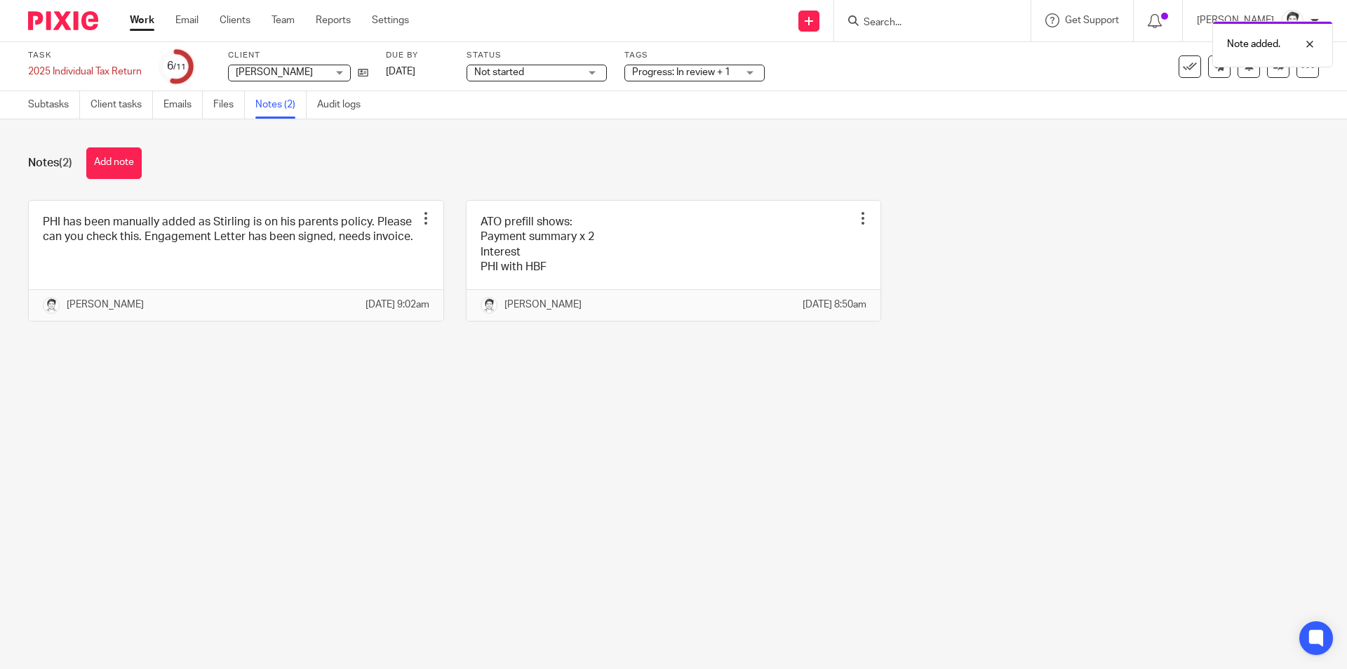
click at [909, 33] on div "Note added." at bounding box center [1002, 40] width 659 height 53
click at [914, 20] on div "Note added." at bounding box center [1002, 40] width 659 height 53
click at [880, 15] on div "Note added." at bounding box center [1002, 40] width 659 height 53
click at [889, 23] on div "Note added." at bounding box center [1002, 40] width 659 height 53
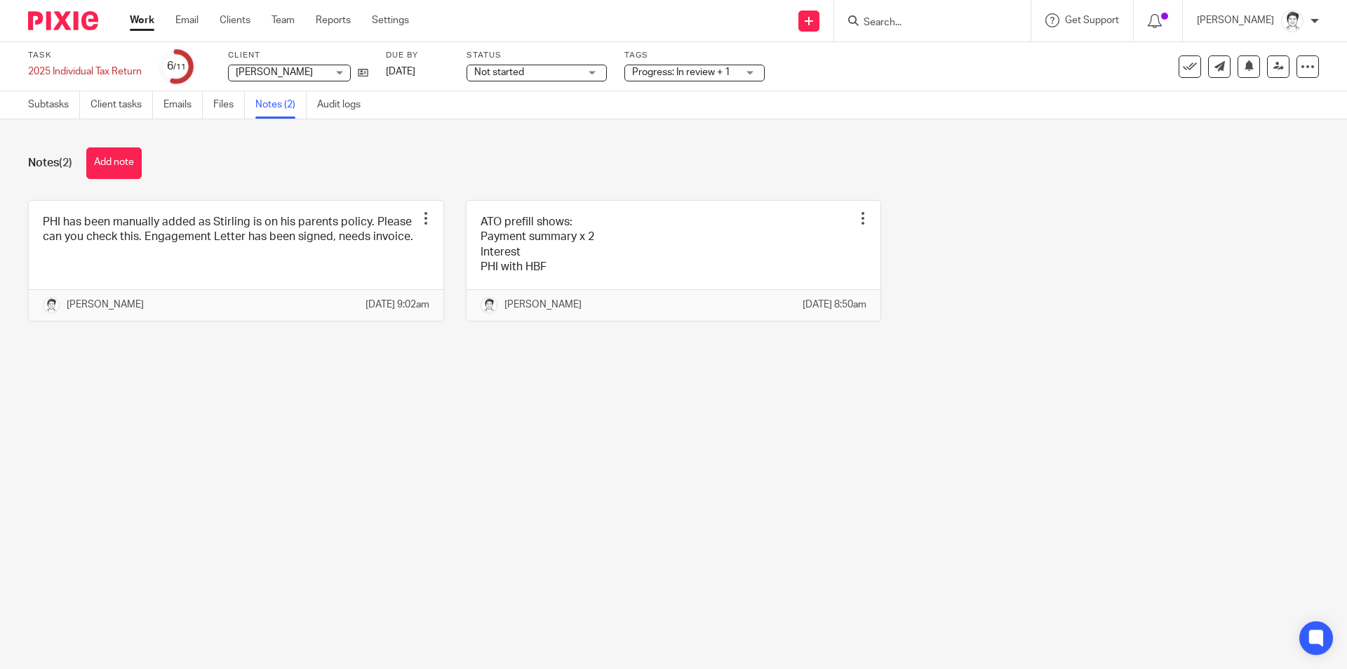
click at [995, 216] on div "PHI has been manually added as Stirling is on his parents policy. Please can yo…" at bounding box center [662, 271] width 1313 height 142
click at [903, 24] on input "Search" at bounding box center [925, 23] width 126 height 13
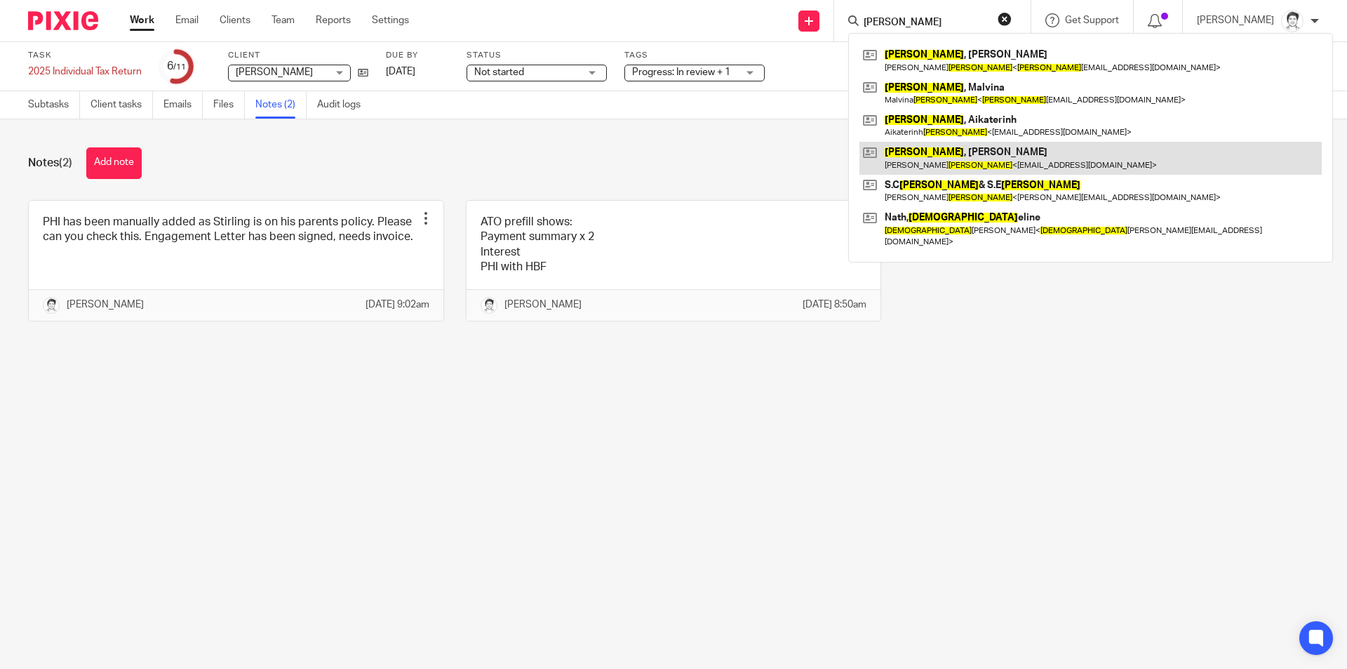
type input "evans"
click at [947, 163] on link at bounding box center [1090, 158] width 462 height 32
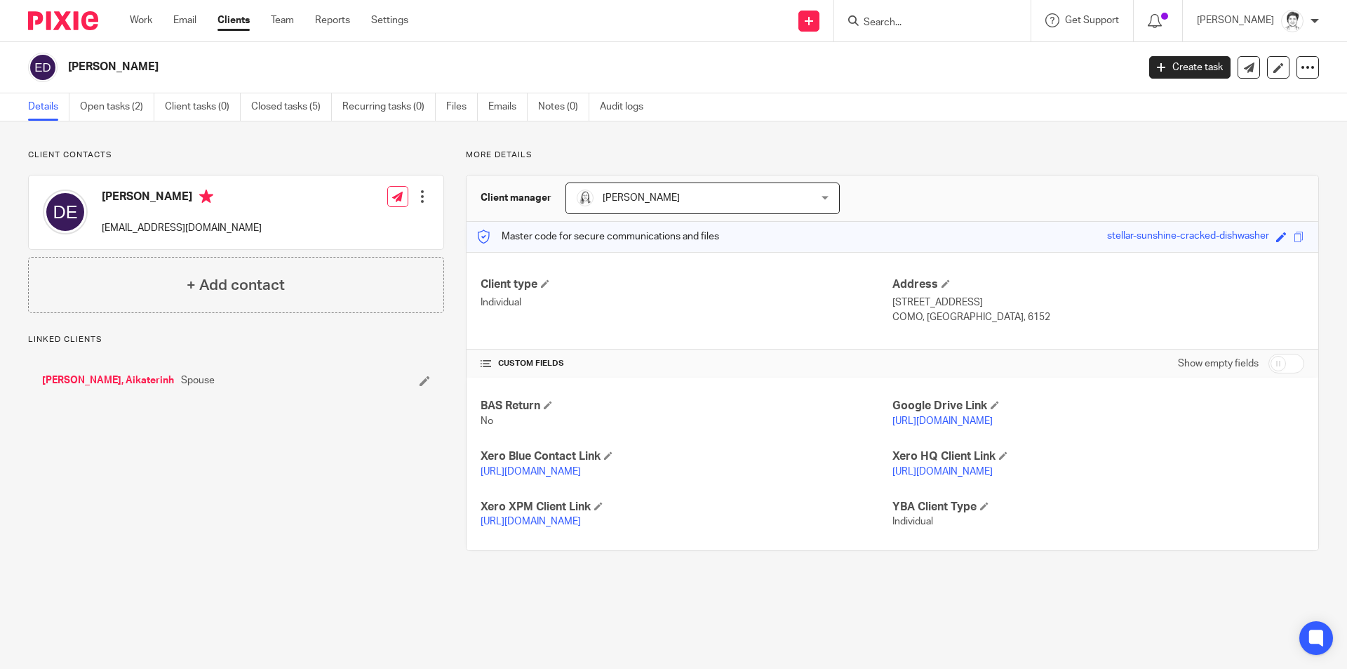
click at [112, 109] on link "Open tasks (2)" at bounding box center [117, 106] width 74 height 27
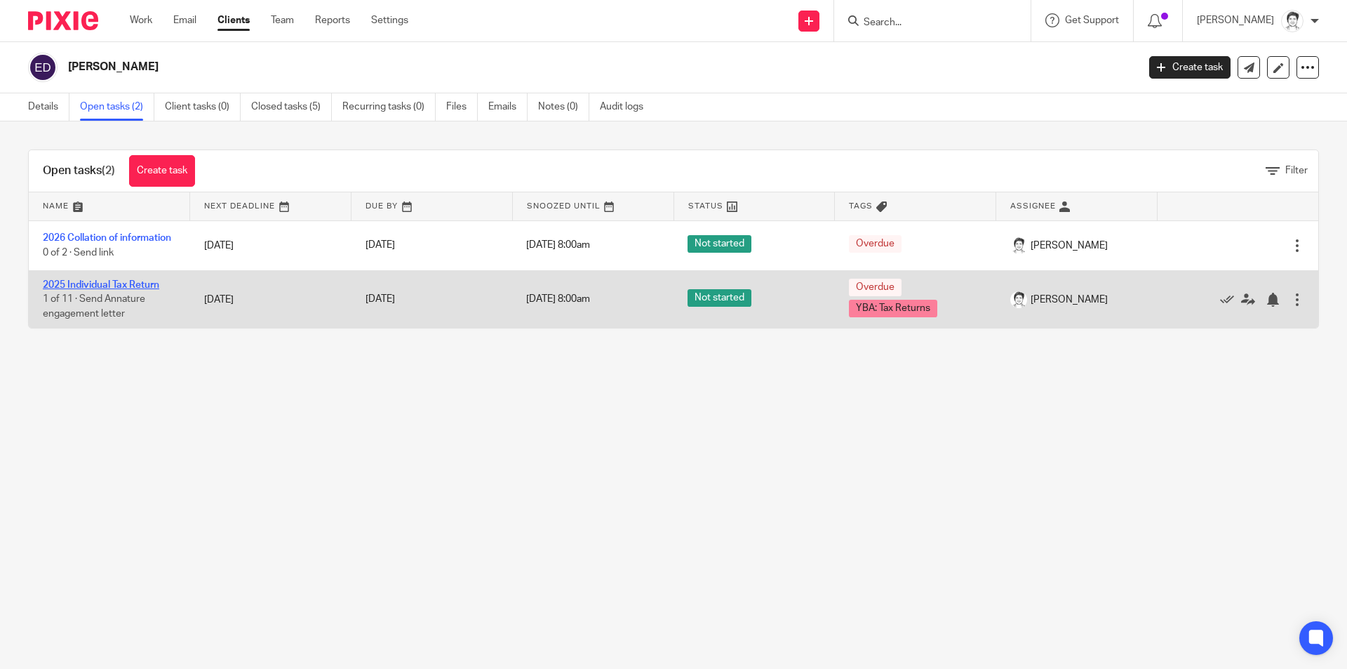
click at [137, 290] on link "2025 Individual Tax Return" at bounding box center [101, 285] width 116 height 10
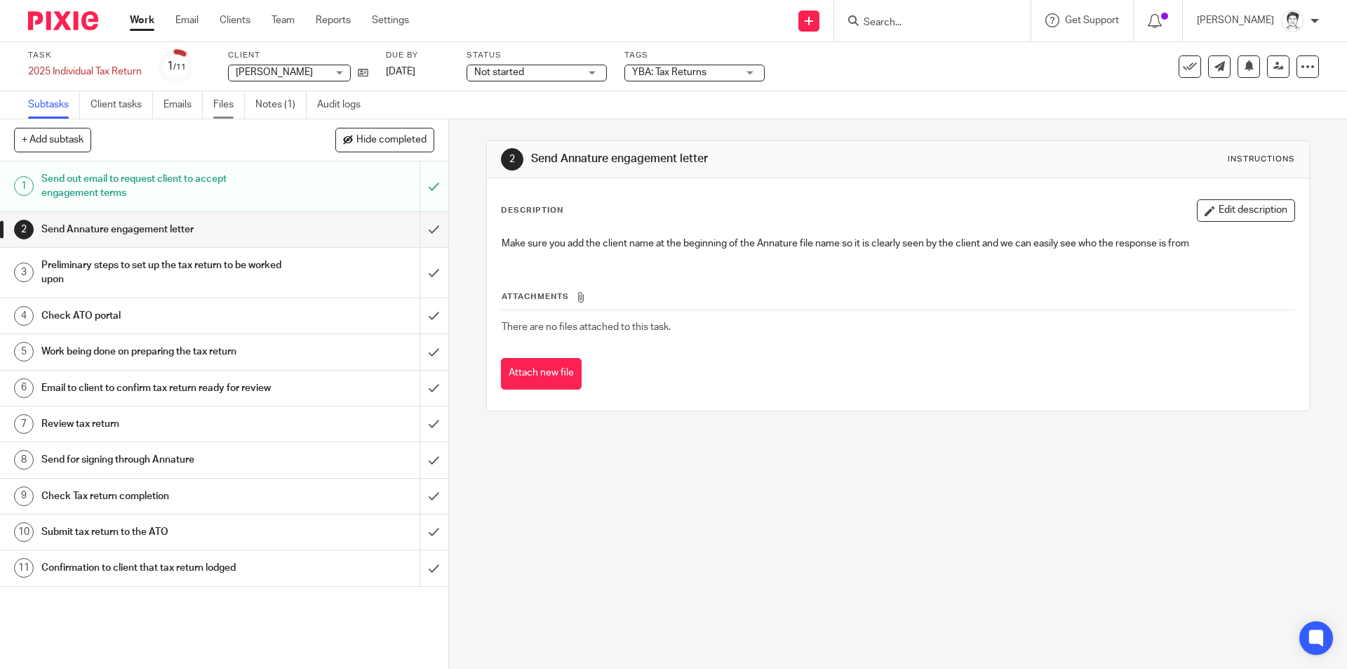
click at [220, 107] on link "Files" at bounding box center [229, 104] width 32 height 27
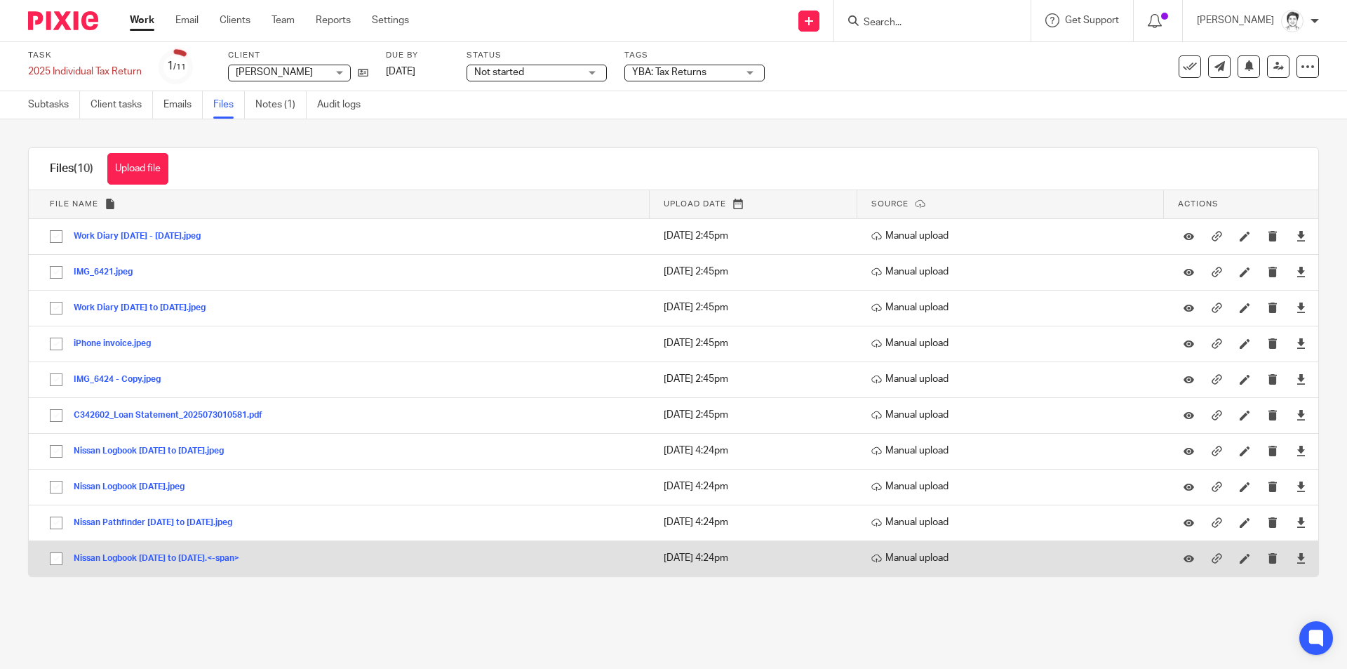
click at [149, 559] on button "Nissan Logbook August to Sep 2024.<-span>" at bounding box center [162, 558] width 176 height 10
click at [149, 560] on button "Nissan Logbook August to Sep 2024.<-span>" at bounding box center [162, 558] width 176 height 10
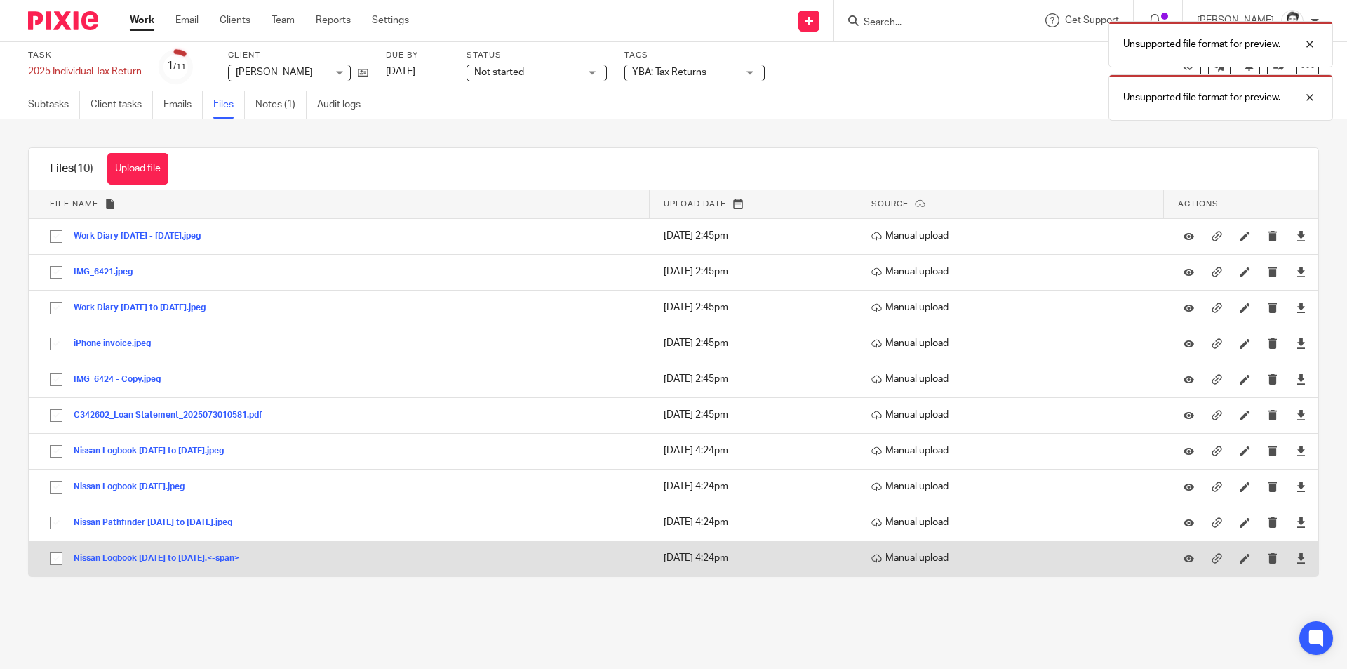
click at [143, 563] on div "Nissan Logbook [DATE] to [DATE].<-span>" at bounding box center [162, 558] width 176 height 14
click at [144, 566] on td "Nissan Logbook August to Sep 2024.<-span> Nissan Logbook August to Sep 2024 Save" at bounding box center [339, 558] width 621 height 36
click at [156, 555] on button "Nissan Logbook August to Sep 2024.<-span>" at bounding box center [162, 558] width 176 height 10
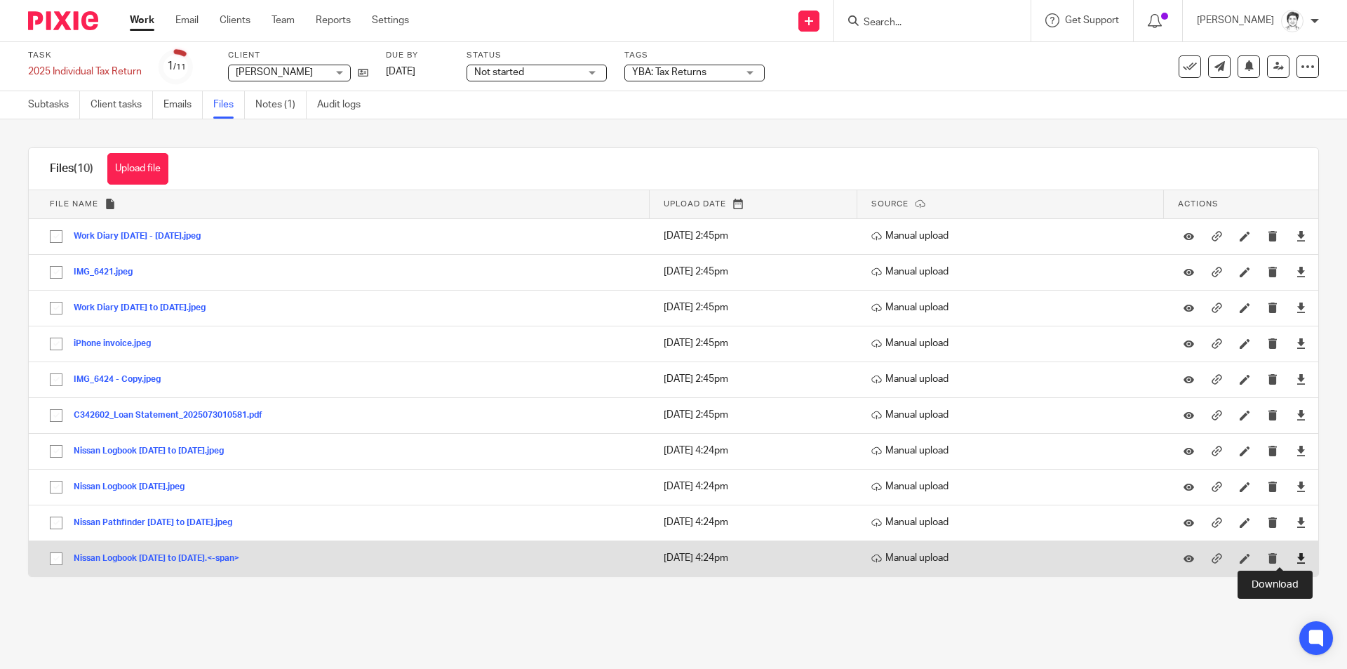
click at [1296, 557] on icon at bounding box center [1301, 558] width 11 height 11
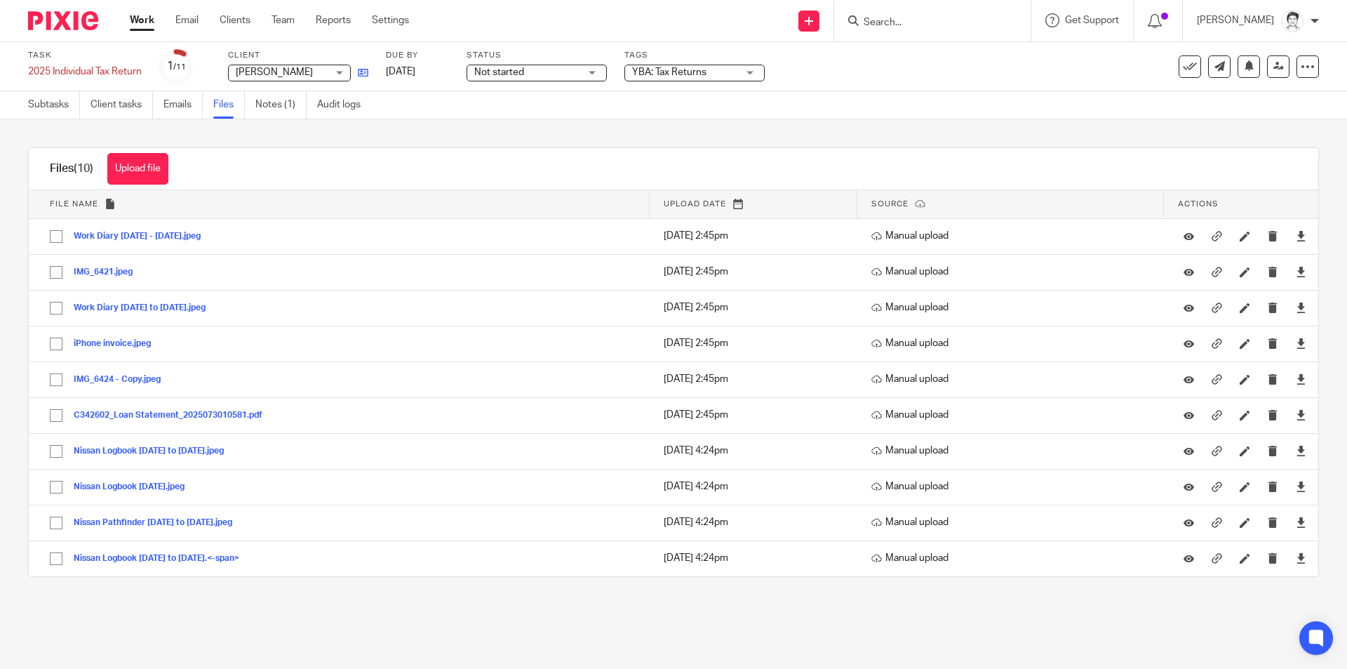
click at [361, 78] on icon at bounding box center [363, 72] width 11 height 11
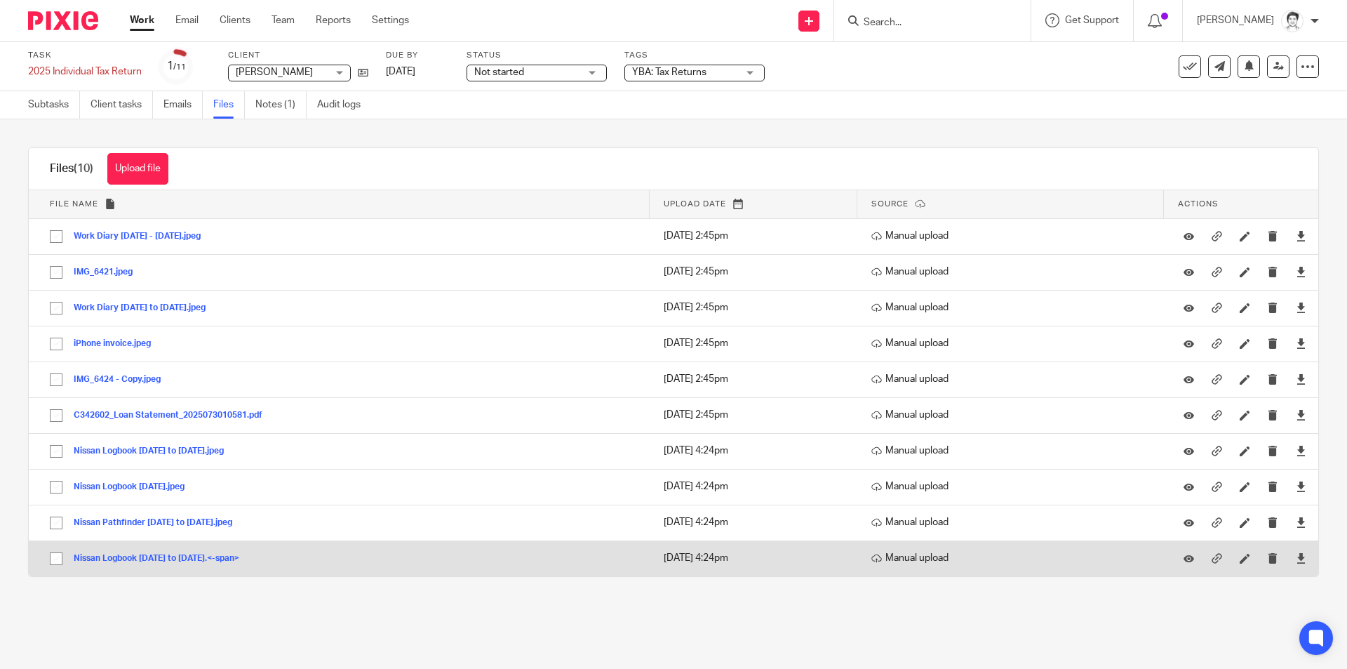
click at [227, 558] on button "Nissan Logbook August to Sep 2024.<-span>" at bounding box center [162, 558] width 176 height 10
click at [1240, 556] on icon at bounding box center [1245, 558] width 11 height 11
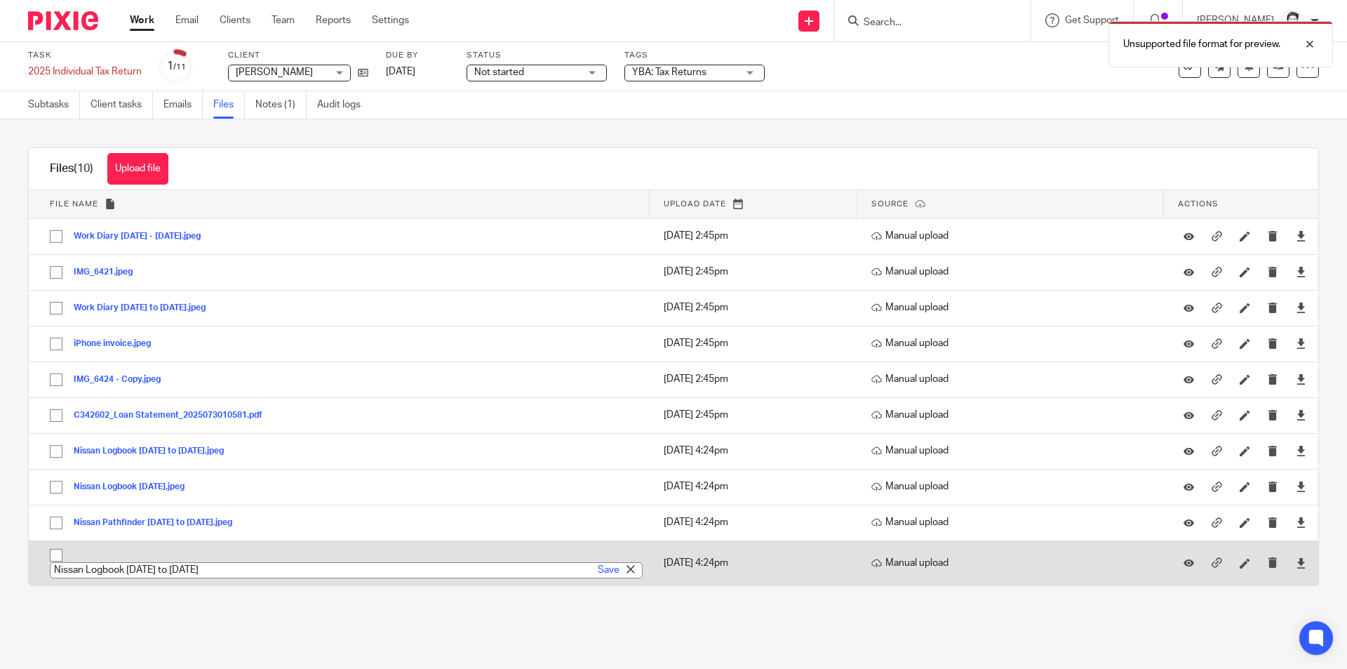
click at [250, 568] on input "Nissan Logbook August to Sep 2024" at bounding box center [346, 570] width 593 height 16
click at [598, 571] on link "Save" at bounding box center [609, 570] width 22 height 14
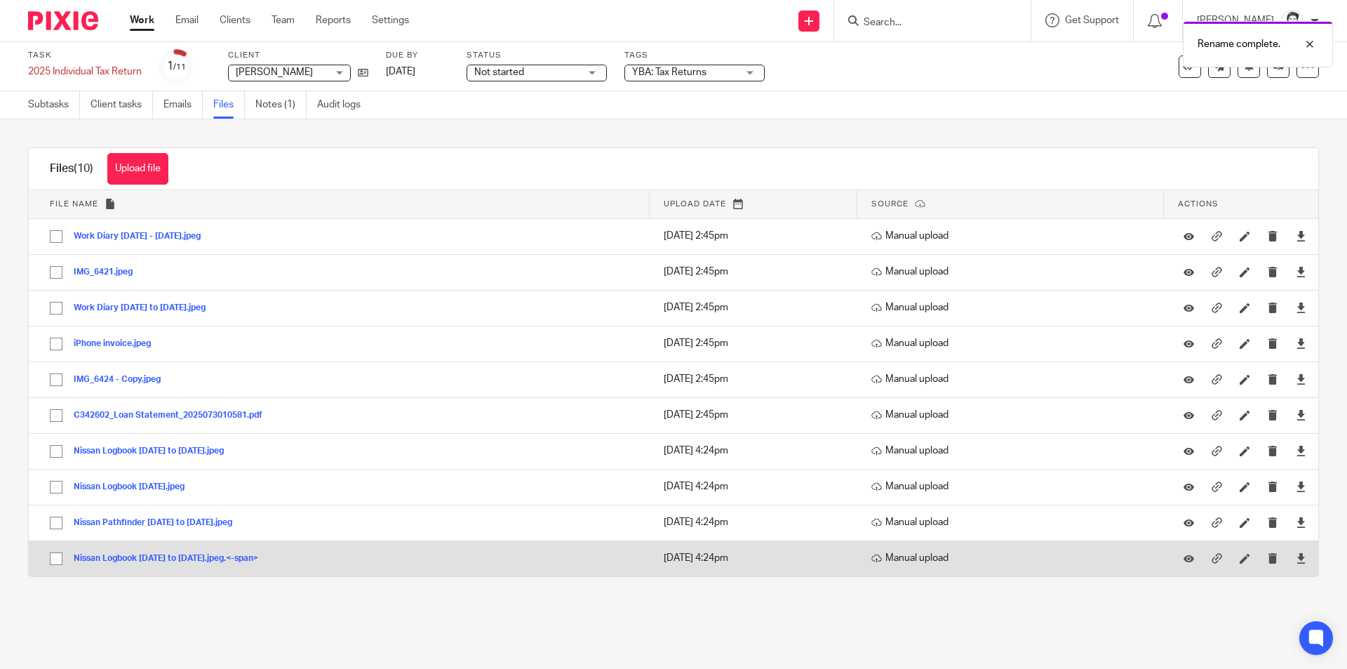
click at [269, 562] on button "Nissan Logbook August to Sep 2024.jpeg.<-span>" at bounding box center [171, 558] width 195 height 10
click at [269, 557] on button "Nissan Logbook August to Sep 2024.jpeg.<-span>" at bounding box center [171, 558] width 195 height 10
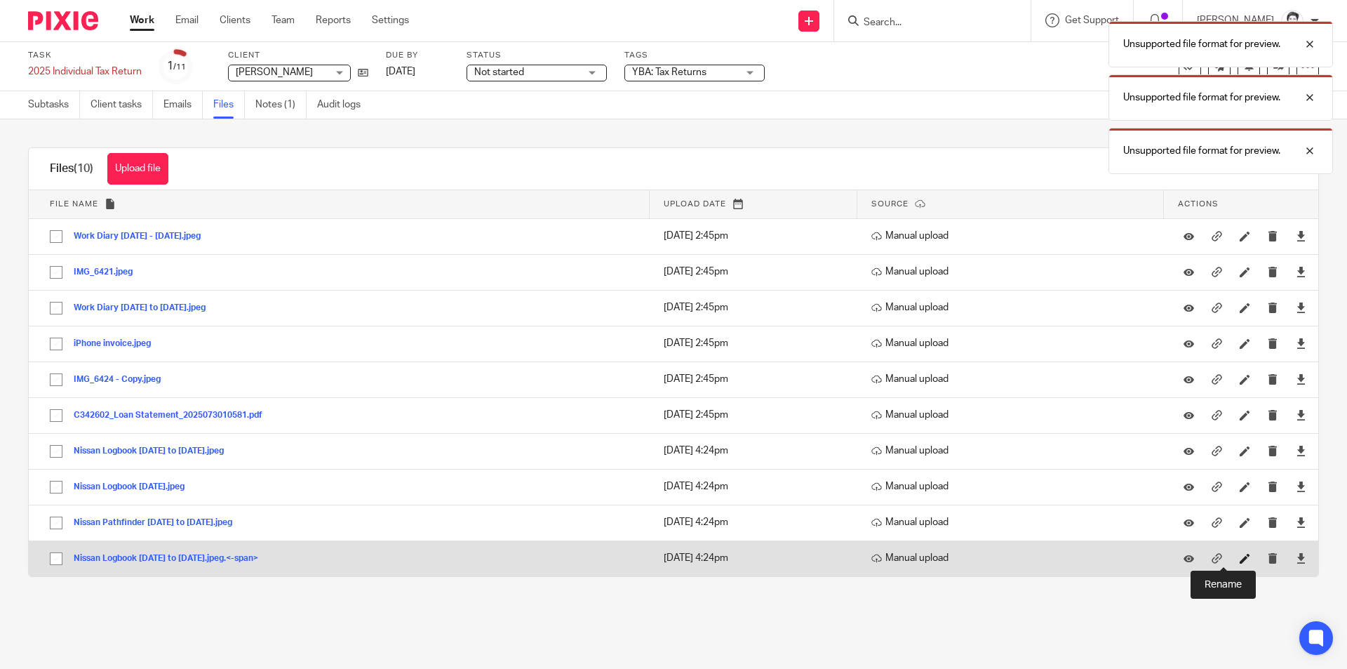
click at [1240, 559] on icon at bounding box center [1245, 558] width 11 height 11
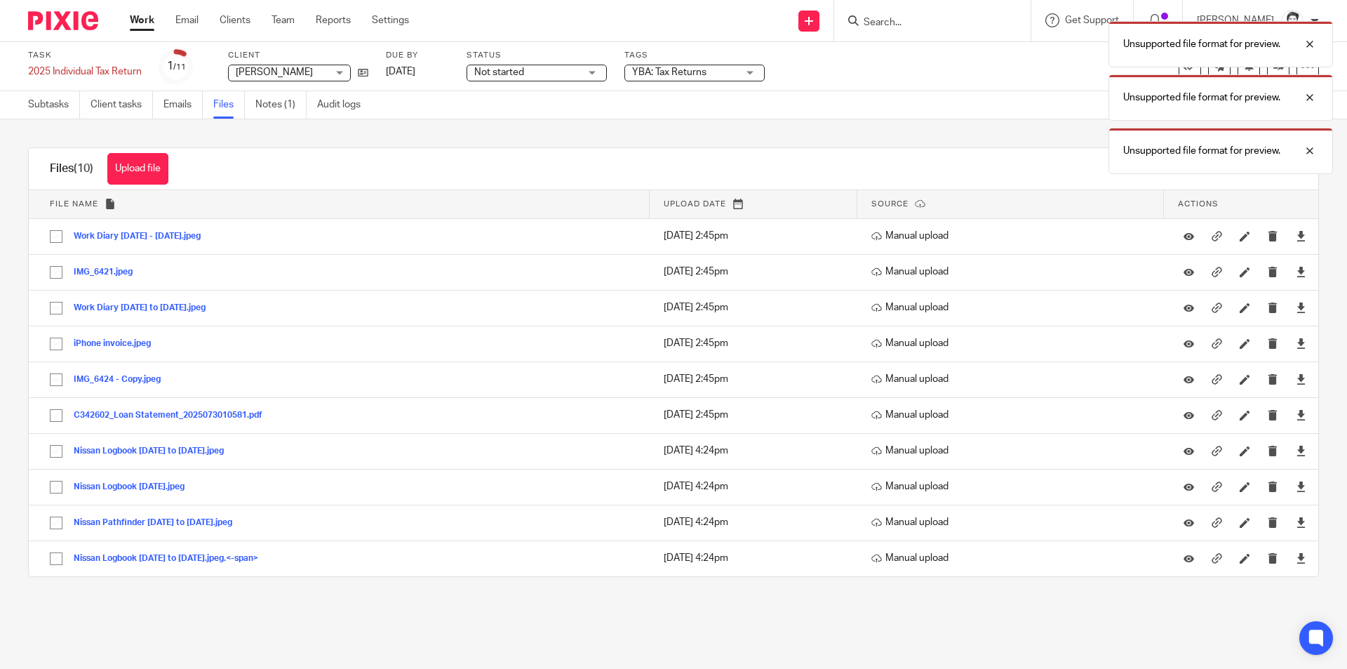
click at [670, 624] on main "Task 2025 Individual Tax Return Save 2025 Individual Tax Return 1 /11 Client Ev…" at bounding box center [673, 334] width 1347 height 669
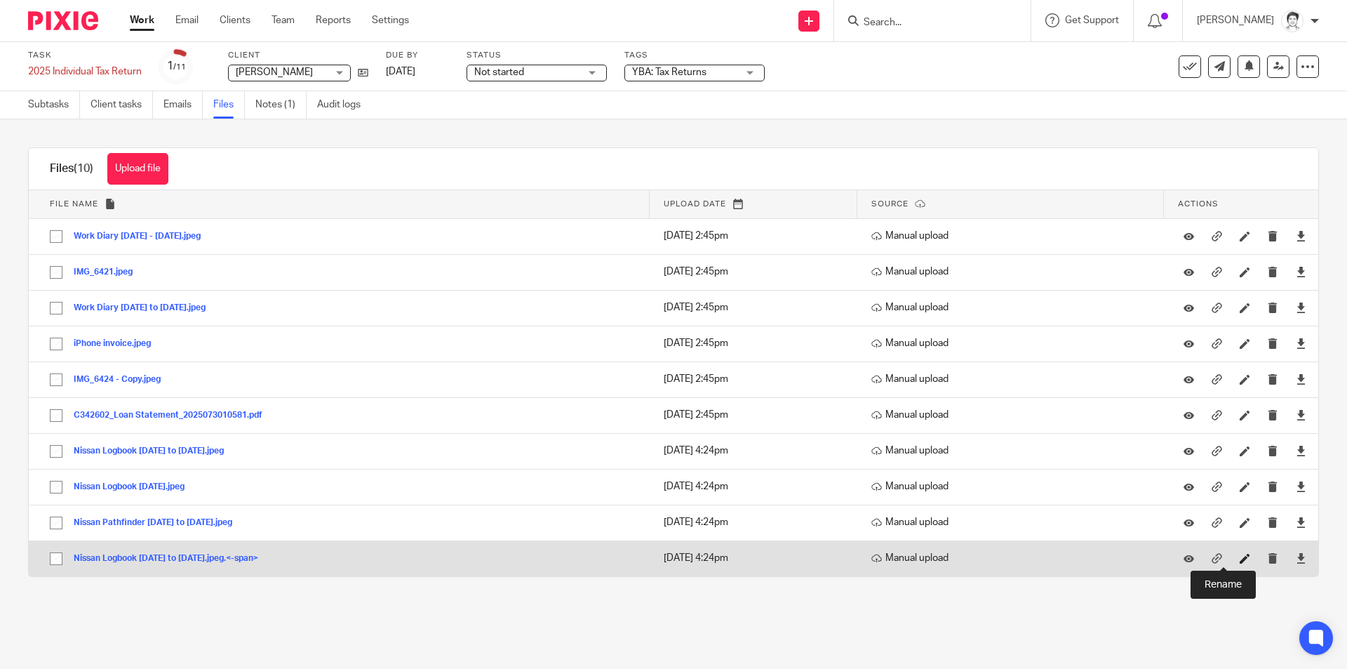
click at [1240, 561] on icon at bounding box center [1245, 558] width 11 height 11
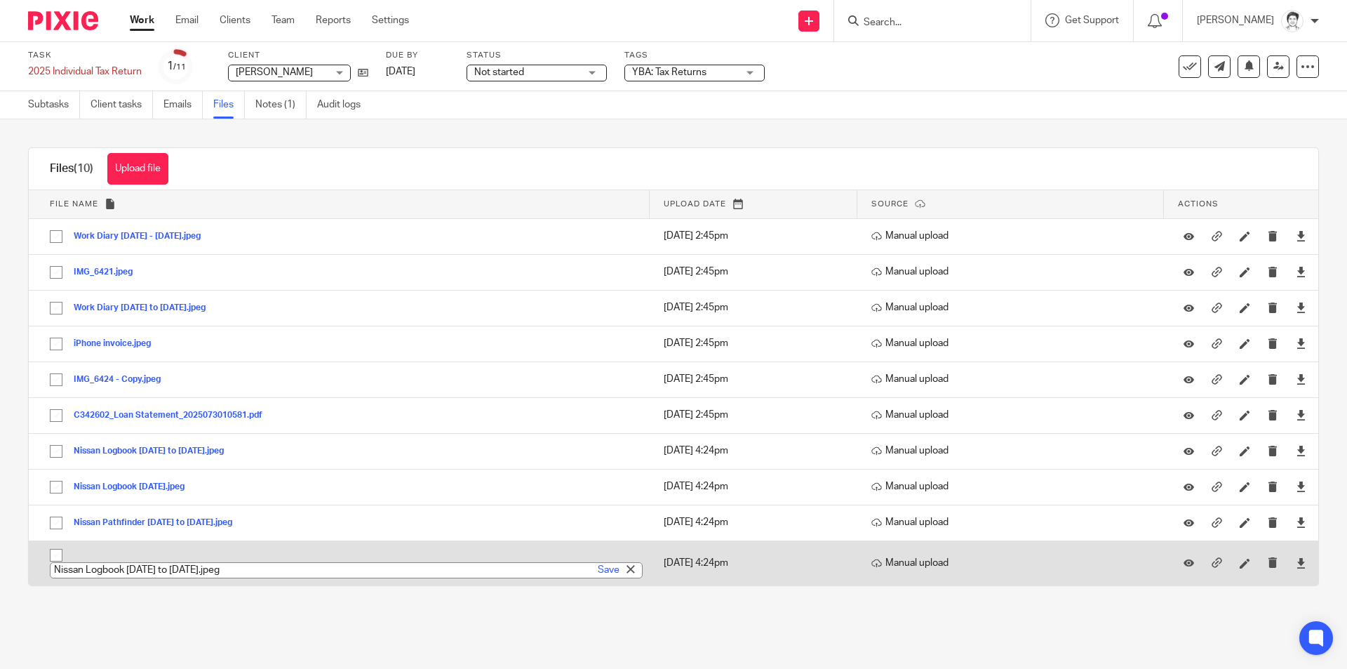
click at [246, 564] on input "Nissan Logbook August to Sep 2024.jpeg" at bounding box center [346, 570] width 593 height 16
type input "Nissan Logbook August to Sep 2024"
click at [601, 570] on link "Save" at bounding box center [609, 570] width 22 height 14
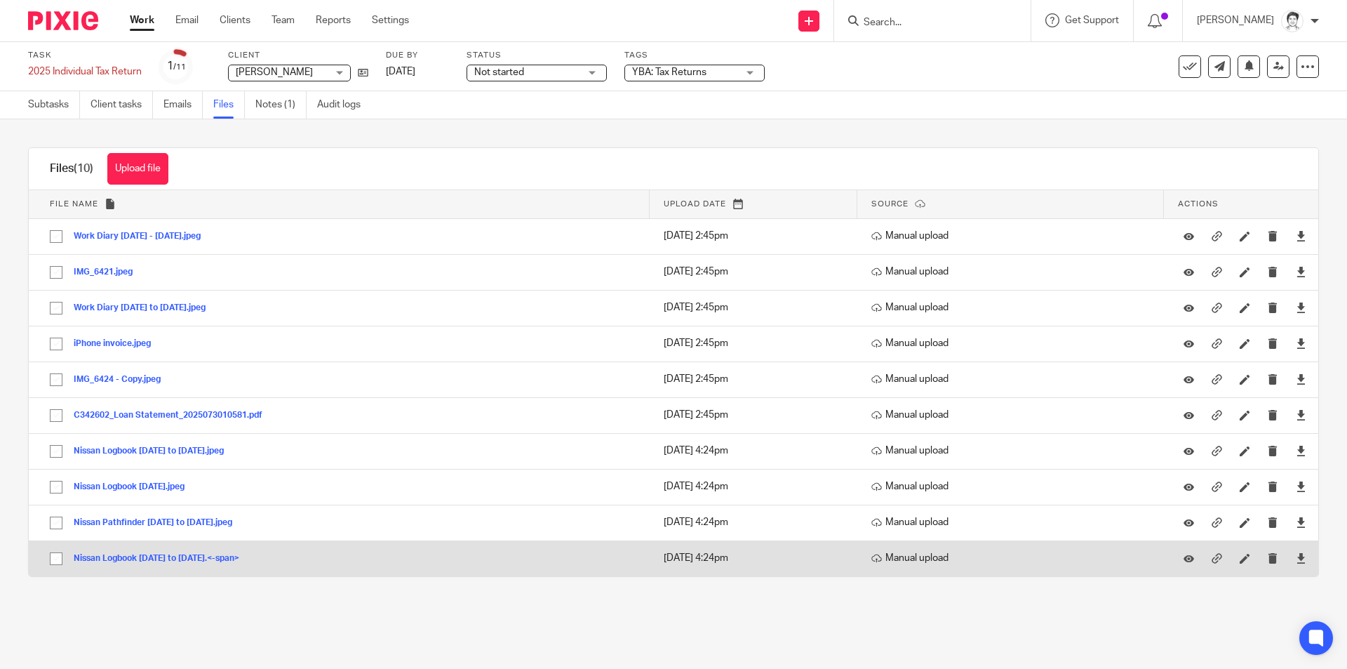
click at [148, 557] on button "Nissan Logbook August to Sep 2024.<-span>" at bounding box center [162, 558] width 176 height 10
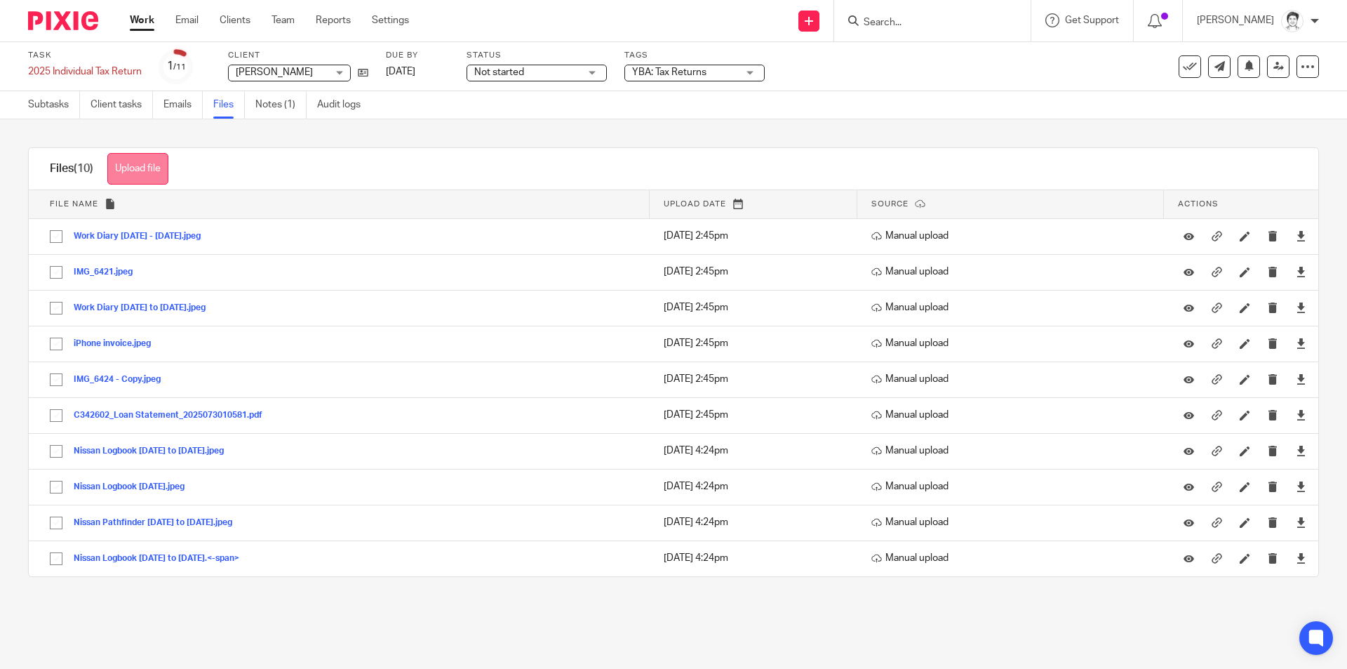
click at [115, 168] on button "Upload file" at bounding box center [137, 169] width 61 height 32
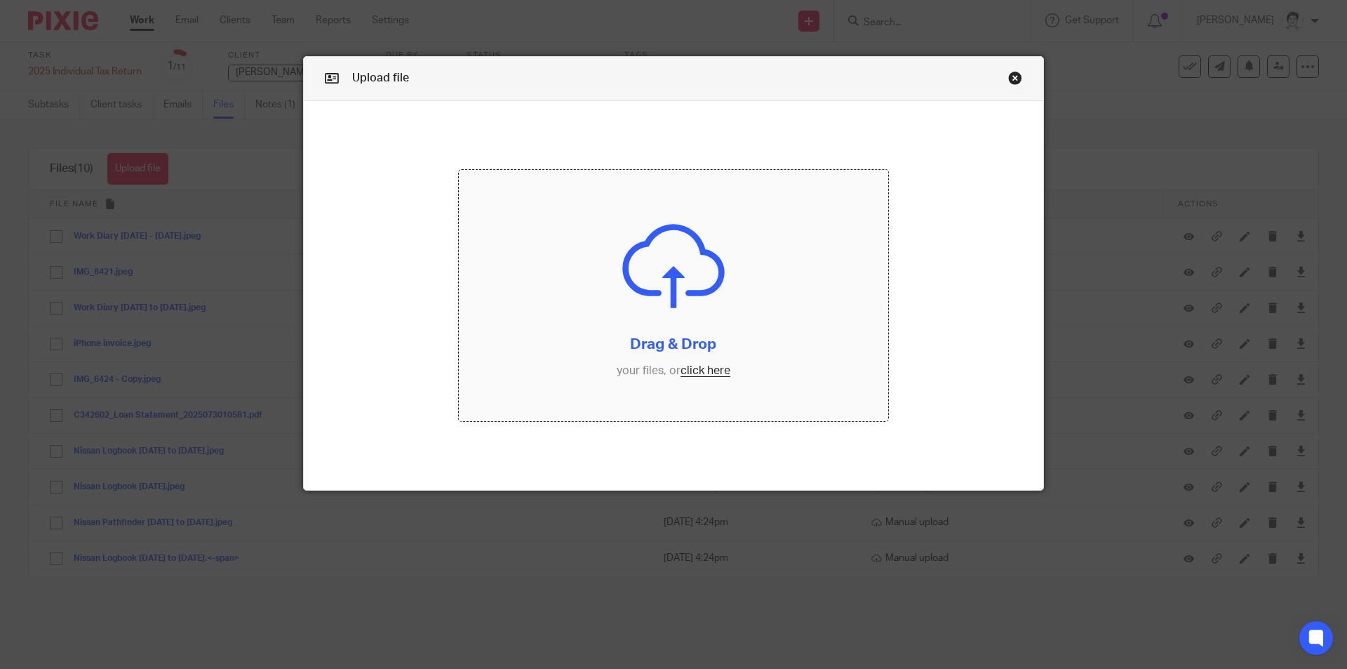
click at [691, 373] on input "file" at bounding box center [674, 295] width 430 height 251
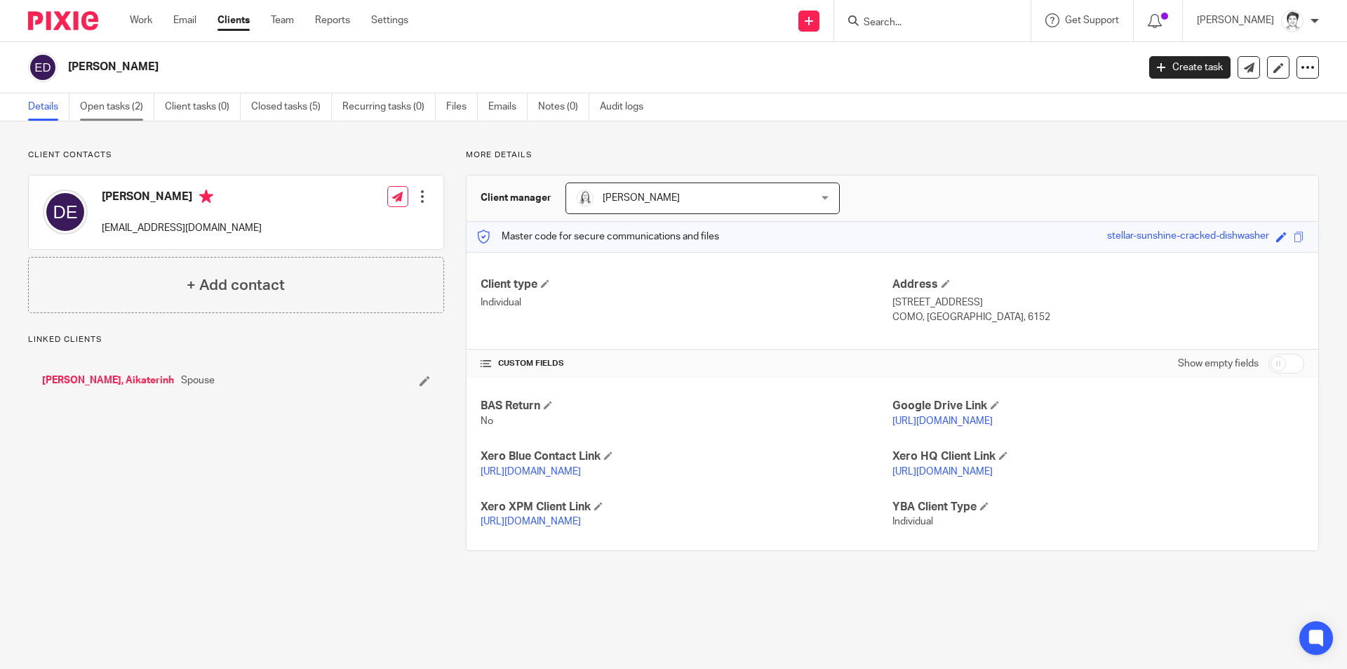
click at [123, 112] on link "Open tasks (2)" at bounding box center [117, 106] width 74 height 27
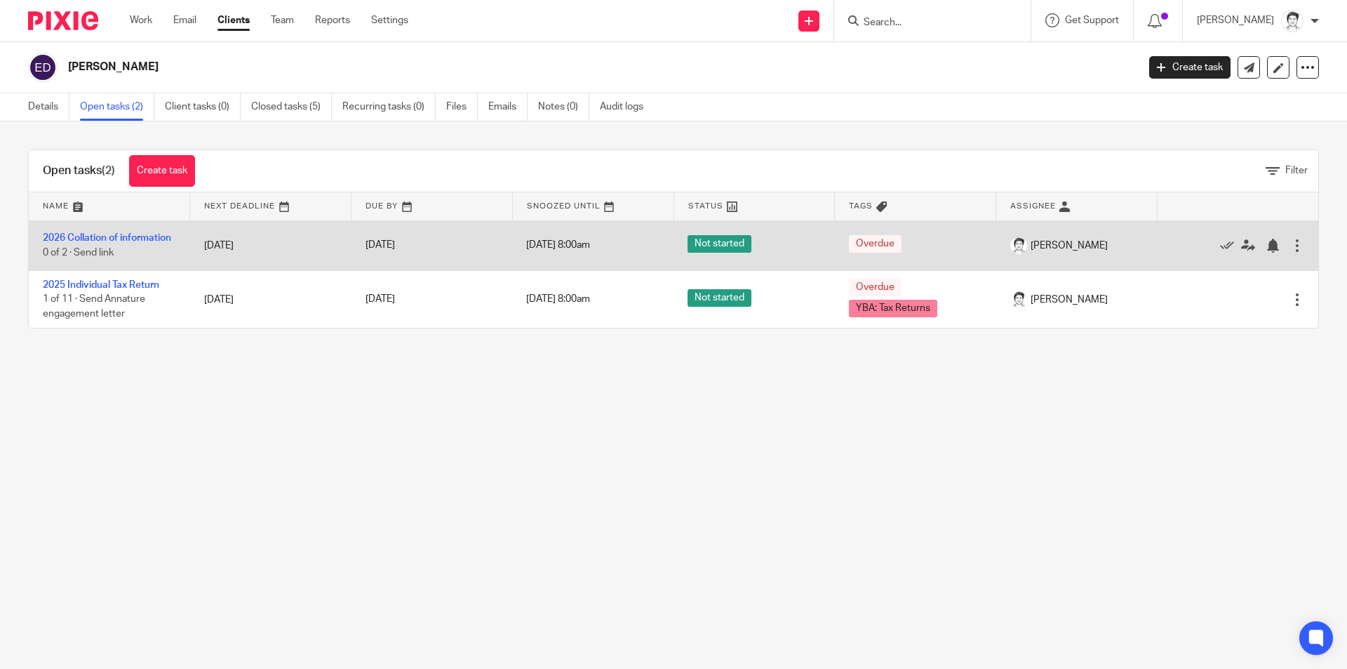
click at [100, 240] on td "2026 Collation of information 0 of 2 · Send link" at bounding box center [109, 245] width 161 height 50
click at [98, 235] on link "2026 Collation of information" at bounding box center [107, 238] width 128 height 10
click at [98, 239] on link "2026 Collation of information" at bounding box center [107, 238] width 128 height 10
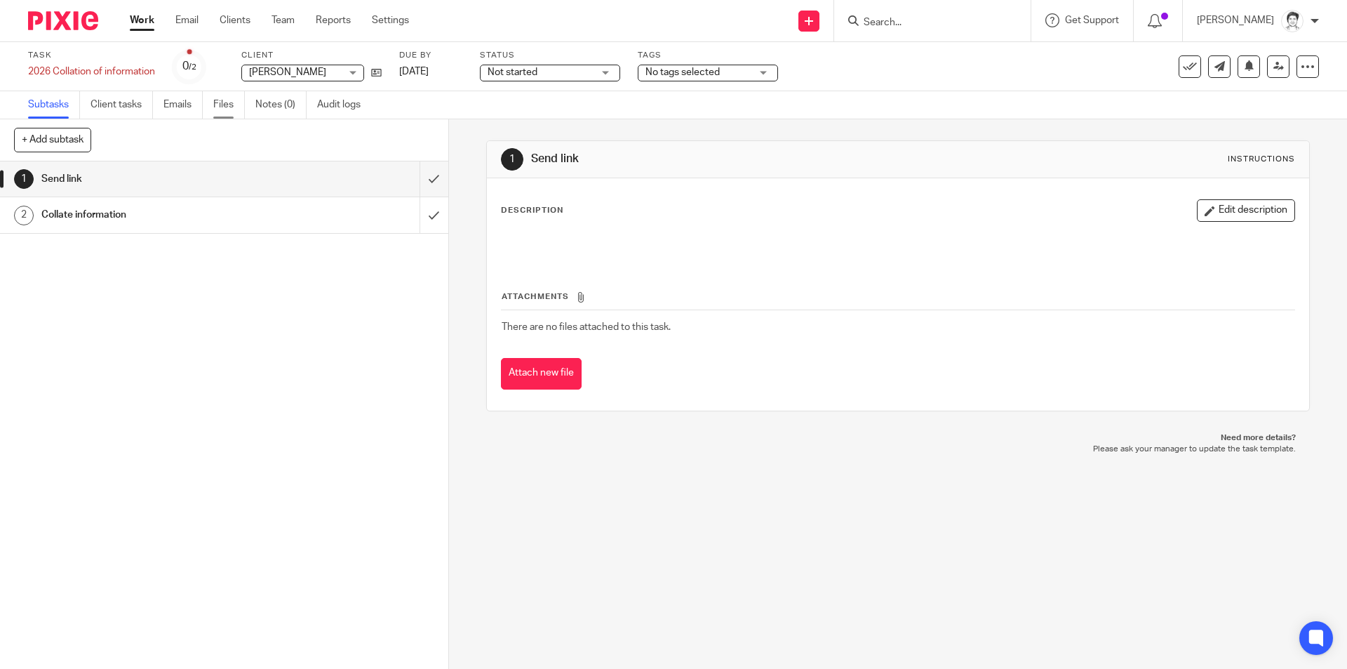
click at [238, 106] on link "Files" at bounding box center [229, 104] width 32 height 27
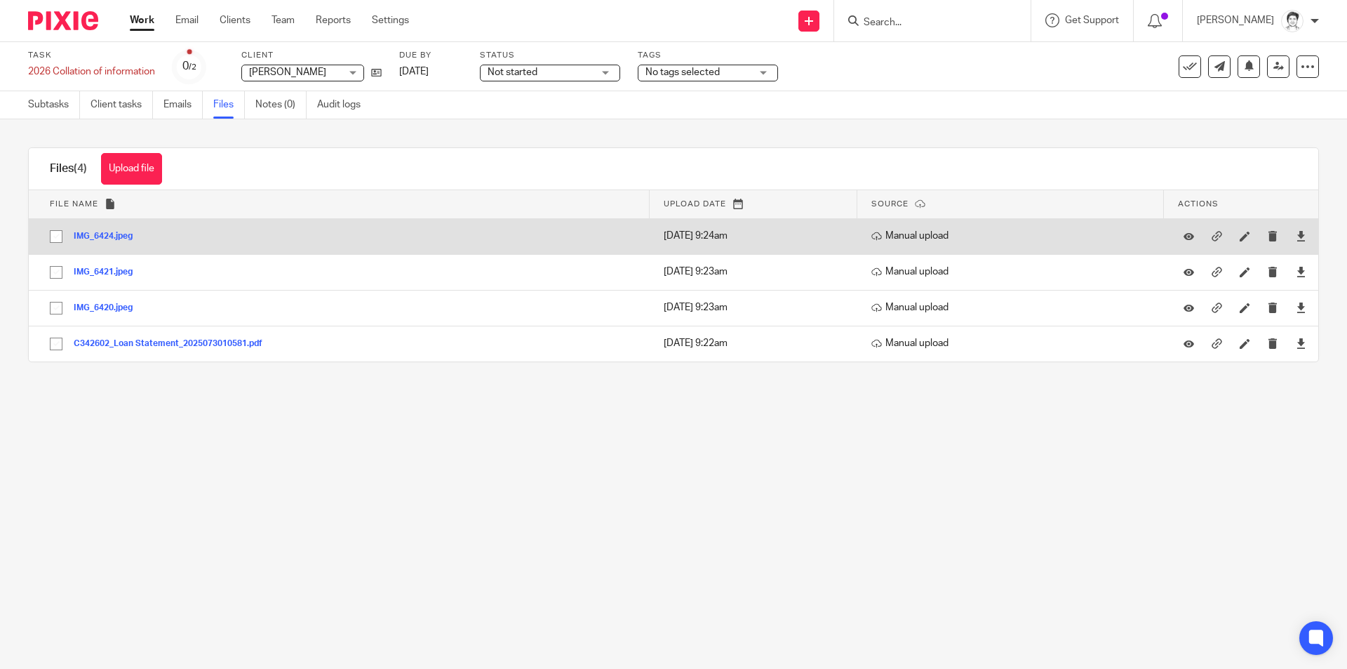
click at [88, 232] on button "IMG_6424.jpeg" at bounding box center [108, 237] width 69 height 10
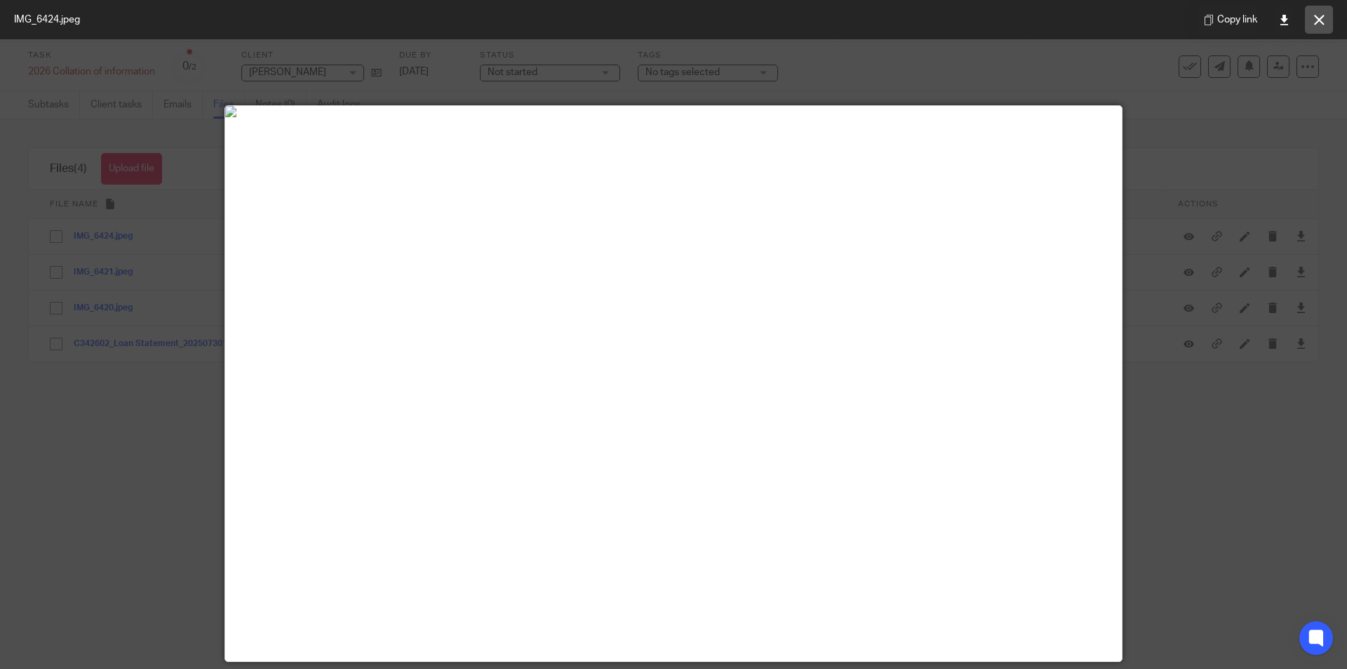
click at [1318, 17] on icon at bounding box center [1319, 20] width 11 height 11
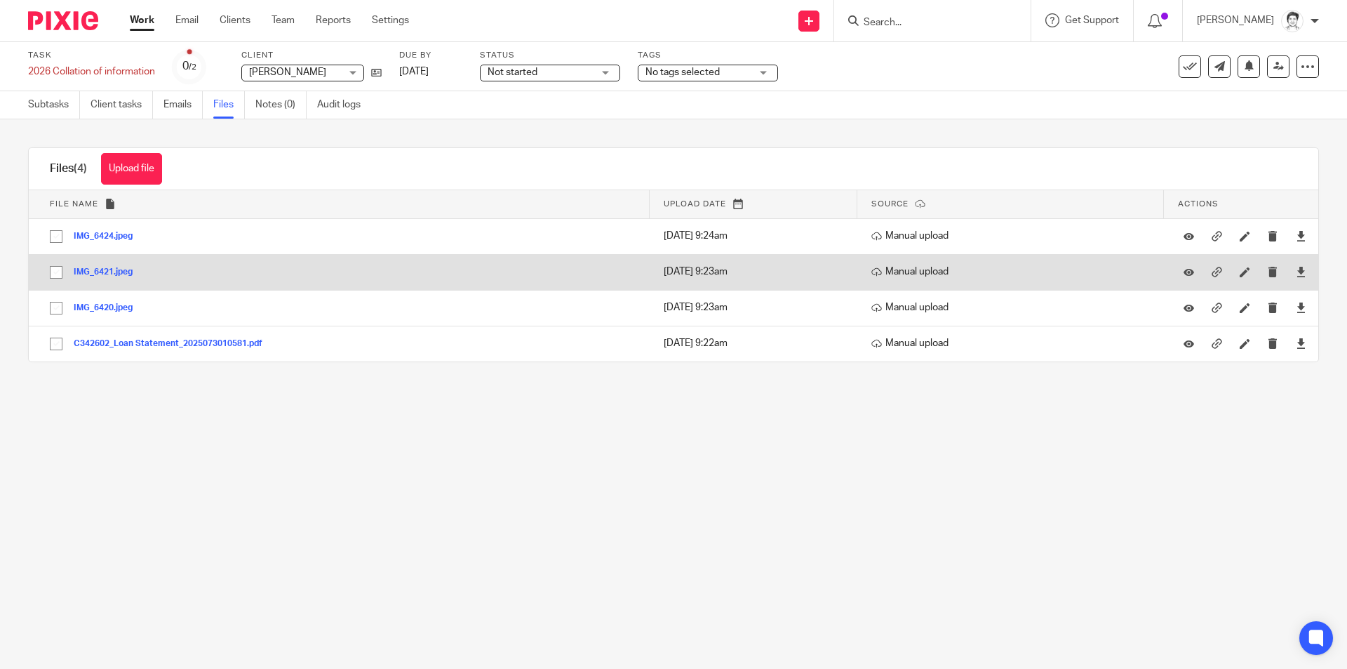
click at [121, 275] on button "IMG_6421.jpeg" at bounding box center [108, 272] width 69 height 10
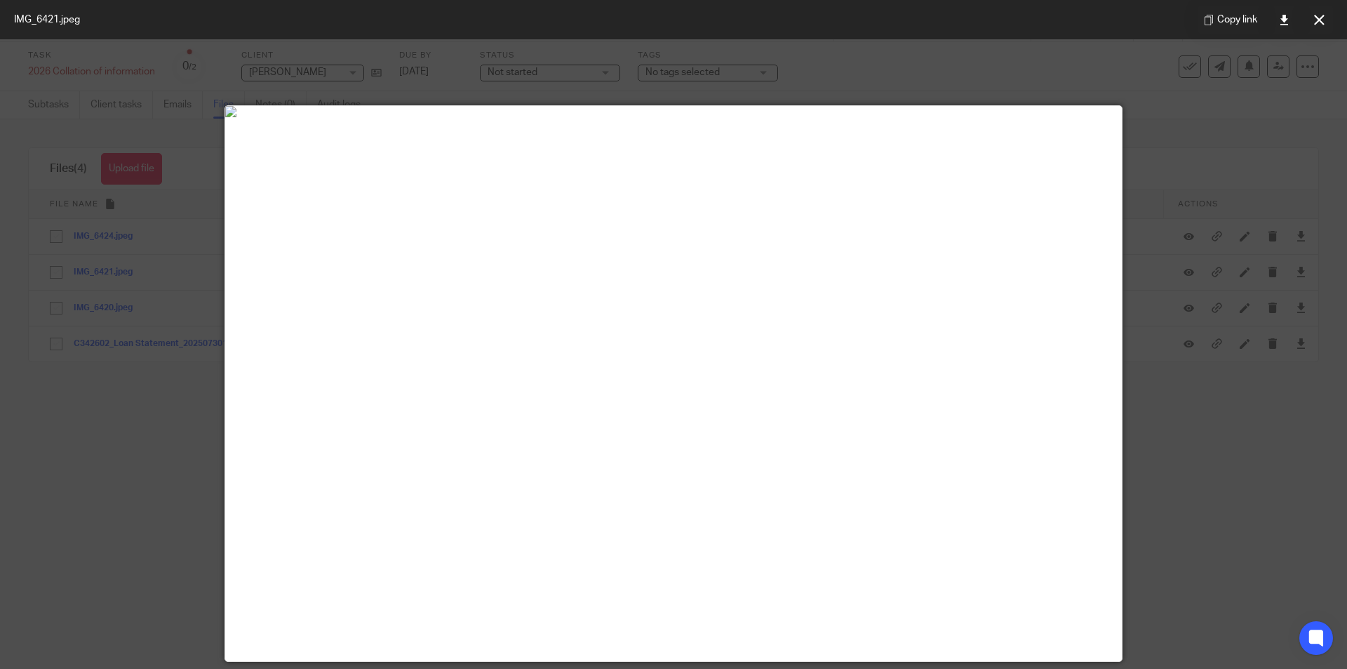
drag, startPoint x: 1327, startPoint y: 16, endPoint x: 1274, endPoint y: 35, distance: 56.6
click at [1326, 18] on button at bounding box center [1319, 20] width 28 height 28
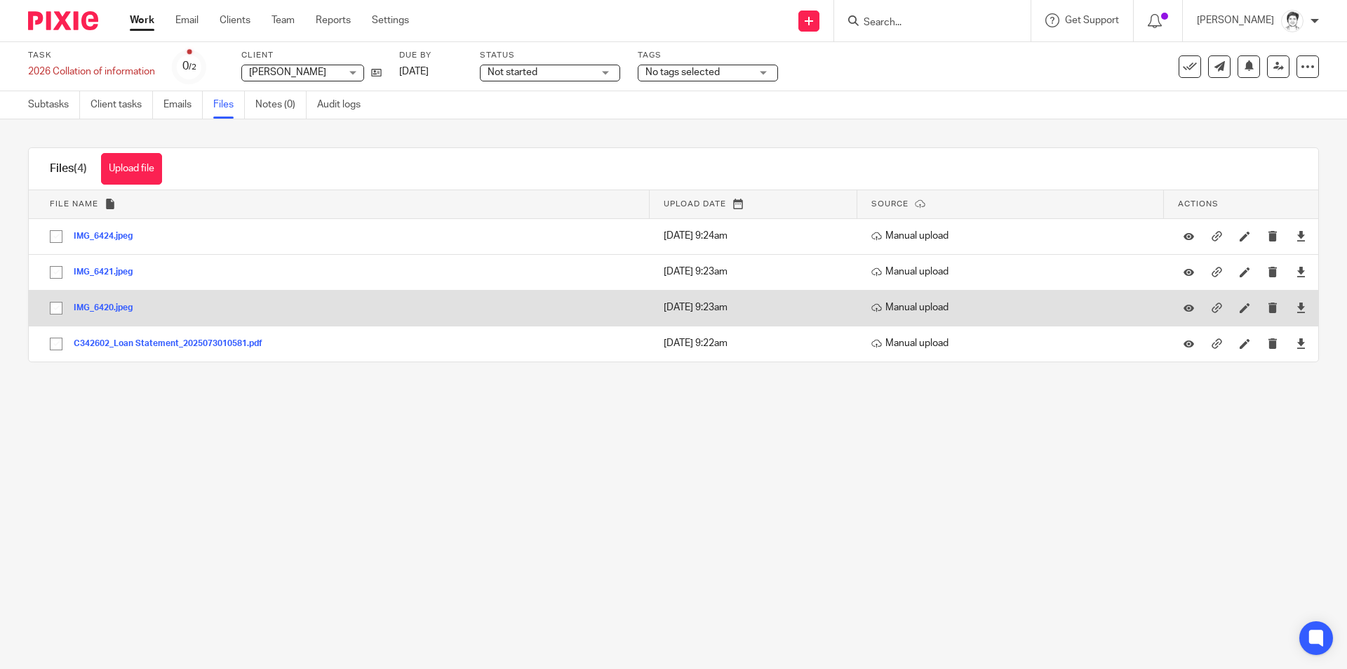
click at [110, 308] on button "IMG_6420.jpeg" at bounding box center [108, 308] width 69 height 10
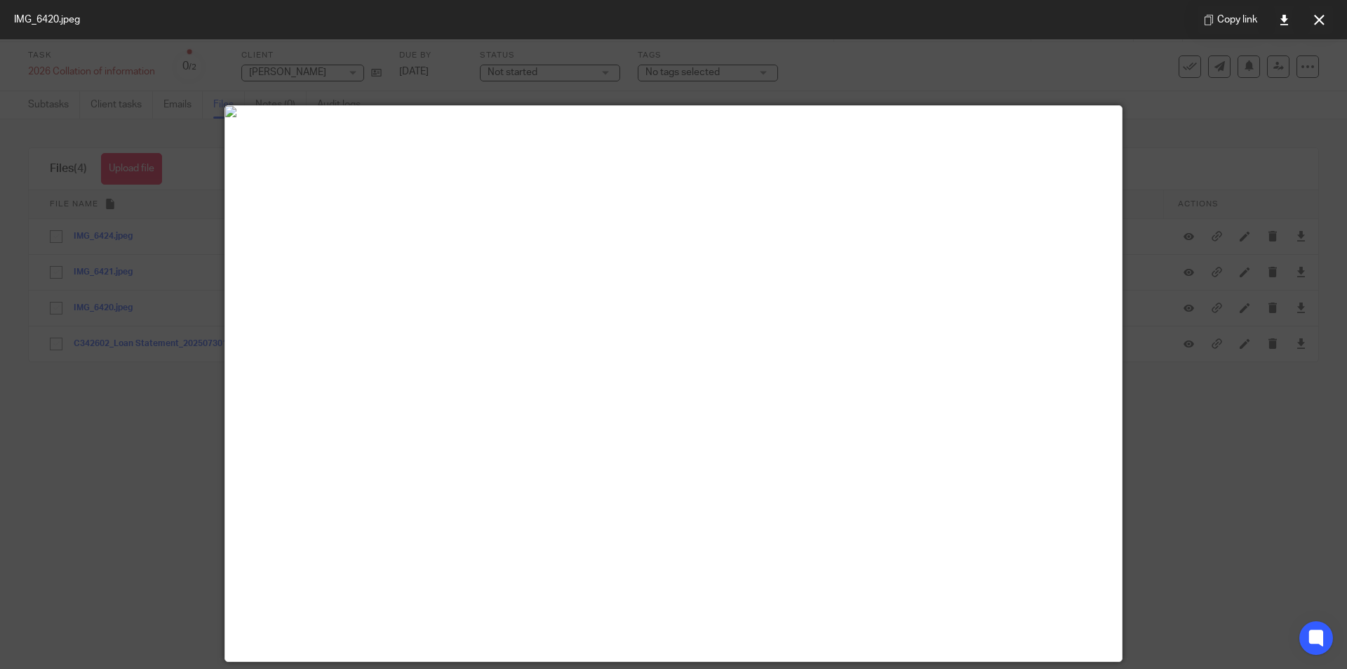
drag, startPoint x: 1320, startPoint y: 18, endPoint x: 1304, endPoint y: 27, distance: 18.5
click at [1320, 18] on icon at bounding box center [1319, 20] width 11 height 11
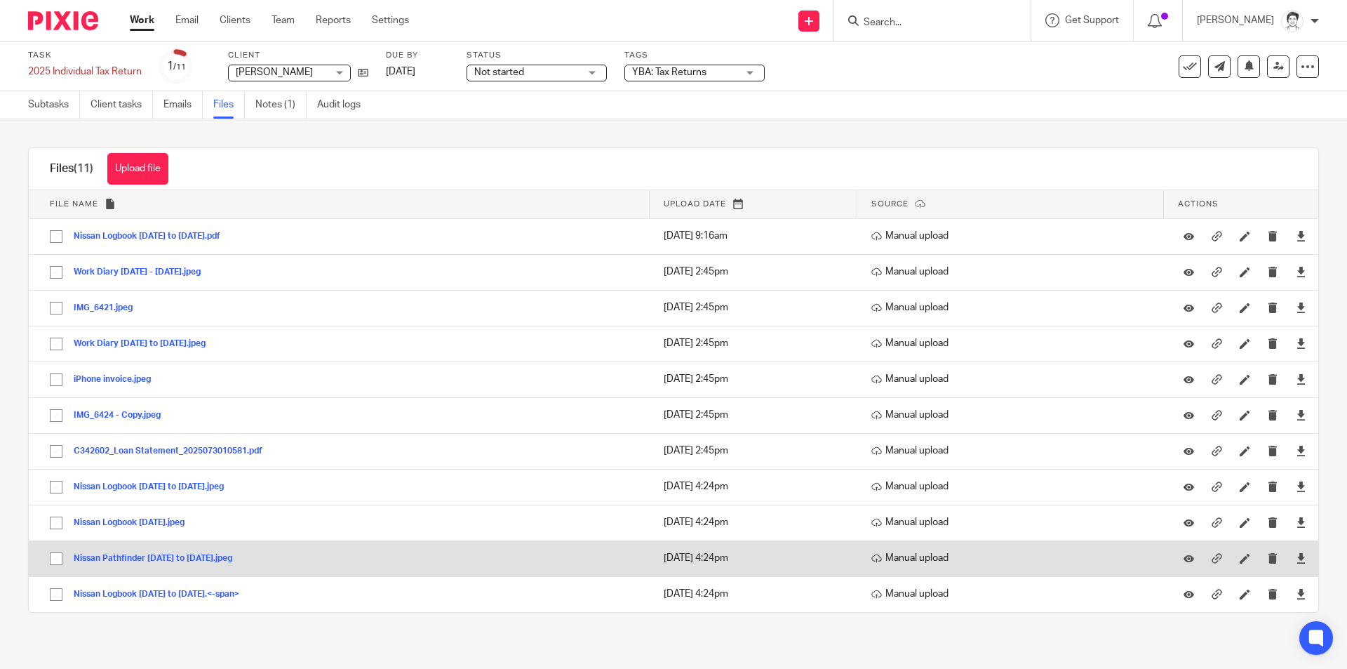
click at [173, 561] on button "Nissan Pathfinder [DATE] to [DATE].jpeg" at bounding box center [158, 558] width 169 height 10
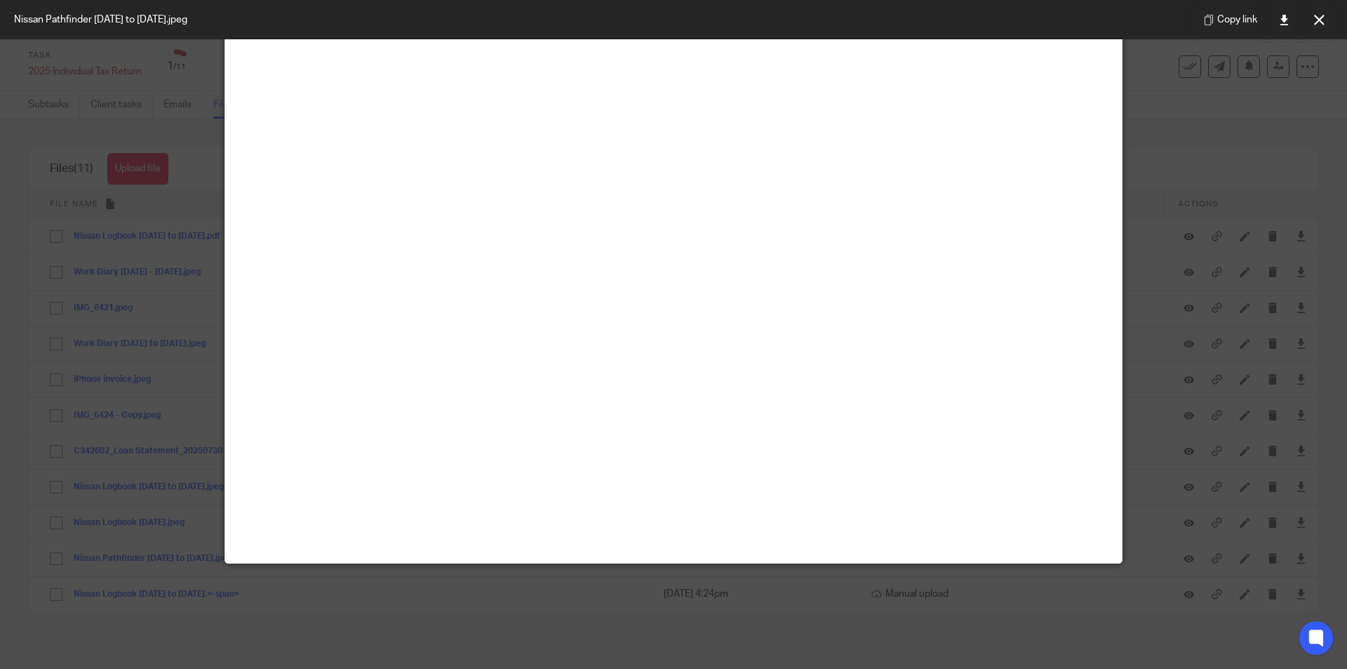
scroll to position [172, 0]
drag, startPoint x: 1322, startPoint y: 18, endPoint x: 1306, endPoint y: 32, distance: 21.3
click at [1317, 22] on icon at bounding box center [1319, 20] width 11 height 11
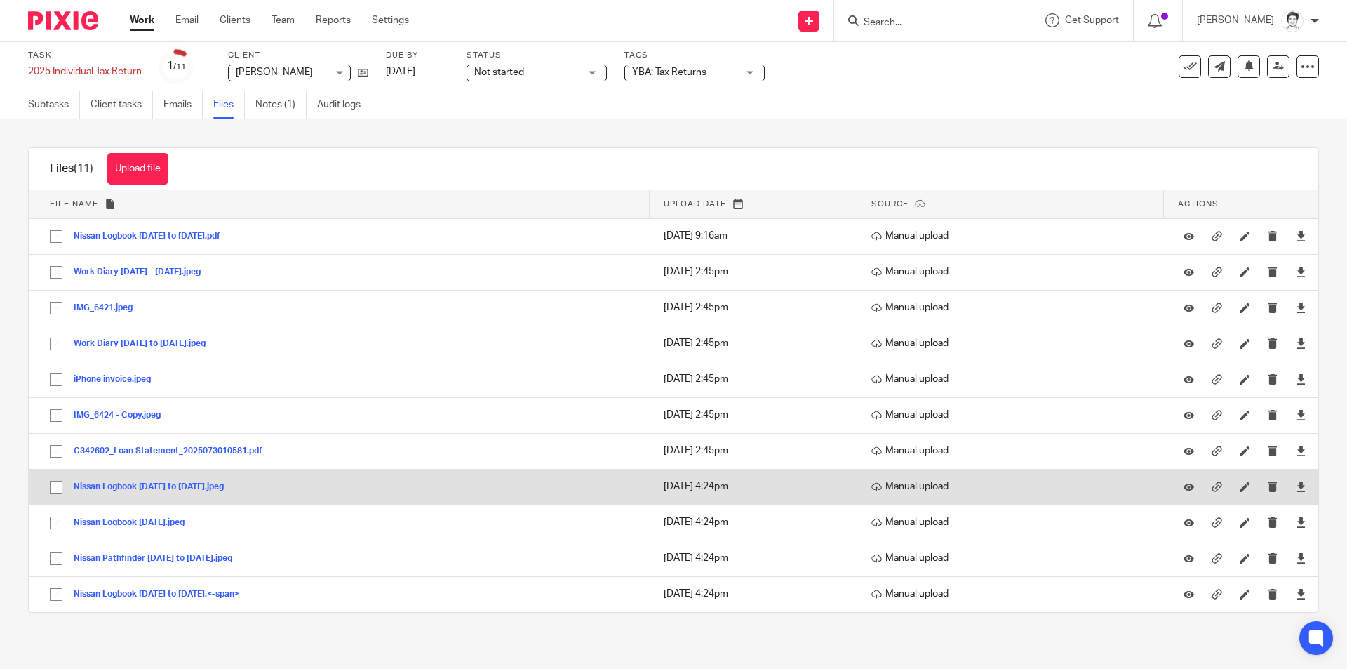
click at [156, 488] on button "Nissan Logbook Dec 24 to Feb 2025.jpeg" at bounding box center [154, 487] width 161 height 10
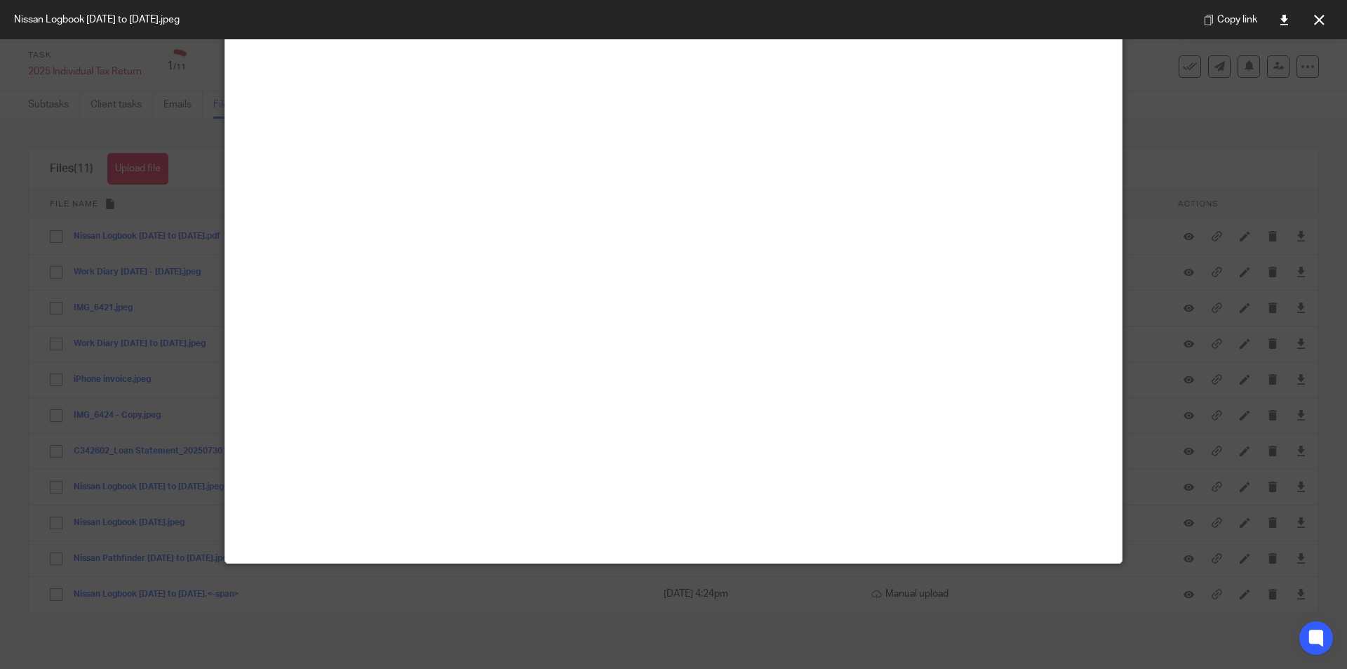
scroll to position [397, 0]
click at [1313, 24] on button at bounding box center [1319, 20] width 28 height 28
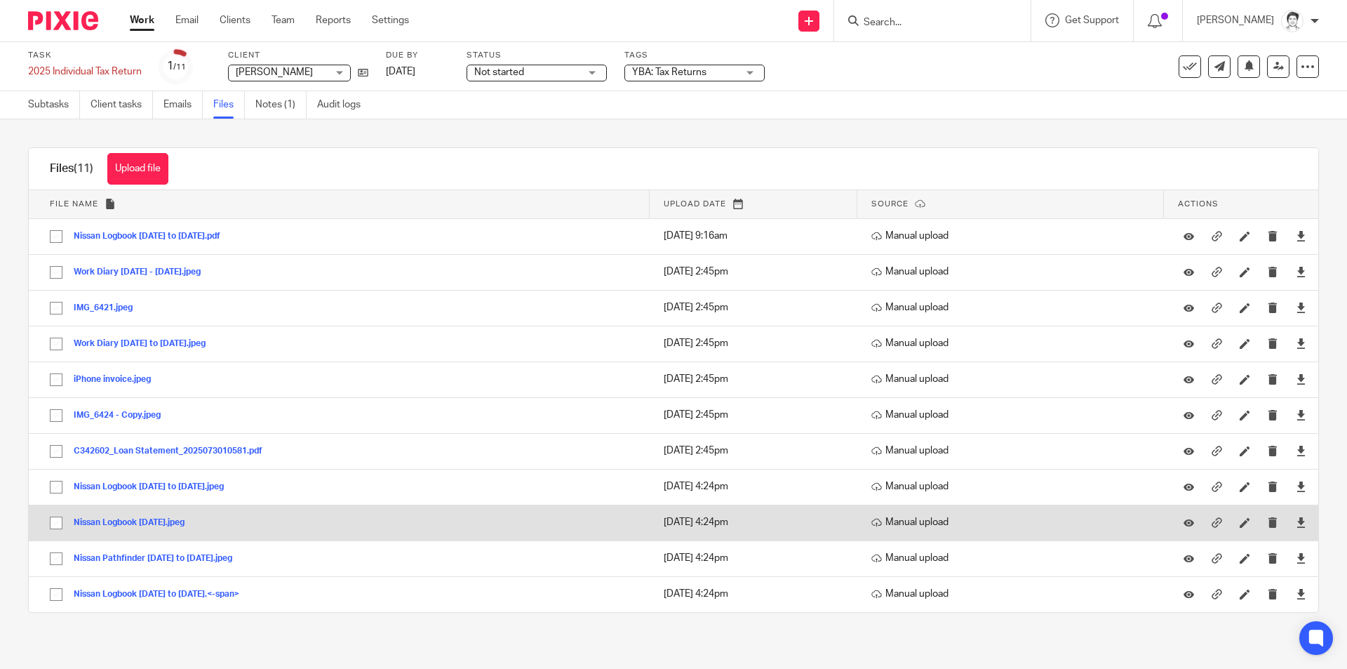
click at [130, 521] on button "Nissan Logbook Mar 2025.jpeg" at bounding box center [134, 523] width 121 height 10
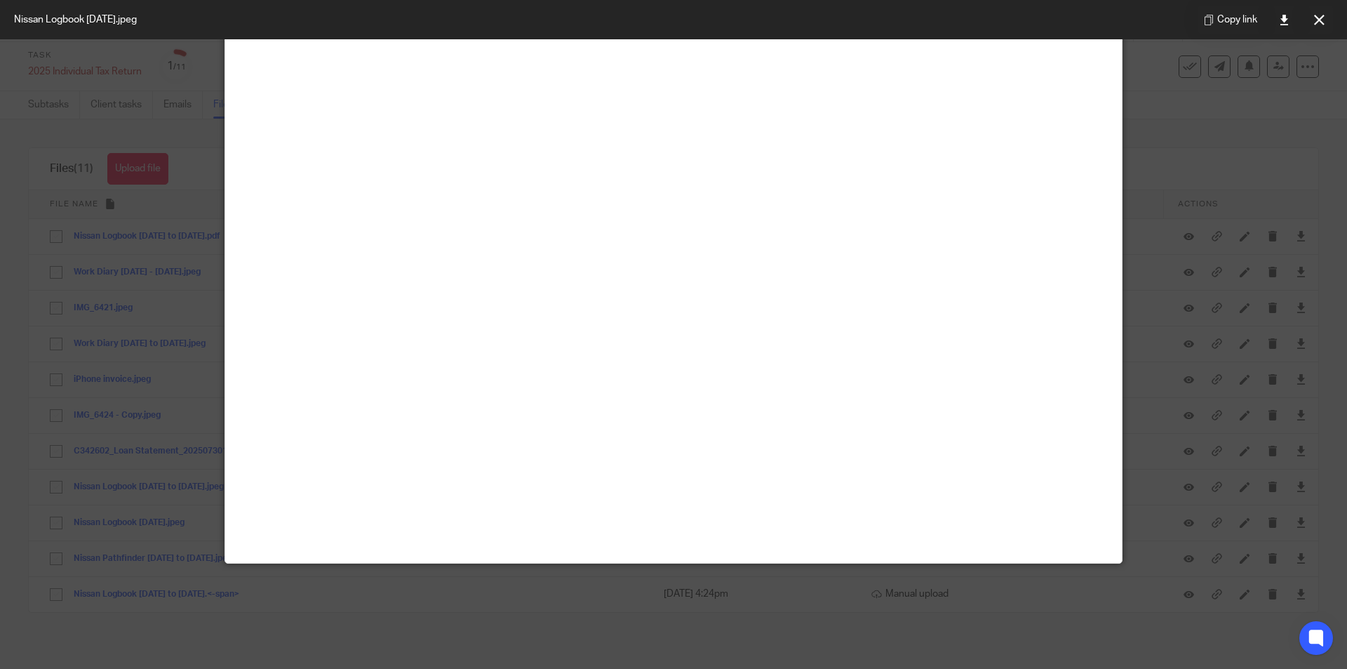
scroll to position [140, 0]
click at [1314, 18] on icon at bounding box center [1319, 20] width 11 height 11
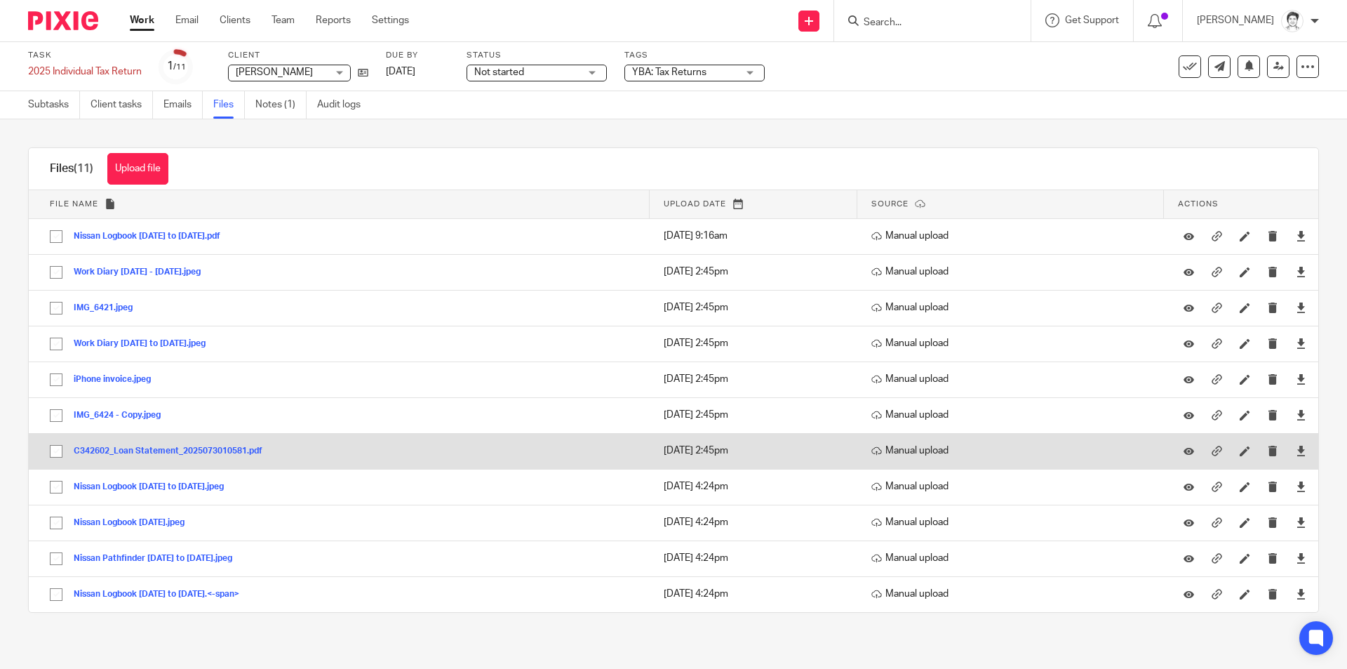
click at [142, 448] on button "C342602_Loan Statement_2025073010581.pdf" at bounding box center [173, 451] width 199 height 10
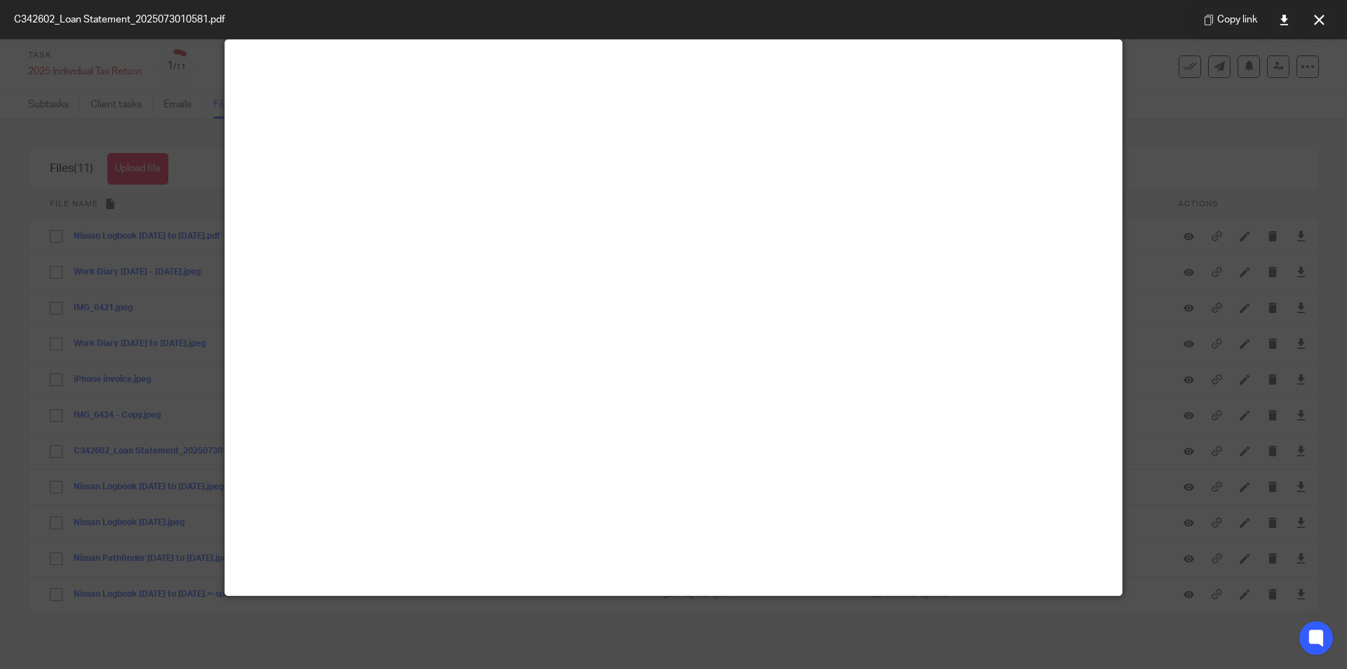
scroll to position [98, 0]
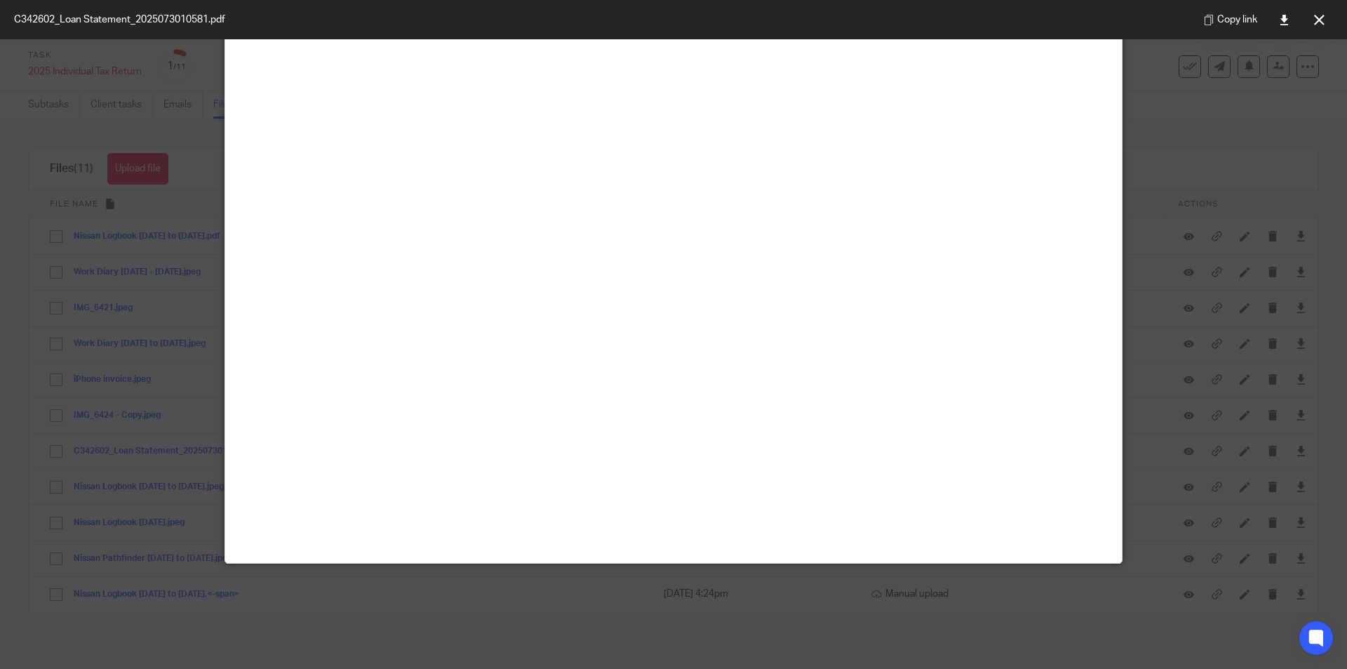
click at [128, 270] on div at bounding box center [673, 334] width 1347 height 669
drag, startPoint x: 1320, startPoint y: 23, endPoint x: 1304, endPoint y: 24, distance: 16.2
click at [1320, 23] on icon at bounding box center [1319, 20] width 11 height 11
